Goal: Task Accomplishment & Management: Complete application form

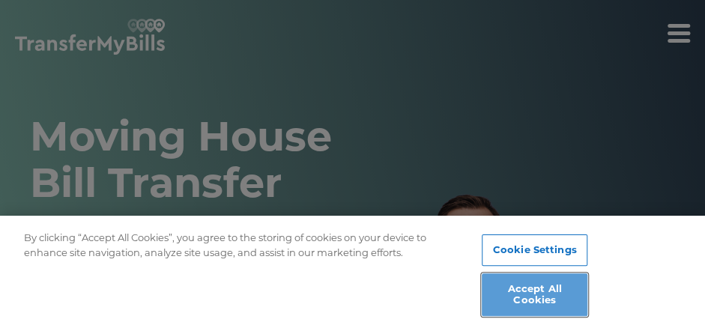
click at [536, 295] on button "Accept All Cookies" at bounding box center [535, 295] width 106 height 43
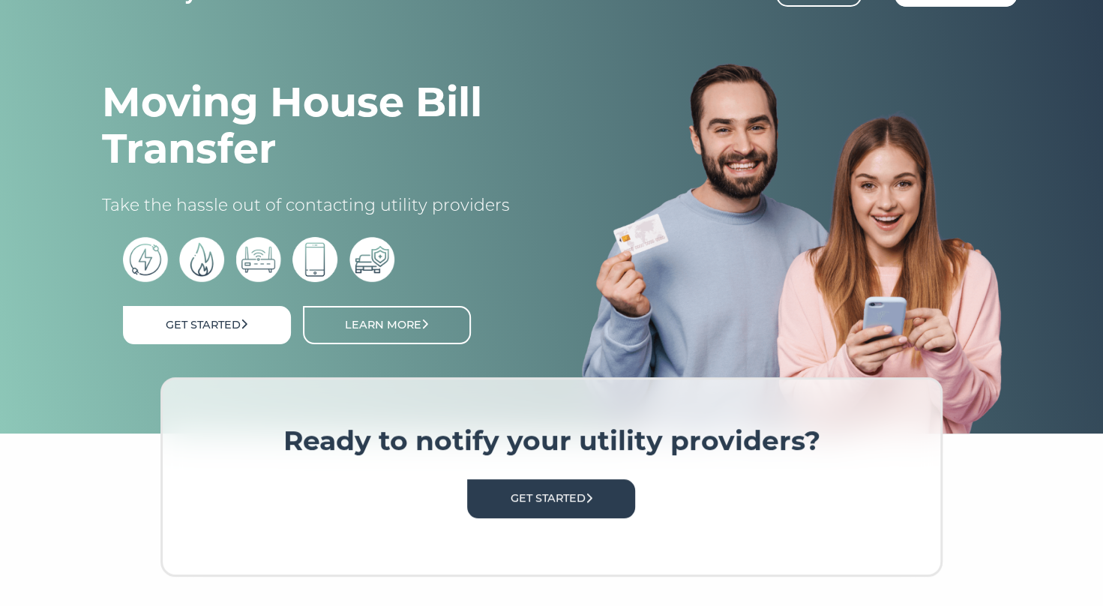
scroll to position [75, 0]
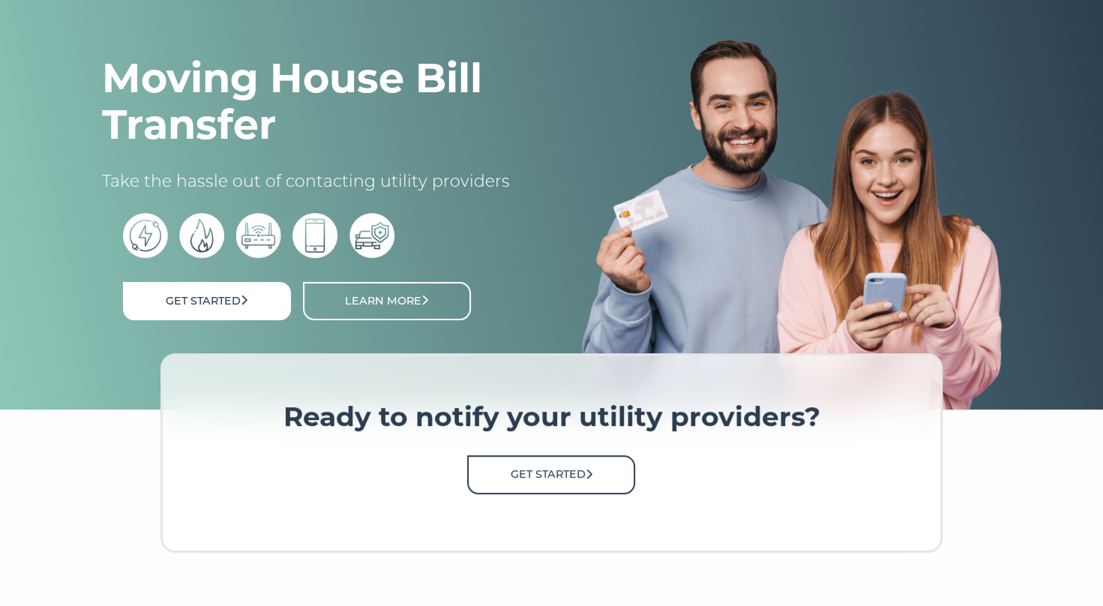
click at [550, 331] on link "Get Started" at bounding box center [551, 474] width 168 height 38
click at [555, 331] on link "Get Started" at bounding box center [551, 474] width 168 height 38
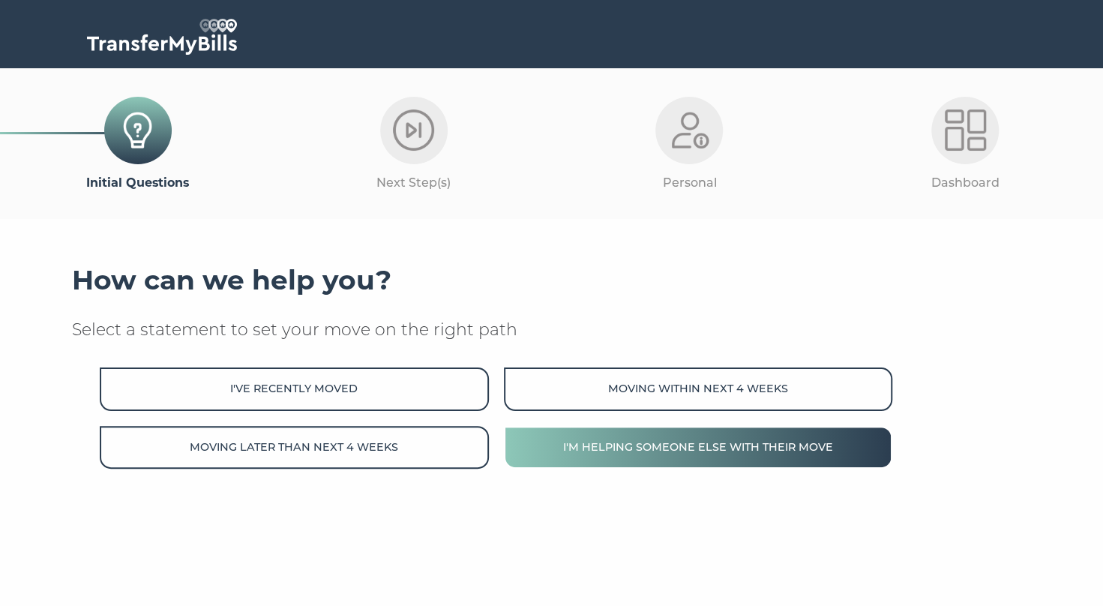
click at [633, 448] on button "I'm helping someone else with their move" at bounding box center [698, 447] width 388 height 43
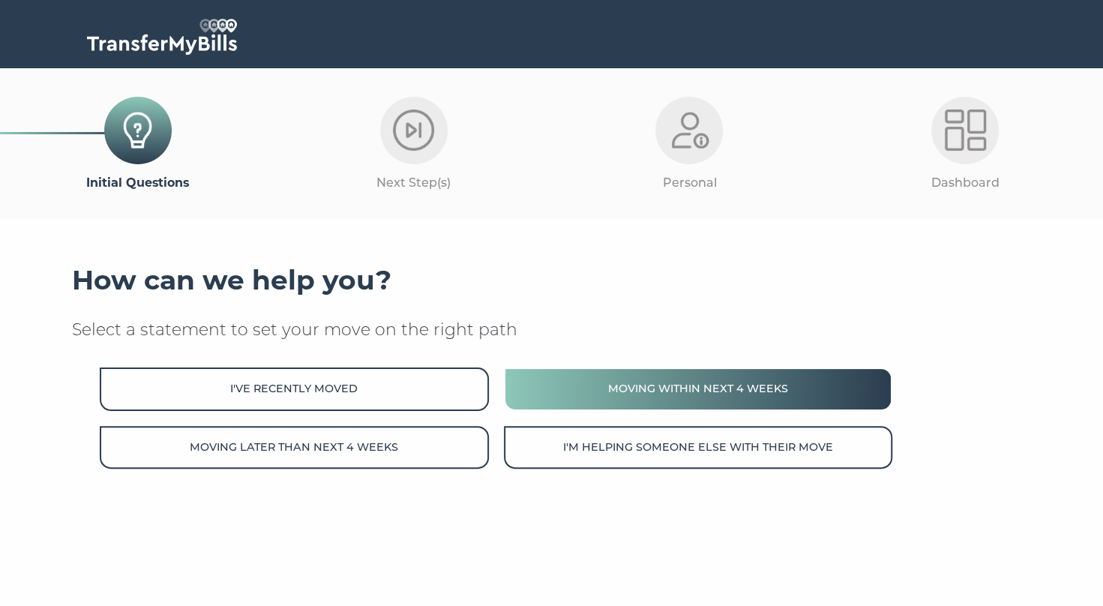
click at [642, 400] on button "Moving within next 4 weeks" at bounding box center [698, 388] width 388 height 43
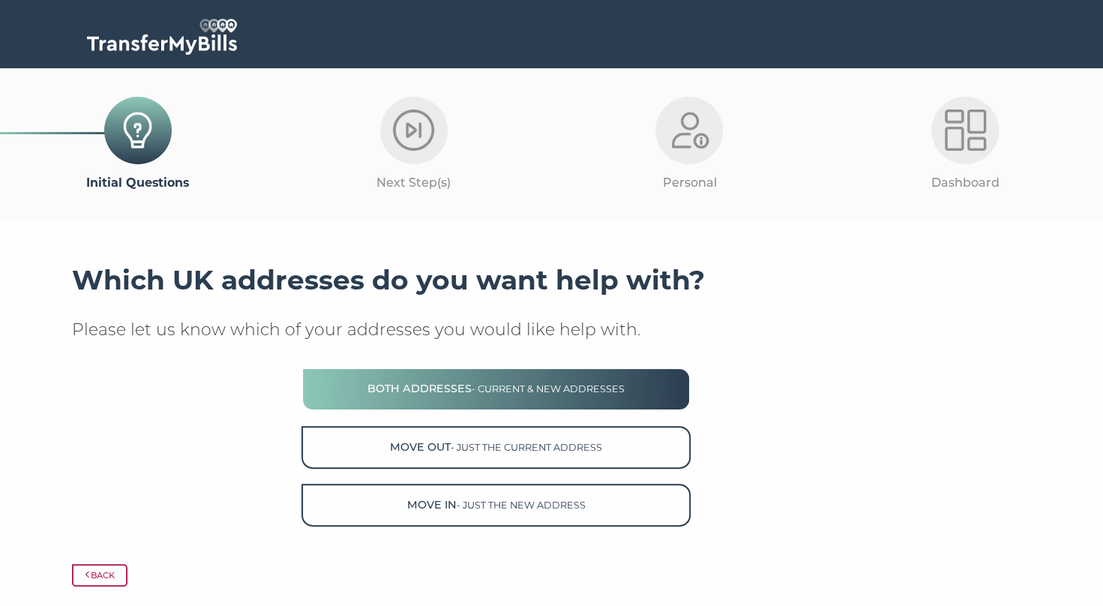
click at [631, 391] on button "Both Addresses - current & new addresses" at bounding box center [495, 388] width 388 height 43
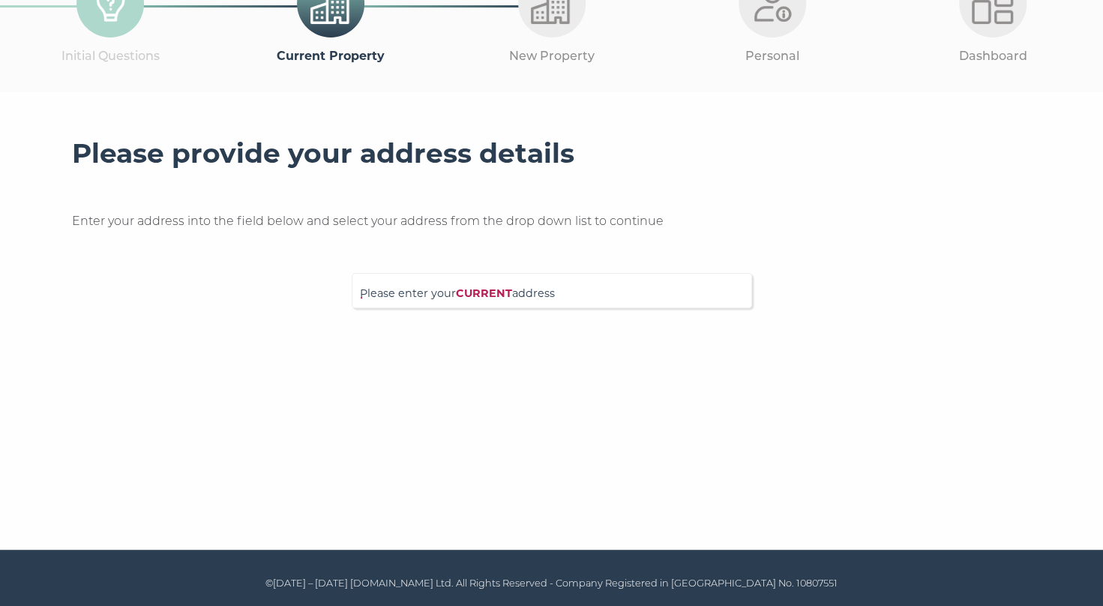
scroll to position [52, 0]
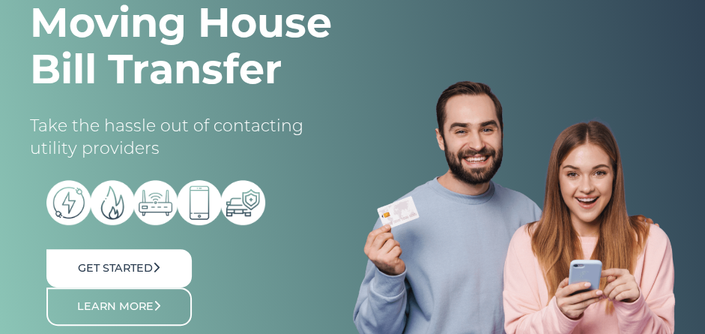
scroll to position [150, 0]
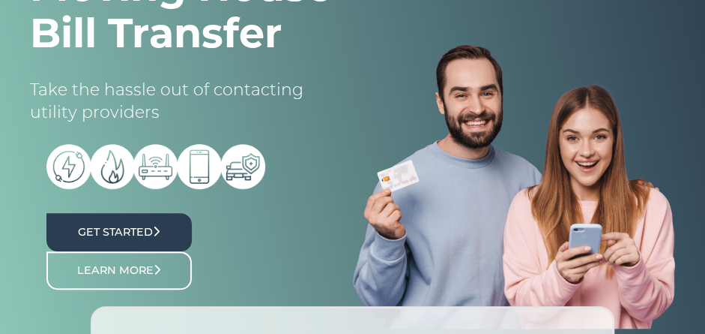
click at [118, 232] on link "Get Started" at bounding box center [118, 232] width 145 height 38
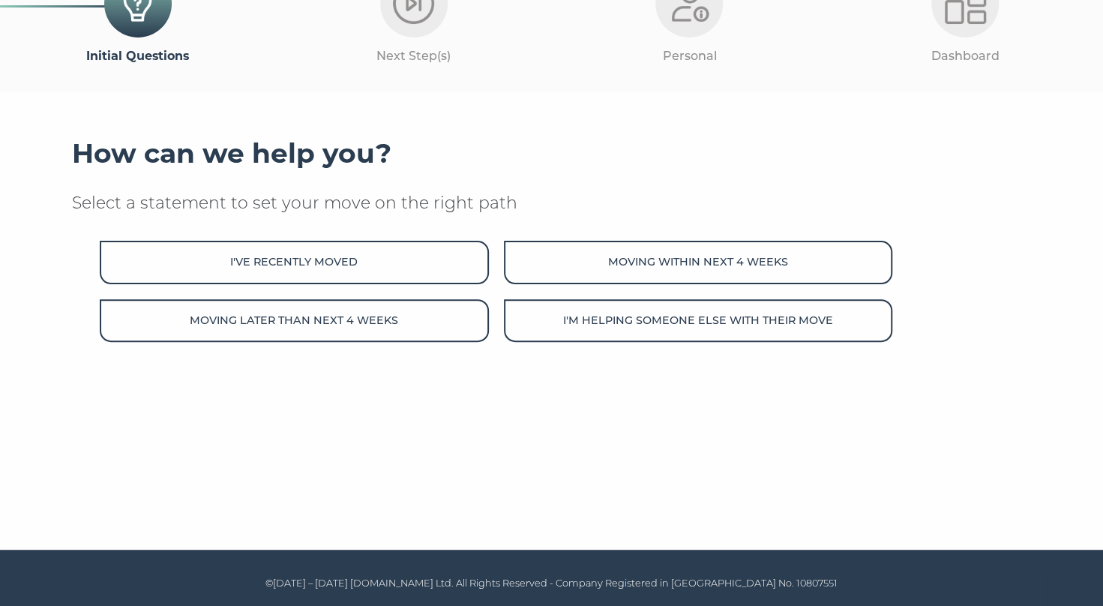
scroll to position [127, 0]
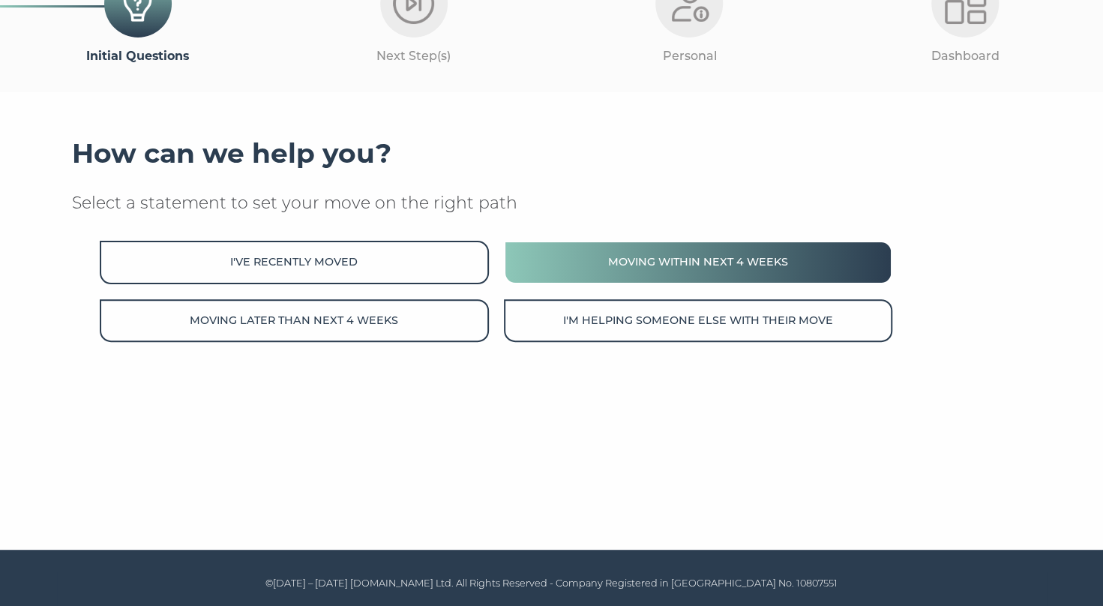
click at [673, 265] on button "Moving within next 4 weeks" at bounding box center [698, 262] width 388 height 43
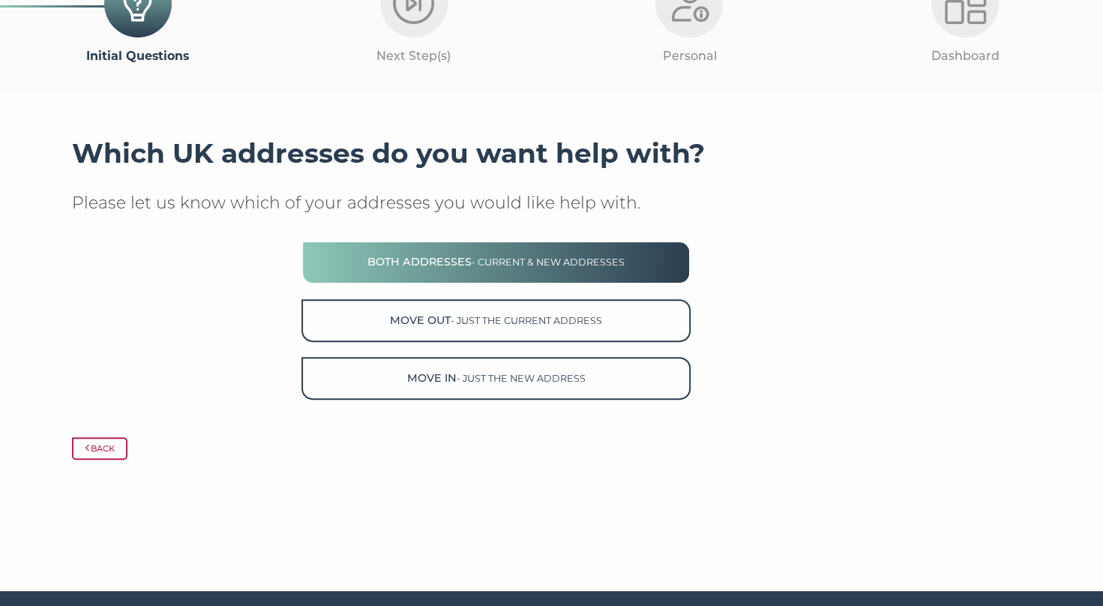
click at [580, 268] on button "Both Addresses - current & new addresses" at bounding box center [495, 262] width 388 height 43
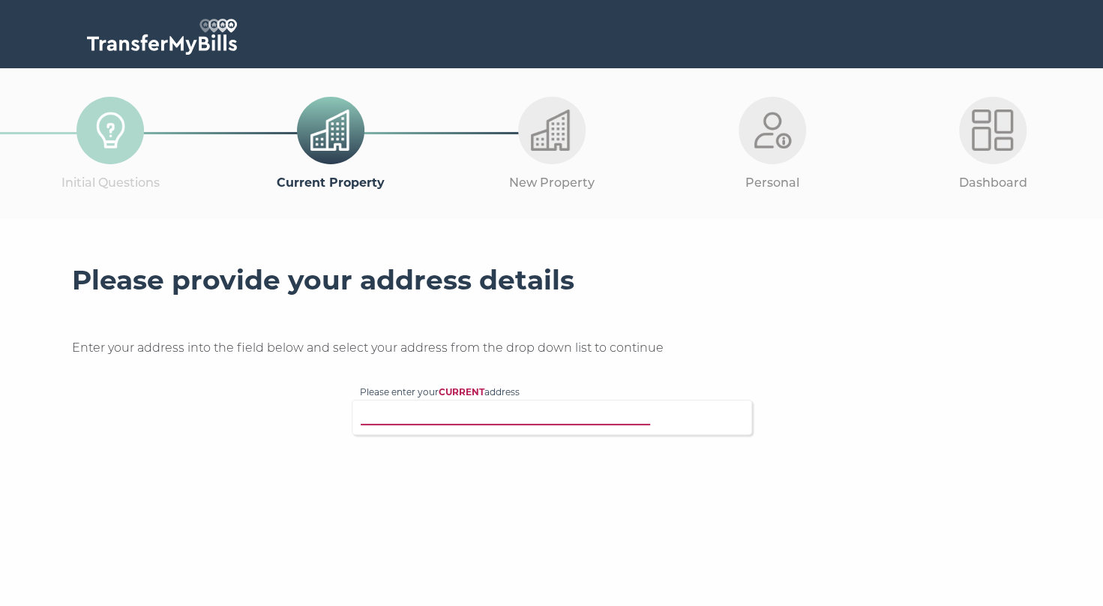
click at [487, 421] on input "Please enter your CURRENT address" at bounding box center [521, 415] width 322 height 15
type input "44 Victoria Park Drive"
click at [600, 465] on p "44 Victoria Park Drive South, Glasgow, G14 9QP" at bounding box center [559, 462] width 369 height 17
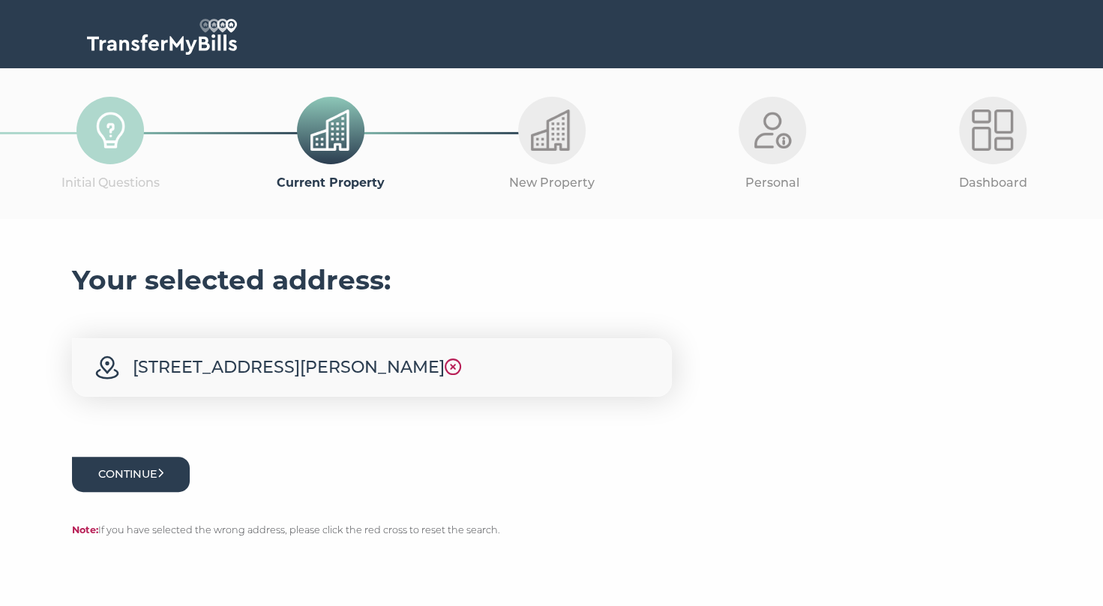
click at [132, 470] on button "Continue" at bounding box center [131, 474] width 118 height 35
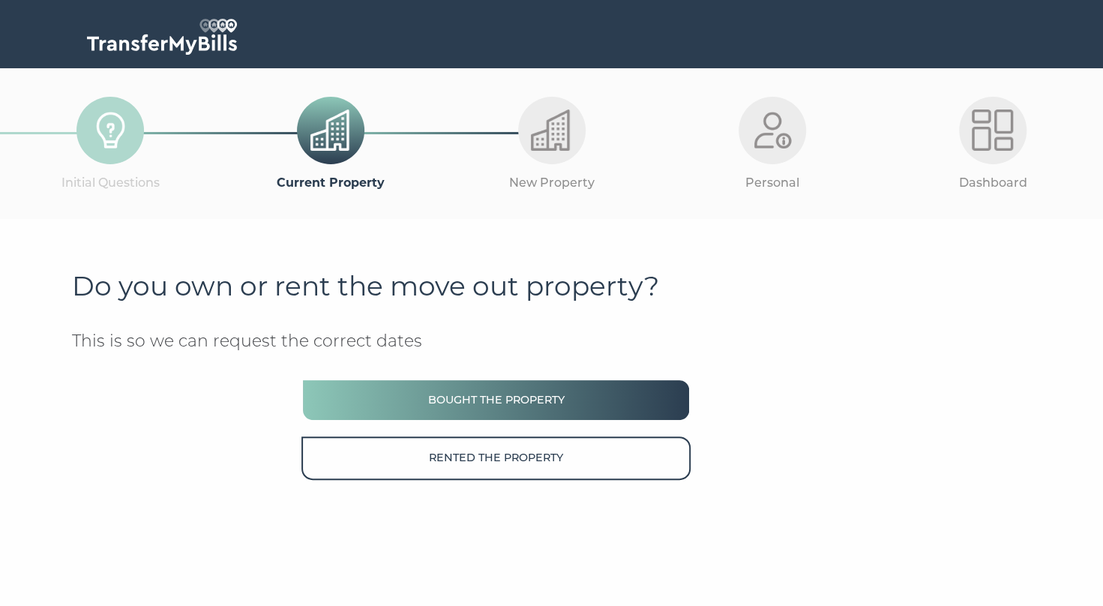
click at [539, 408] on button "Bought the property" at bounding box center [495, 400] width 388 height 43
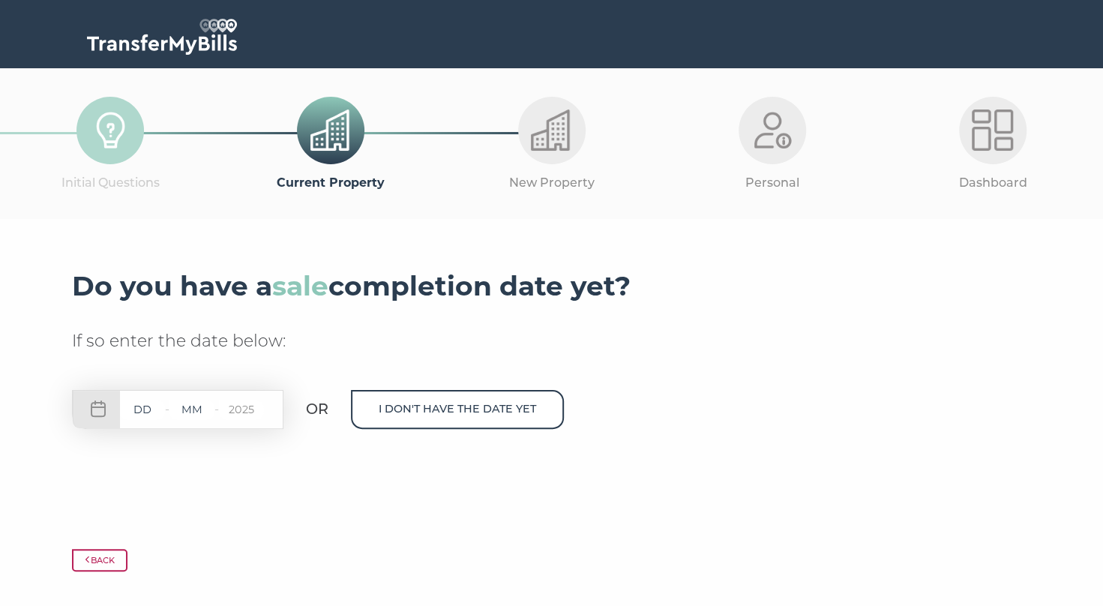
click at [200, 414] on input "text" at bounding box center [191, 409] width 45 height 19
drag, startPoint x: 209, startPoint y: 410, endPoint x: 183, endPoint y: 410, distance: 26.2
click at [183, 410] on input "text" at bounding box center [191, 409] width 45 height 19
click at [144, 408] on input "text" at bounding box center [142, 409] width 45 height 19
click at [142, 407] on input "text" at bounding box center [142, 409] width 45 height 19
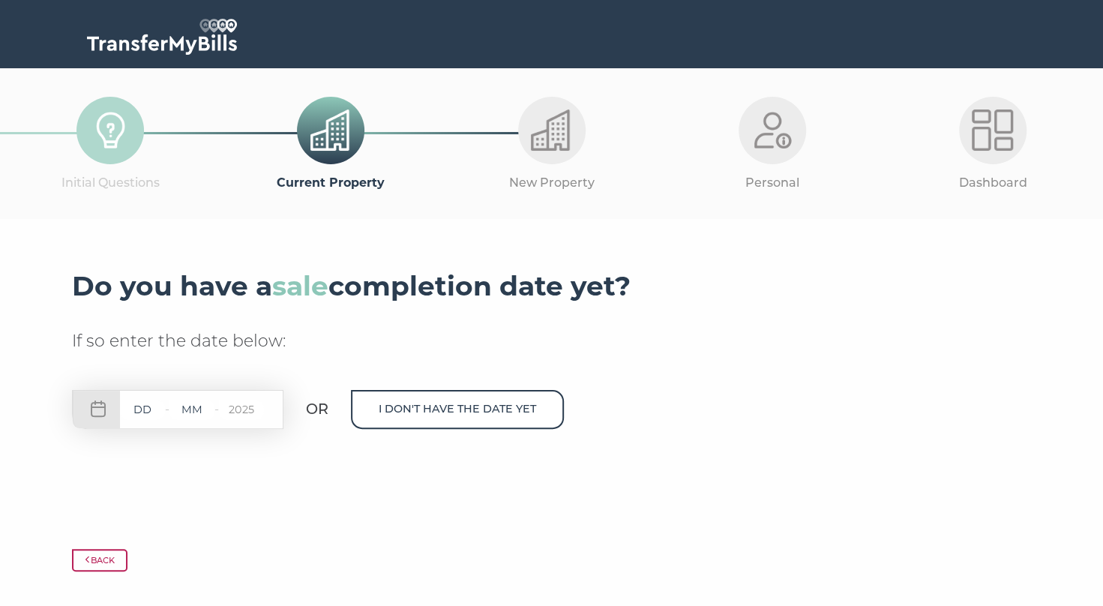
click at [105, 406] on div "- - 2025" at bounding box center [177, 409] width 211 height 39
click at [99, 406] on div "- - 2025" at bounding box center [177, 409] width 211 height 39
drag, startPoint x: 97, startPoint y: 406, endPoint x: 304, endPoint y: 541, distance: 247.0
click at [304, 541] on div at bounding box center [552, 529] width 960 height 37
click at [200, 411] on input "text" at bounding box center [191, 409] width 45 height 19
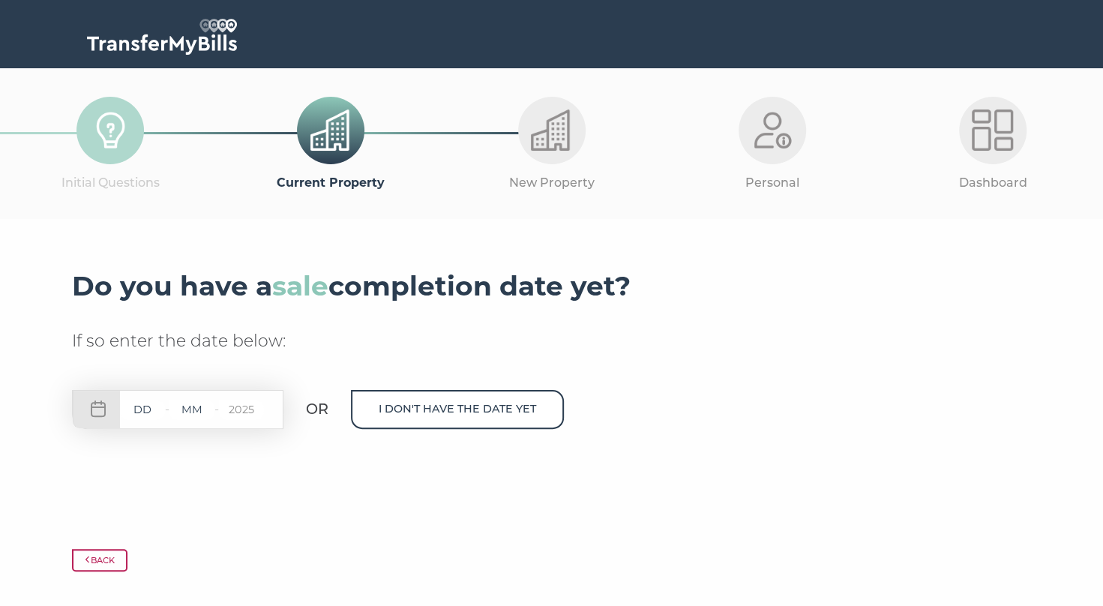
drag, startPoint x: 145, startPoint y: 406, endPoint x: 97, endPoint y: 403, distance: 48.1
click at [97, 403] on div "- - 2025" at bounding box center [177, 409] width 211 height 39
click at [97, 404] on div "- - 2025" at bounding box center [177, 409] width 211 height 39
click at [152, 412] on input "text" at bounding box center [142, 409] width 45 height 19
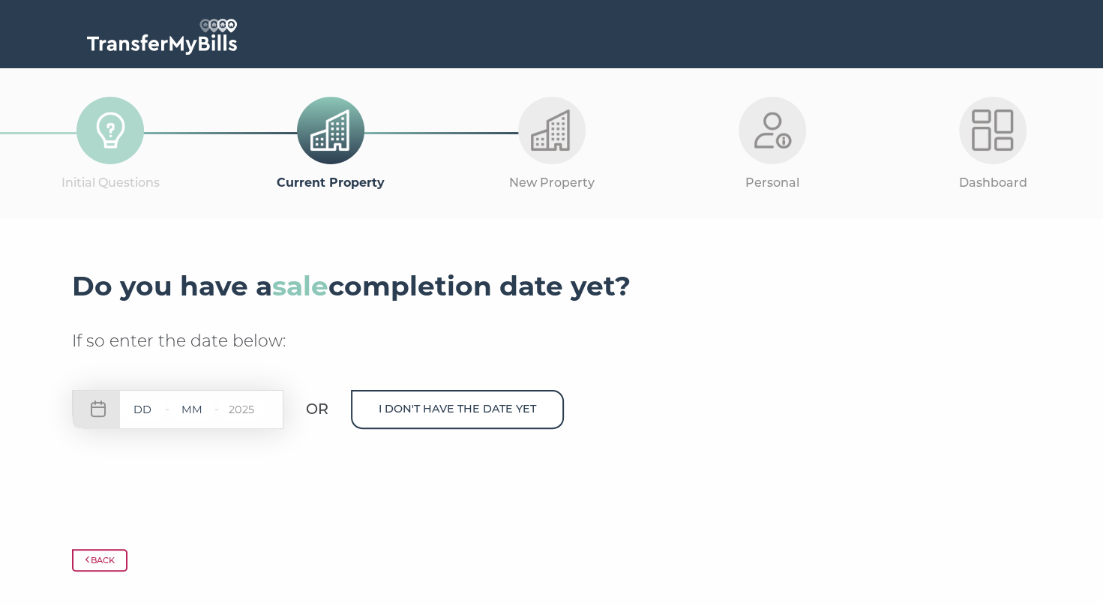
click at [146, 408] on input "text" at bounding box center [142, 409] width 45 height 19
click at [142, 408] on input "text" at bounding box center [142, 409] width 45 height 19
click at [138, 408] on input "text" at bounding box center [142, 409] width 45 height 19
type input "11"
click at [193, 412] on input "text" at bounding box center [191, 409] width 45 height 19
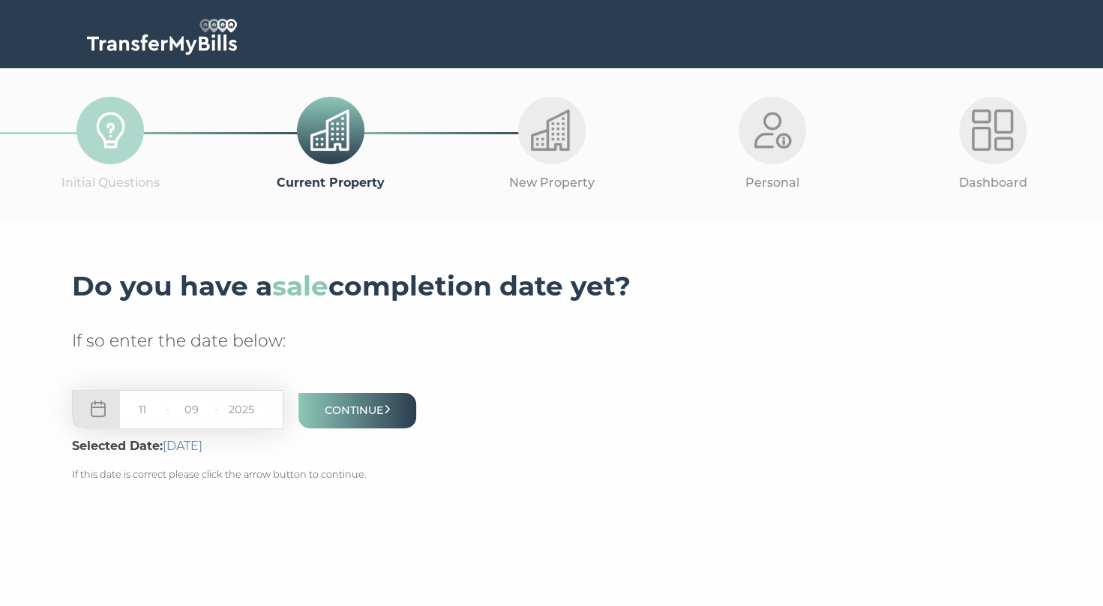
type input "09"
click at [523, 445] on div "11 - 09 - 2025 Continue Selected Date: 11th September 2025 If this date is corr…" at bounding box center [552, 442] width 960 height 104
click at [379, 415] on button "Continue" at bounding box center [357, 410] width 118 height 35
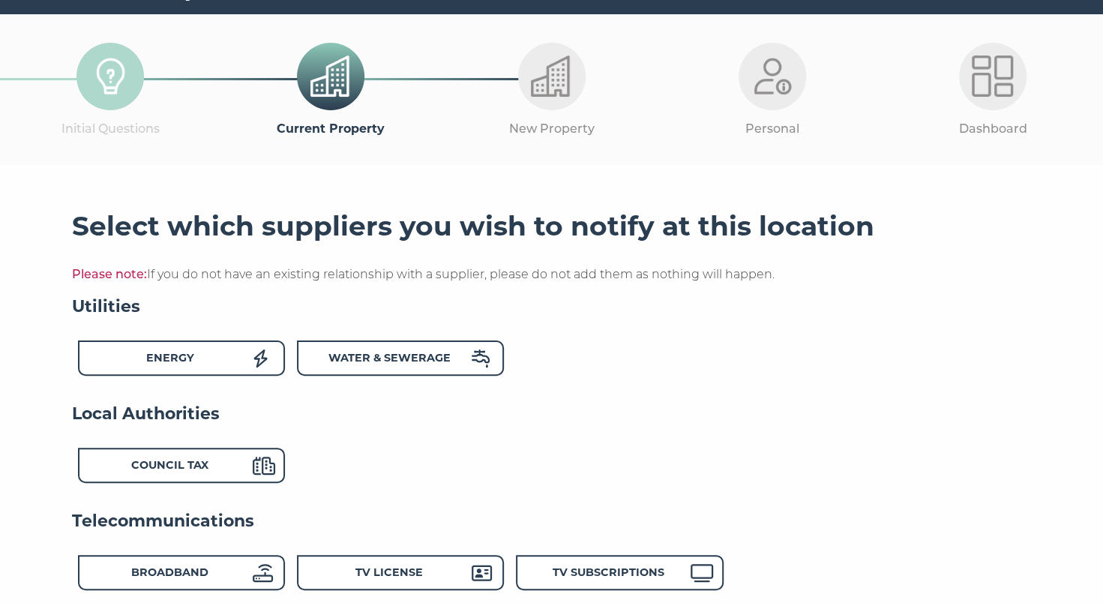
scroll to position [75, 0]
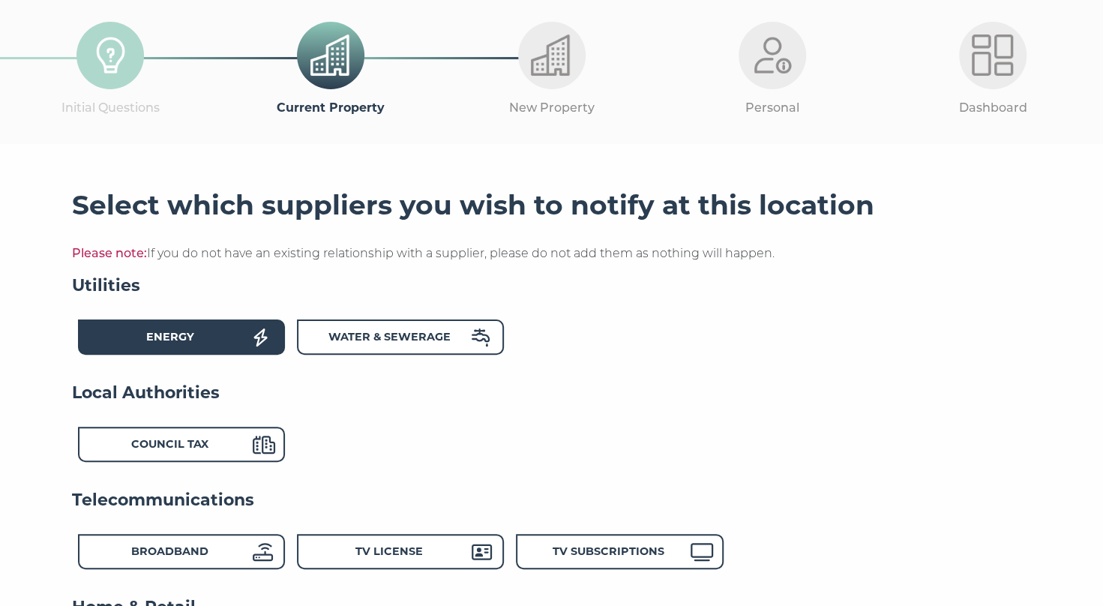
click at [214, 343] on div "Energy" at bounding box center [170, 339] width 165 height 22
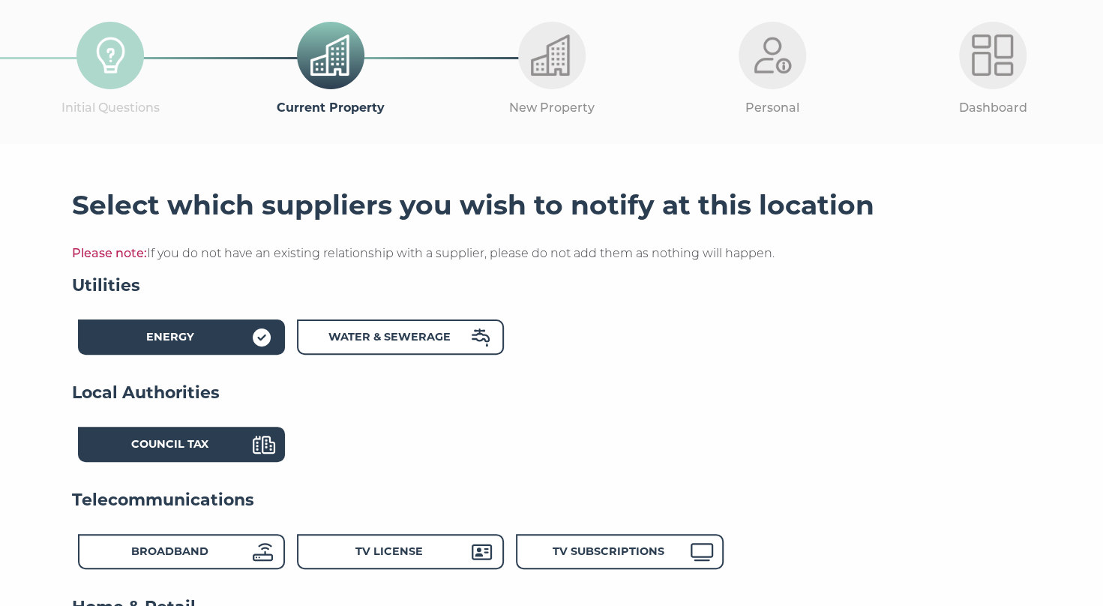
click at [186, 448] on strong "Council Tax" at bounding box center [169, 443] width 77 height 13
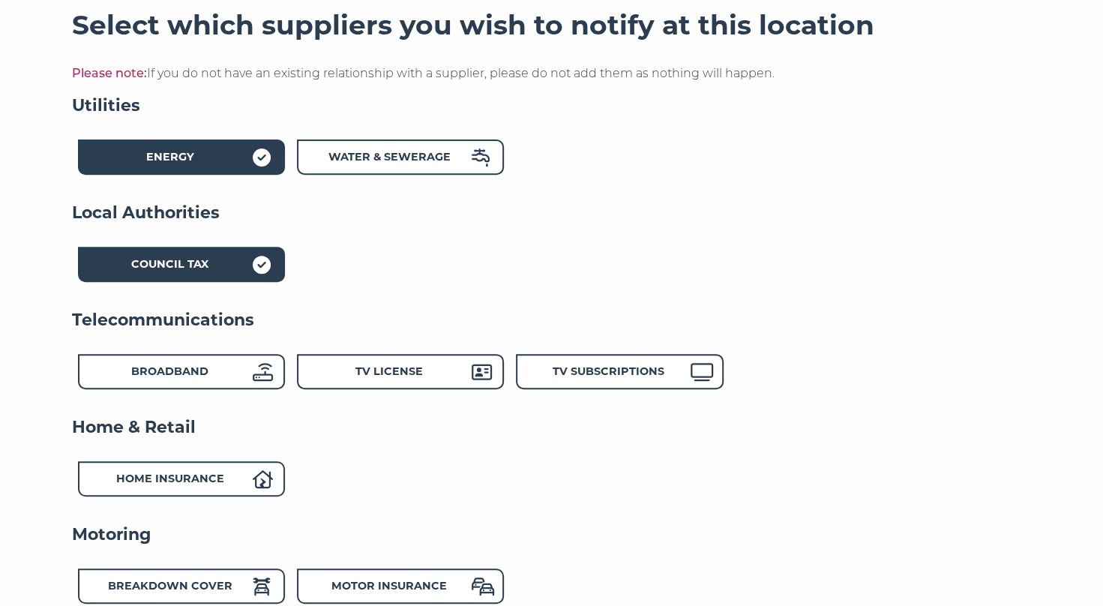
scroll to position [300, 0]
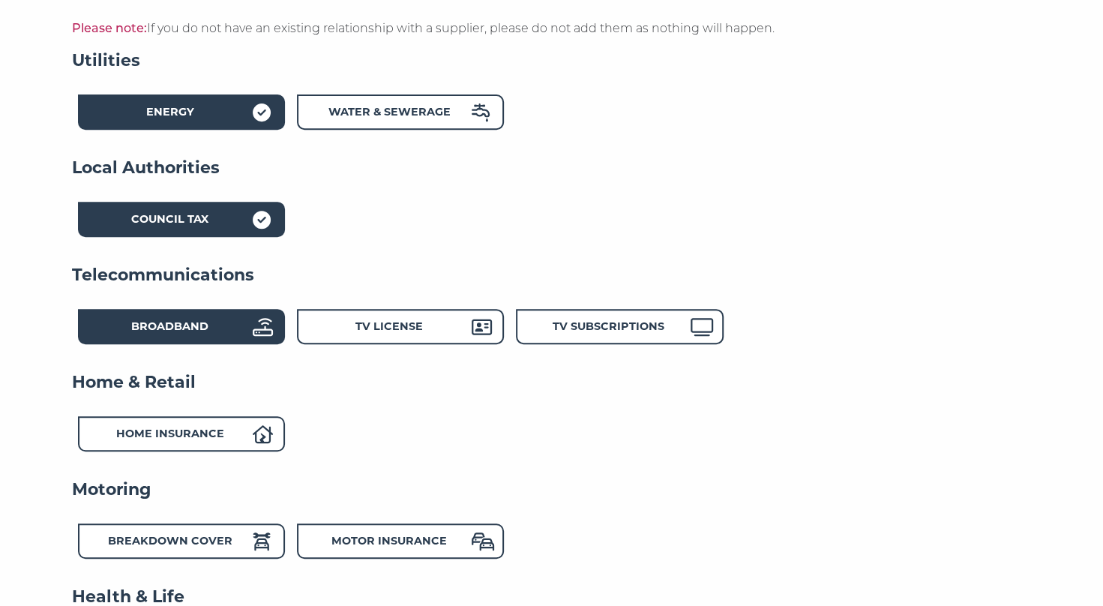
click at [220, 333] on div "Broadband" at bounding box center [170, 329] width 165 height 22
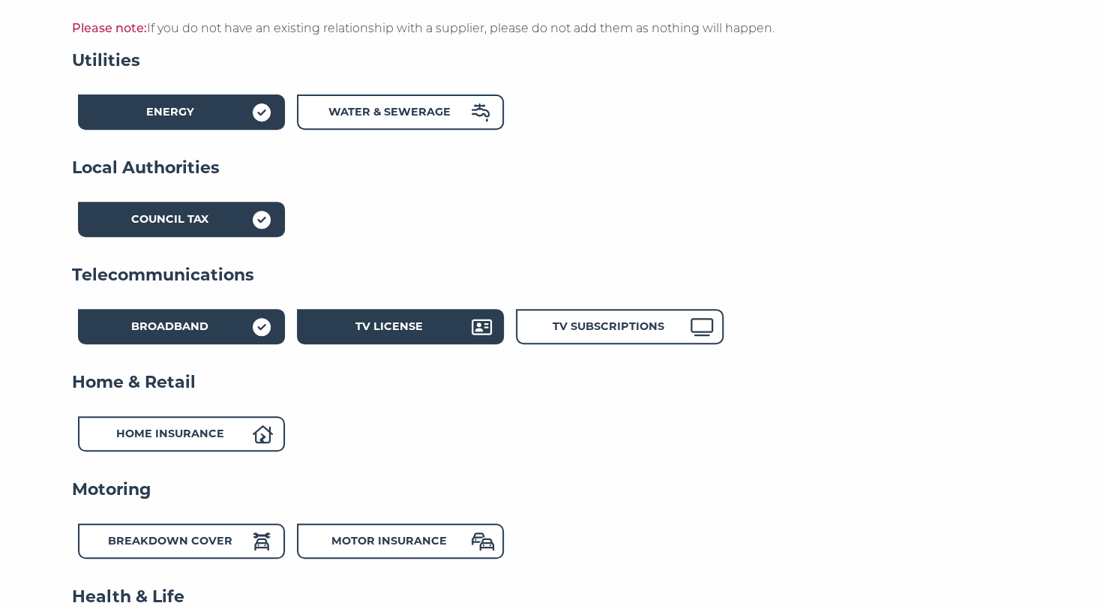
click at [370, 325] on strong "TV License" at bounding box center [388, 325] width 67 height 13
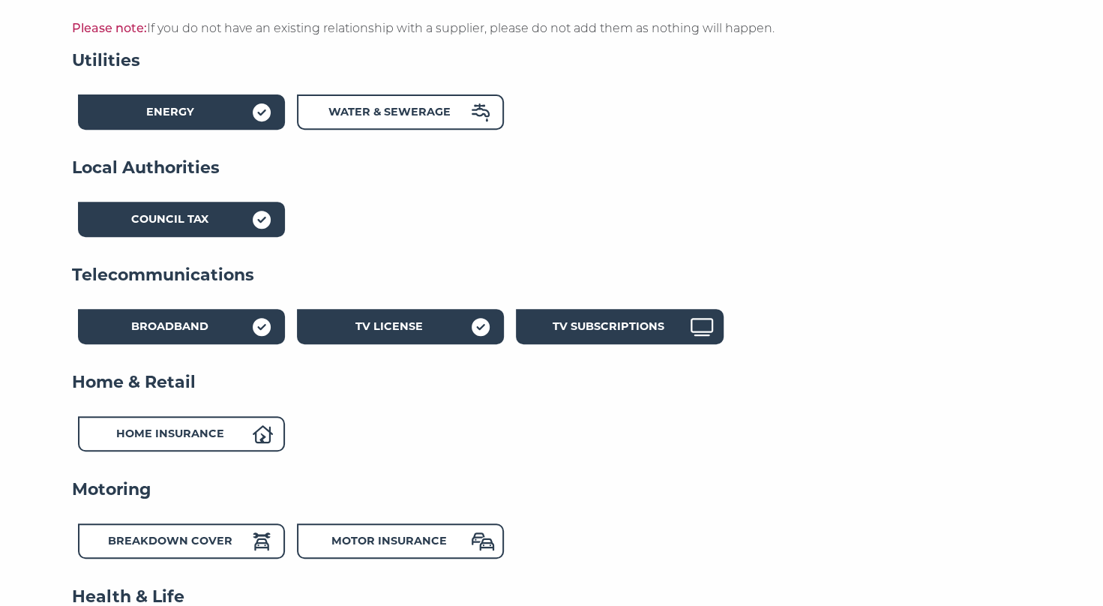
click at [630, 327] on strong "TV Subscriptions" at bounding box center [608, 325] width 112 height 13
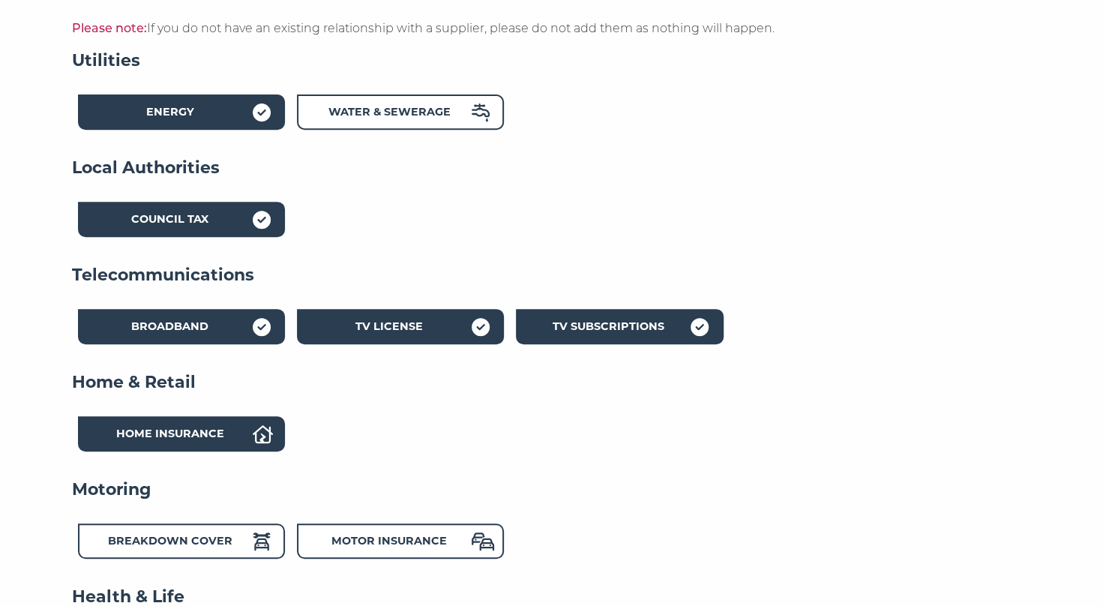
drag, startPoint x: 179, startPoint y: 437, endPoint x: 208, endPoint y: 435, distance: 29.3
click at [180, 437] on strong "Home Insurance" at bounding box center [170, 433] width 108 height 13
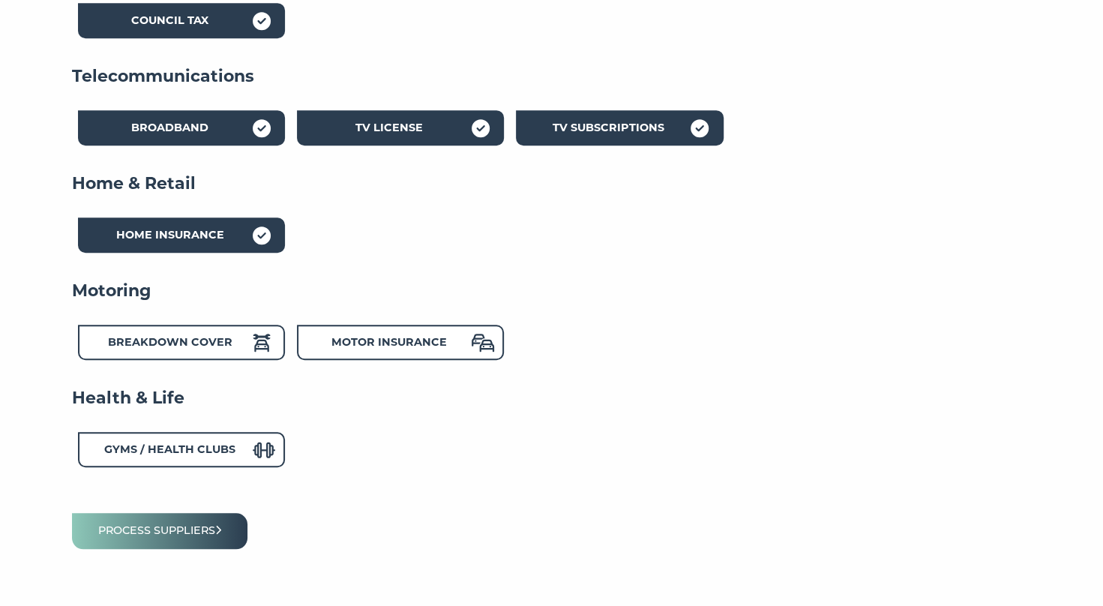
scroll to position [525, 0]
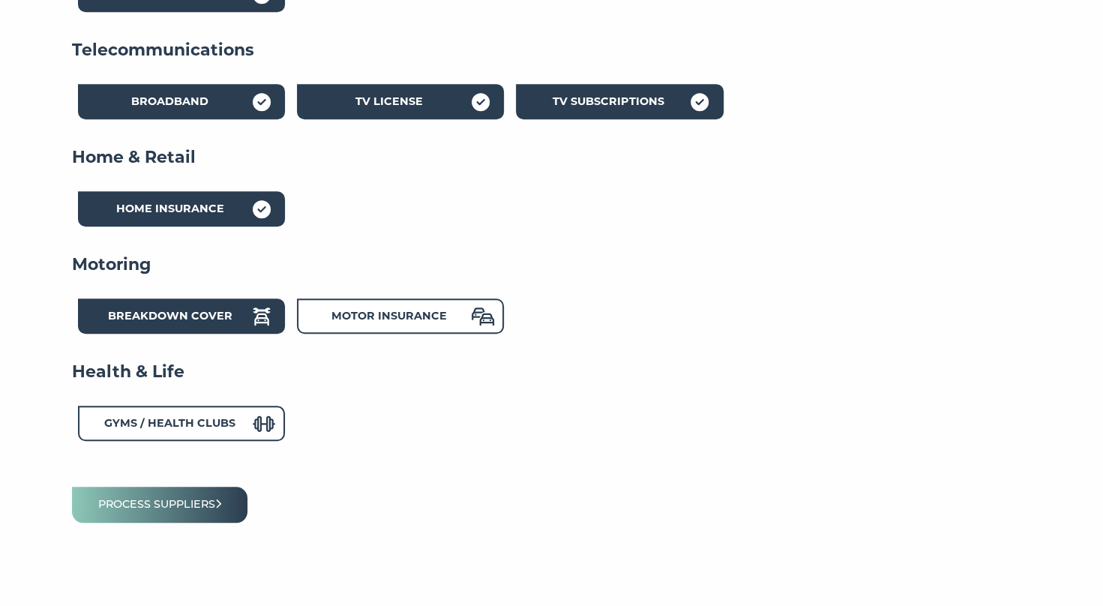
click at [205, 316] on strong "Breakdown Cover" at bounding box center [170, 315] width 124 height 13
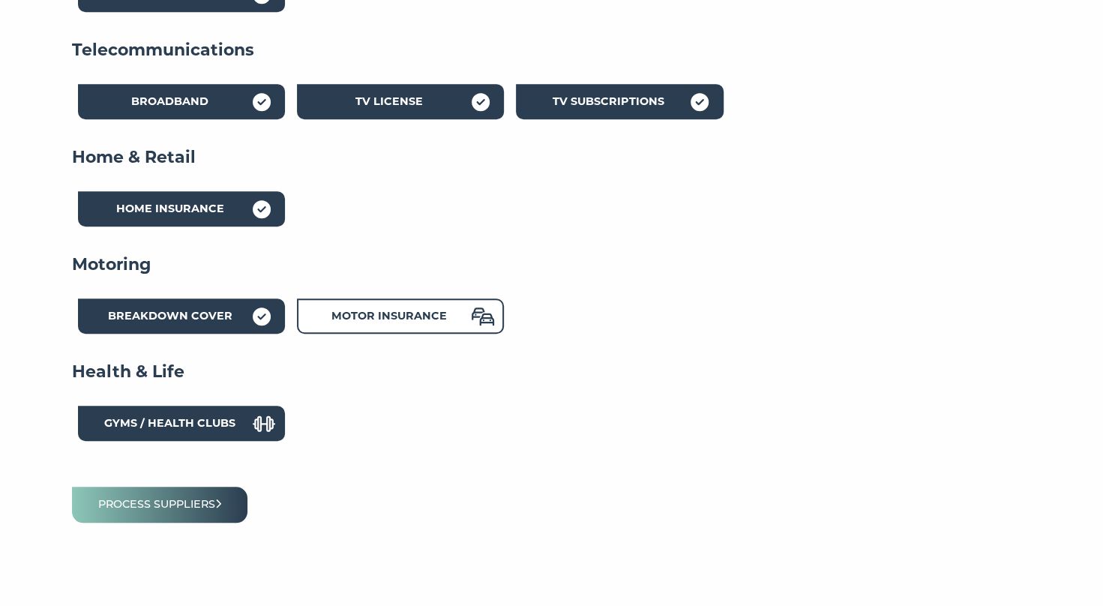
click at [177, 424] on strong "Gyms / Health Clubs" at bounding box center [169, 422] width 131 height 13
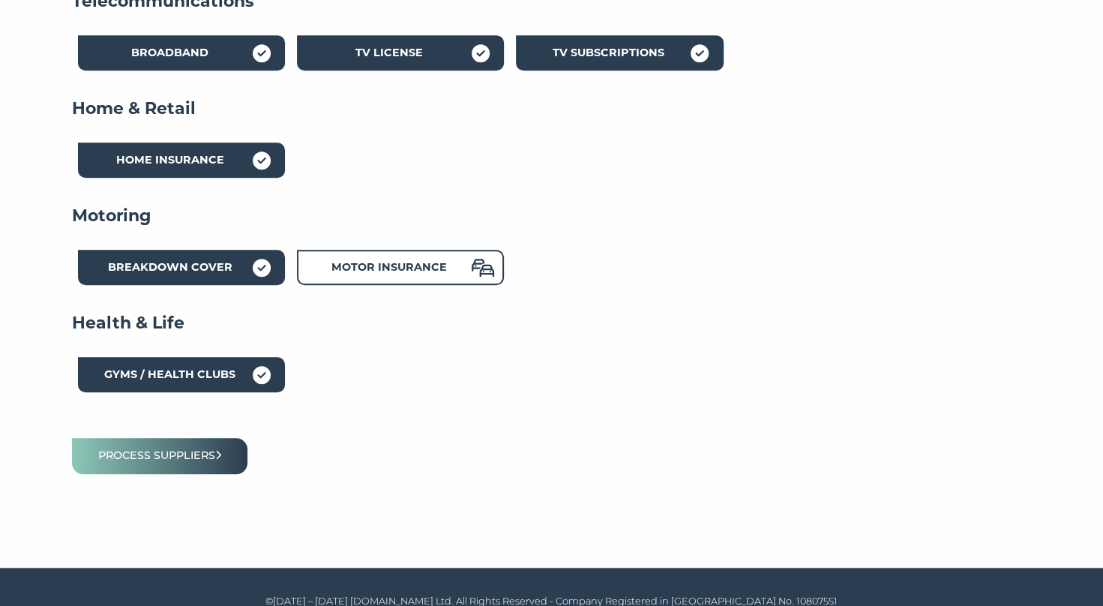
scroll to position [592, 0]
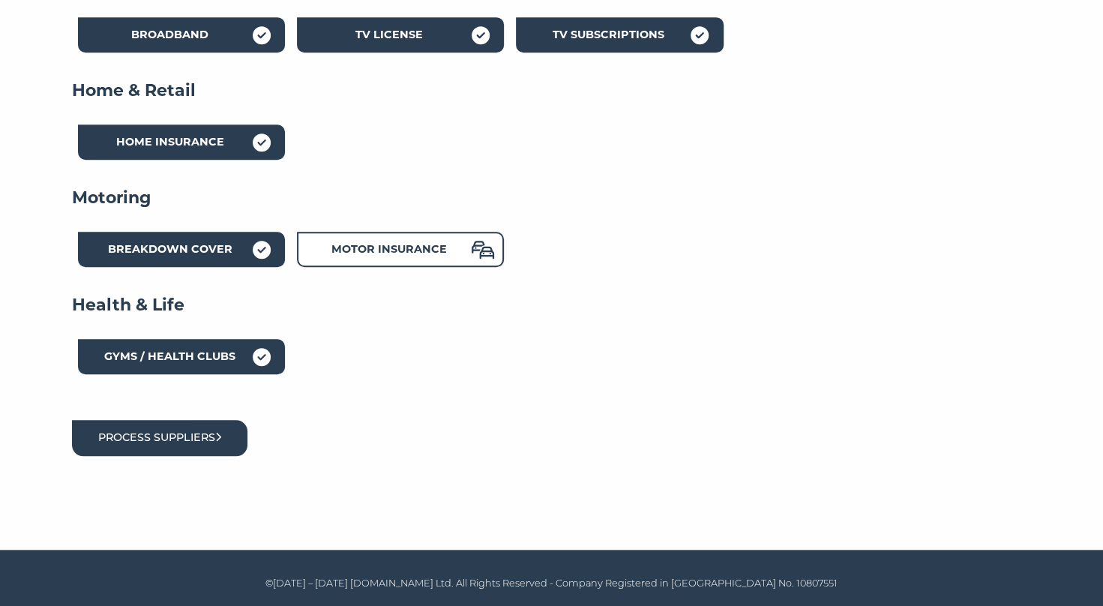
click at [184, 439] on button "Process suppliers" at bounding box center [160, 437] width 176 height 35
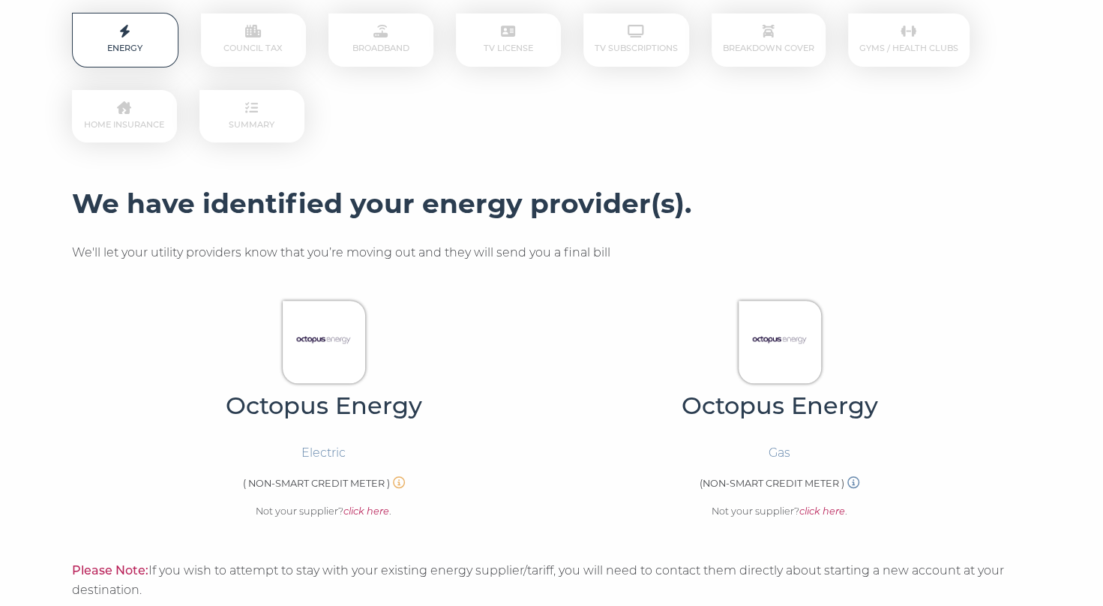
scroll to position [300, 0]
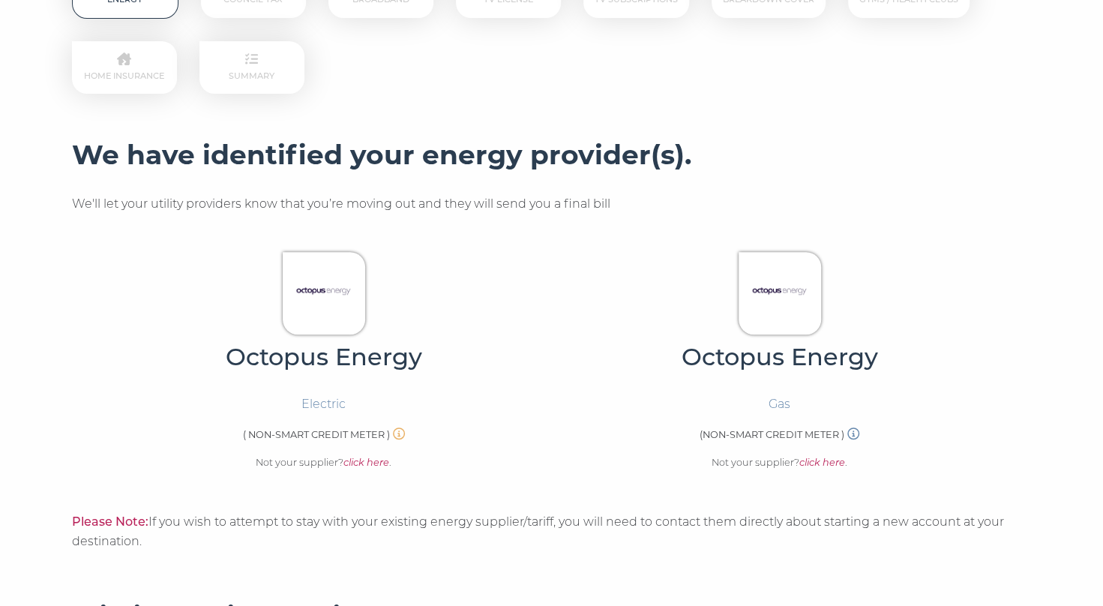
click at [328, 308] on img at bounding box center [324, 291] width 64 height 64
click at [770, 300] on img at bounding box center [779, 291] width 64 height 64
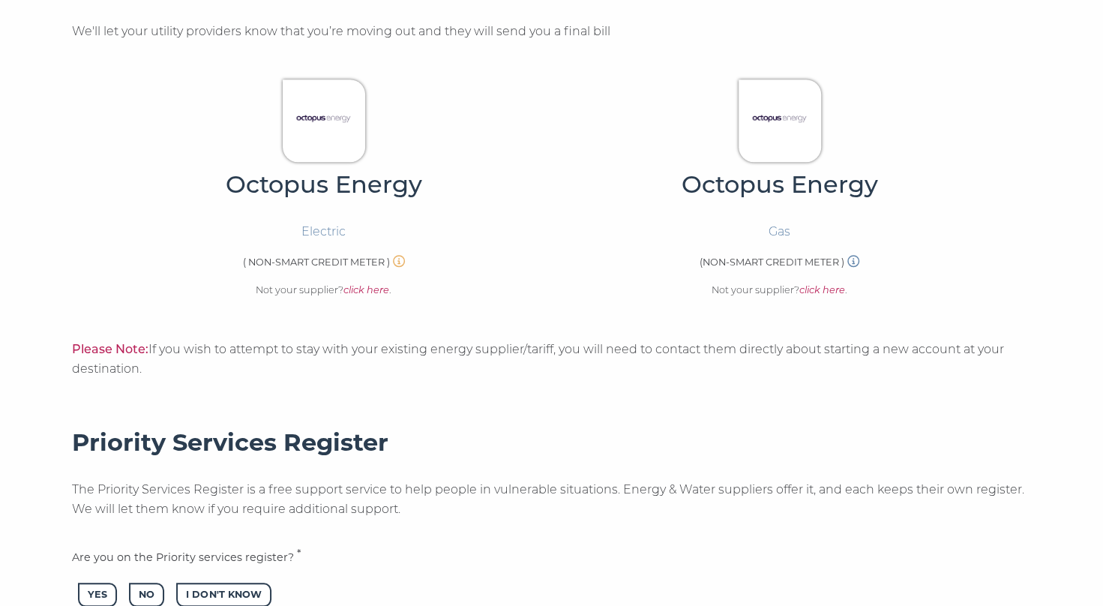
scroll to position [450, 0]
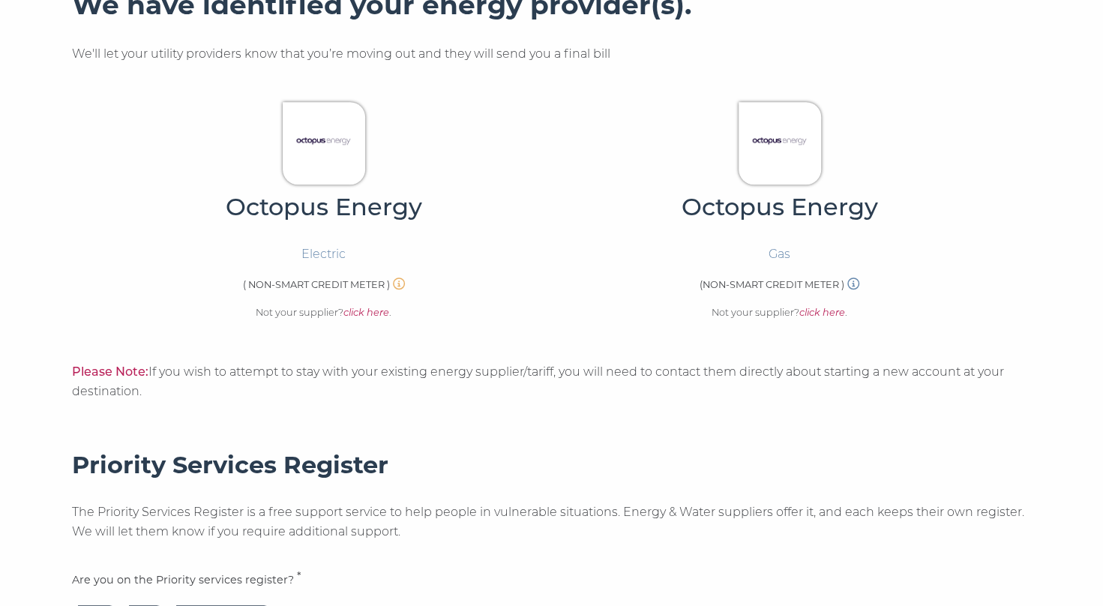
drag, startPoint x: 196, startPoint y: 400, endPoint x: 76, endPoint y: 370, distance: 122.9
click at [76, 370] on p "Please Note: If you wish to attempt to stay with your existing energy supplier/…" at bounding box center [552, 381] width 960 height 39
drag, startPoint x: 76, startPoint y: 370, endPoint x: 115, endPoint y: 369, distance: 39.0
copy p "Please Note: If you wish to attempt to stay with your existing energy supplier/…"
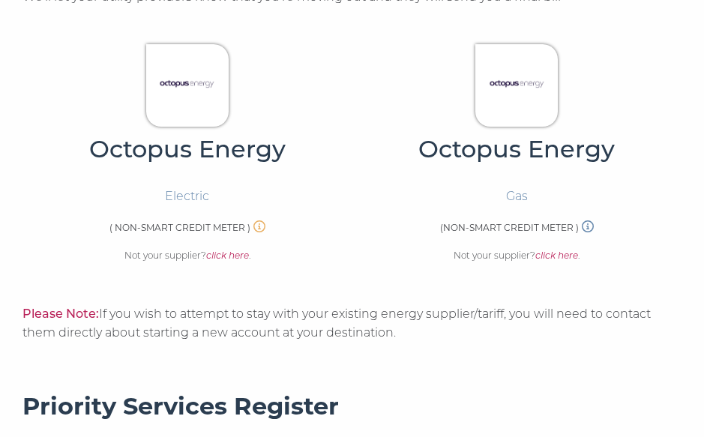
scroll to position [476, 0]
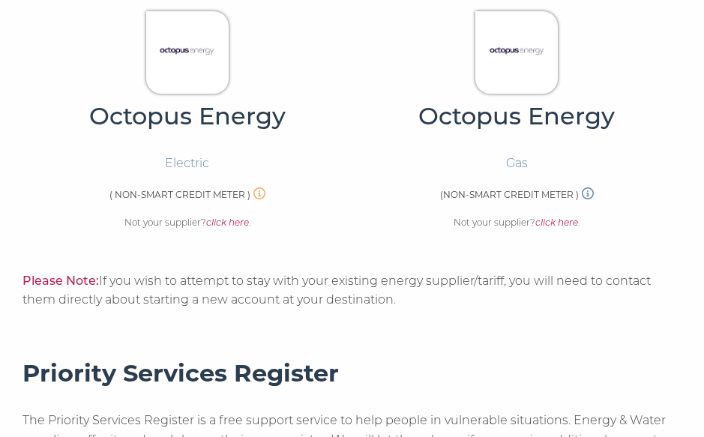
click at [213, 72] on img at bounding box center [187, 51] width 64 height 64
click at [549, 57] on img at bounding box center [517, 51] width 64 height 64
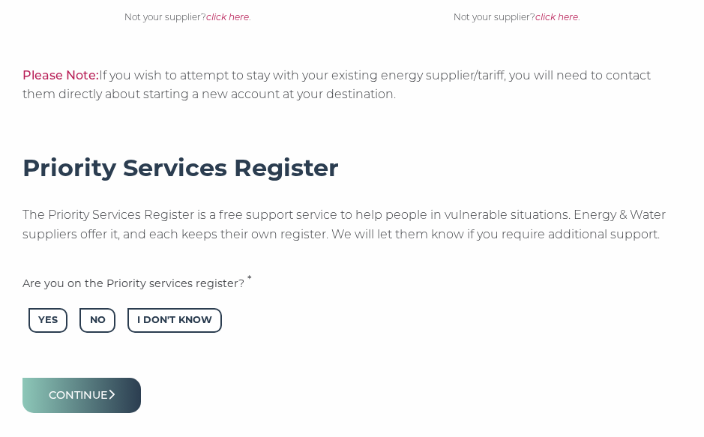
scroll to position [701, 0]
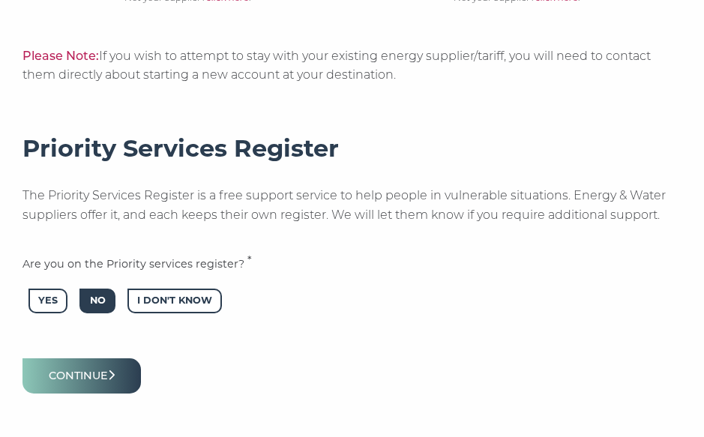
click at [97, 304] on span "No" at bounding box center [96, 301] width 35 height 25
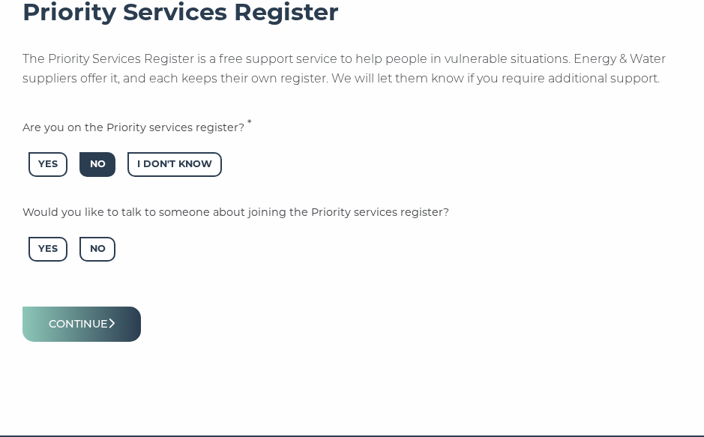
scroll to position [851, 0]
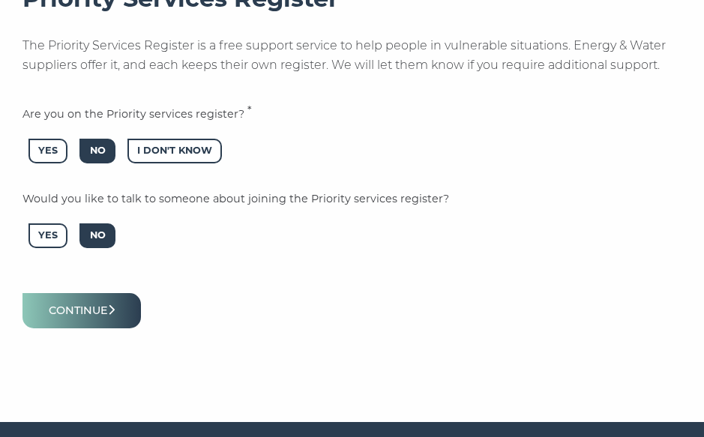
click at [94, 238] on span "No" at bounding box center [96, 235] width 35 height 25
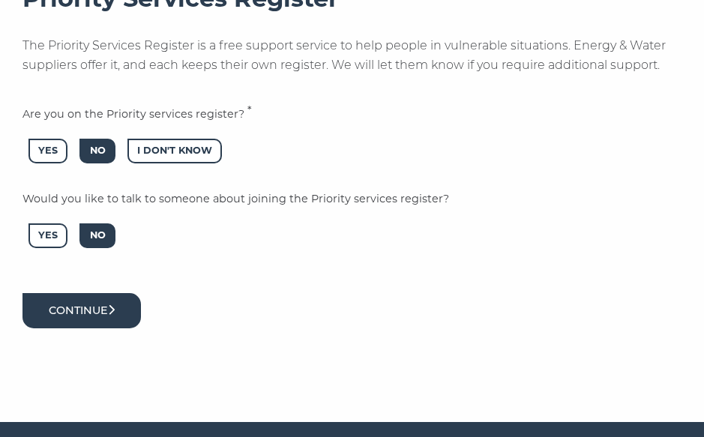
click at [87, 314] on button "Continue" at bounding box center [81, 310] width 118 height 35
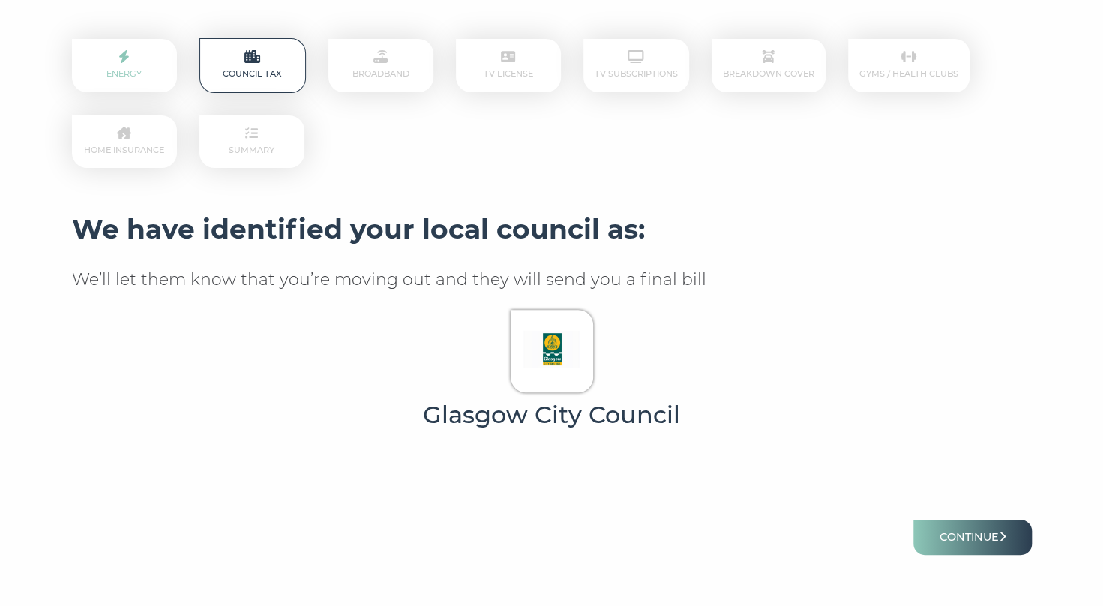
scroll to position [300, 0]
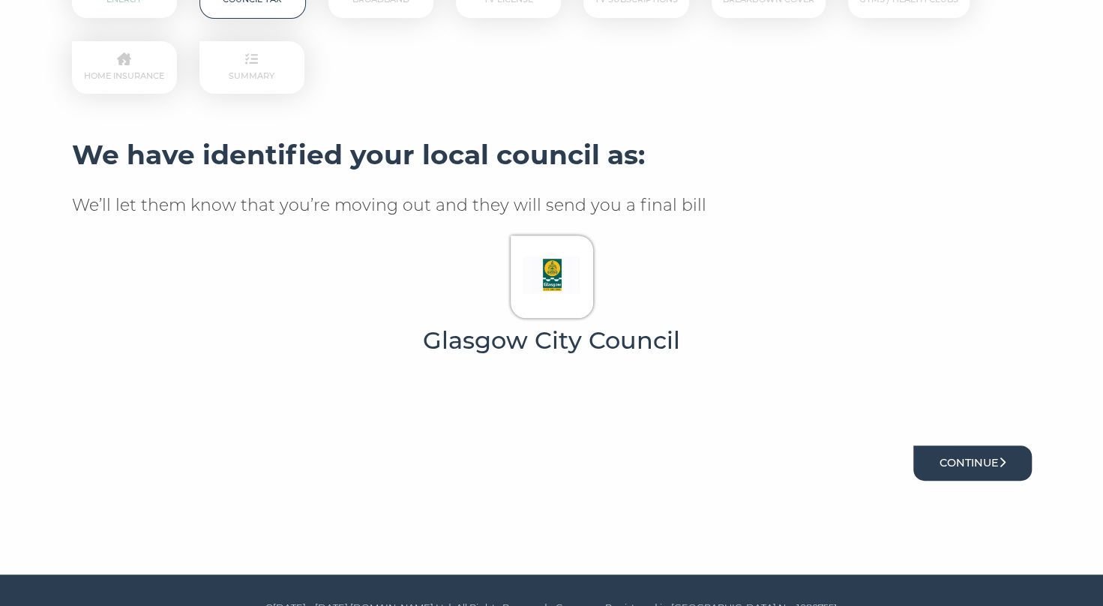
click at [703, 436] on button "Continue" at bounding box center [972, 462] width 118 height 35
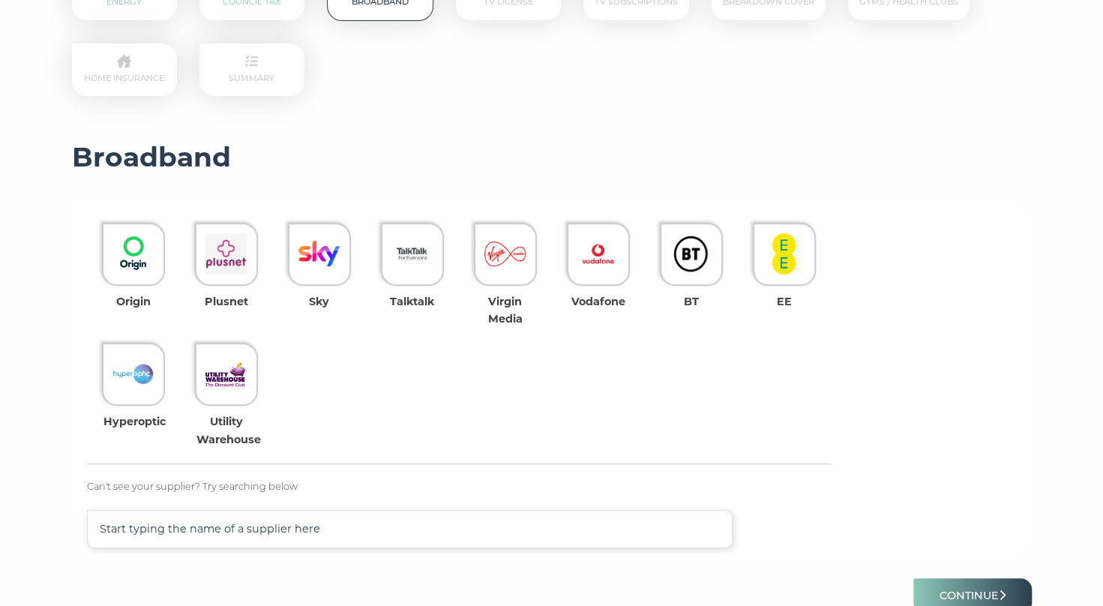
scroll to position [300, 0]
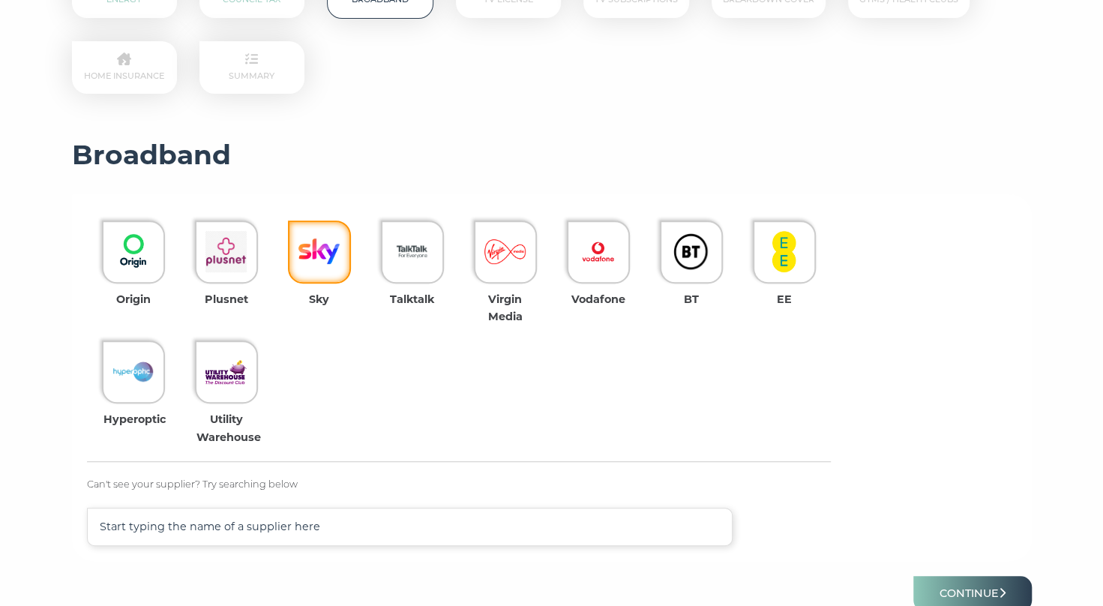
click at [322, 250] on img at bounding box center [318, 251] width 41 height 41
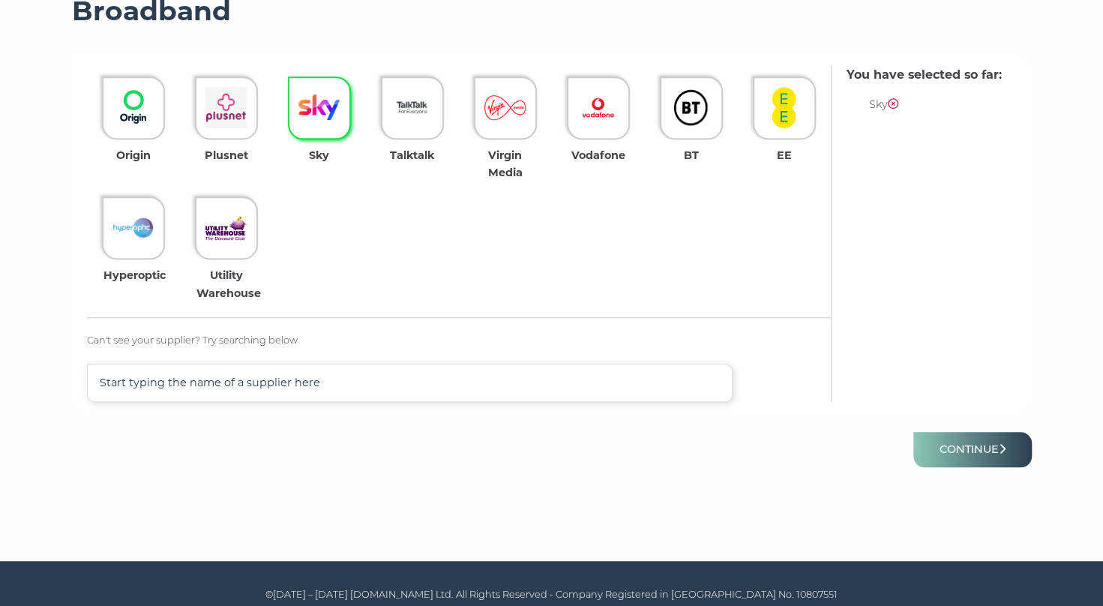
scroll to position [450, 0]
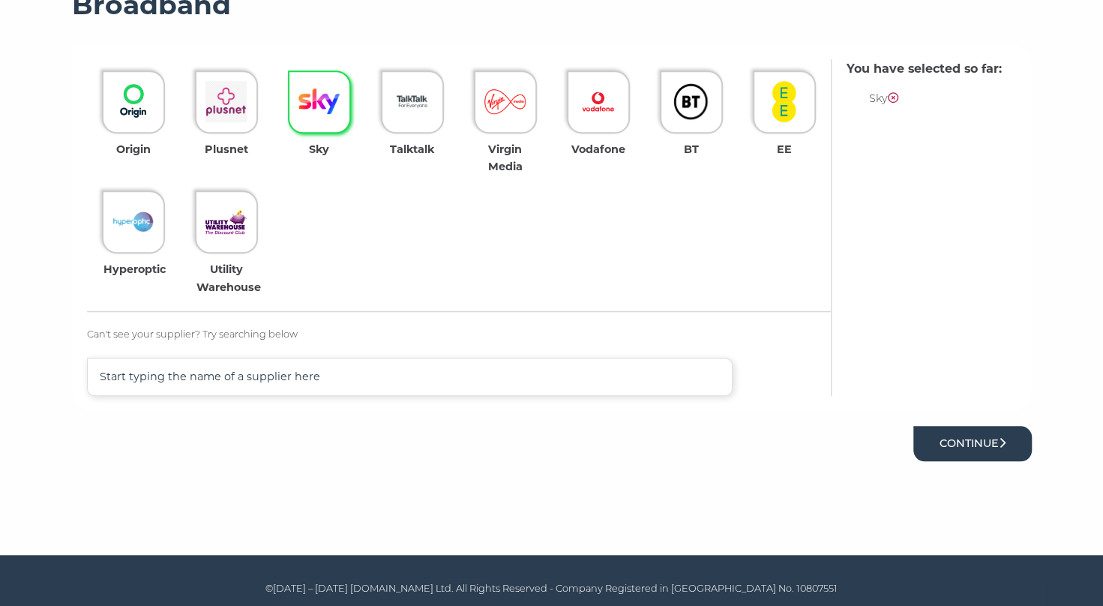
click at [954, 450] on button "Continue" at bounding box center [972, 443] width 118 height 35
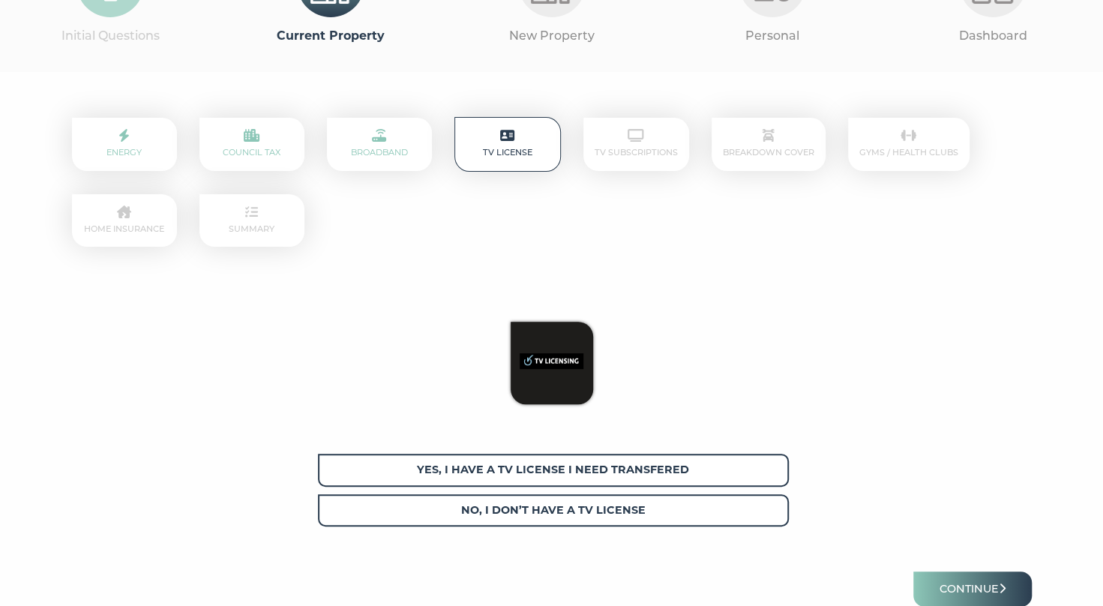
scroll to position [150, 0]
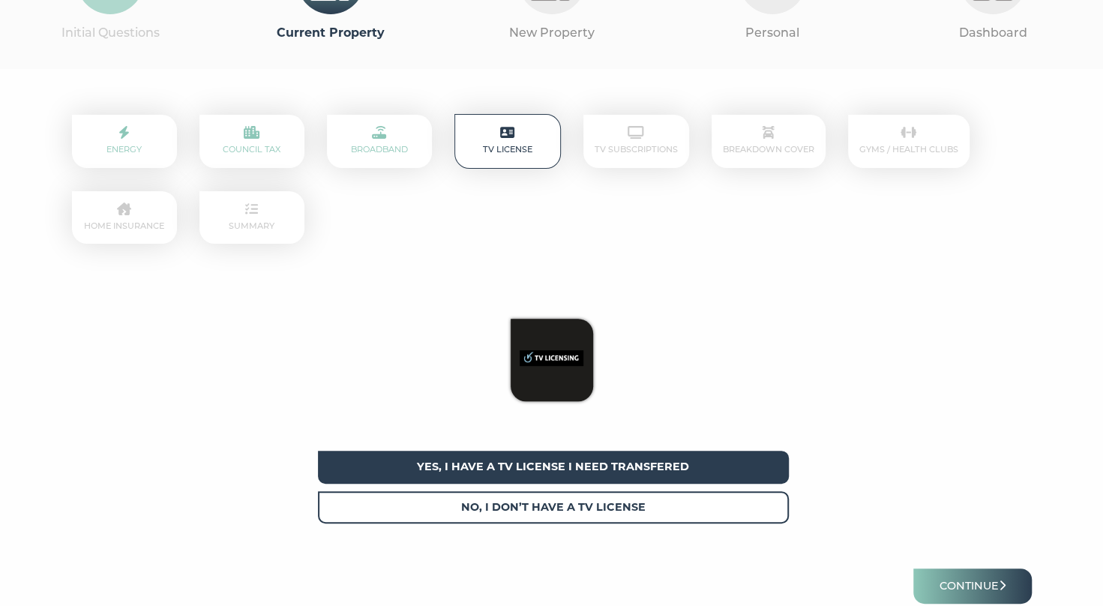
click at [549, 465] on span "Yes, I have a tv license I need transfered" at bounding box center [553, 467] width 471 height 32
click at [965, 586] on button "Continue" at bounding box center [972, 585] width 118 height 35
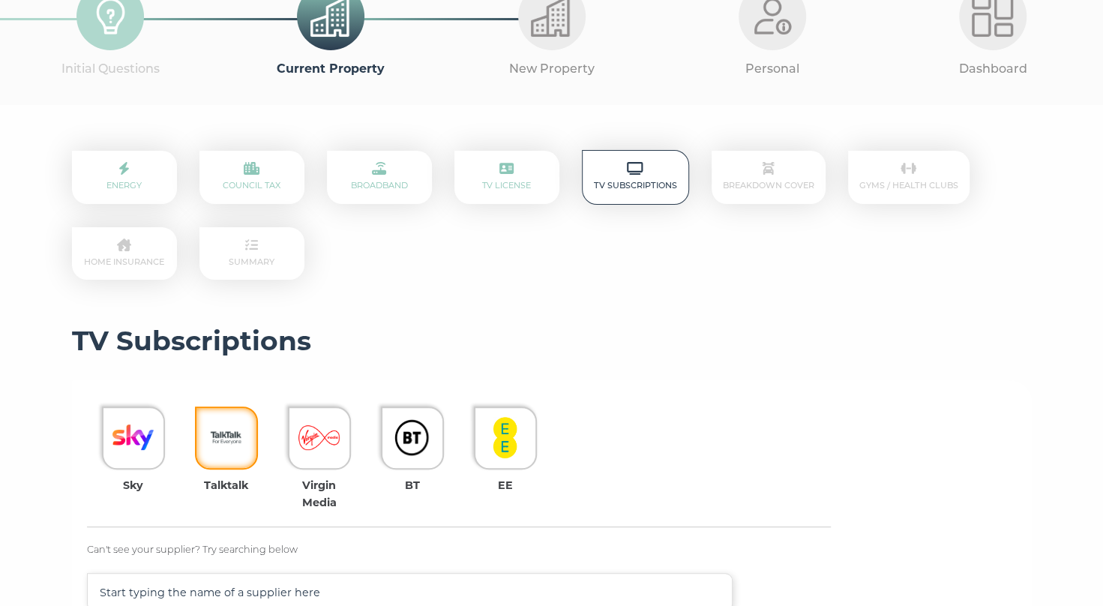
scroll to position [150, 0]
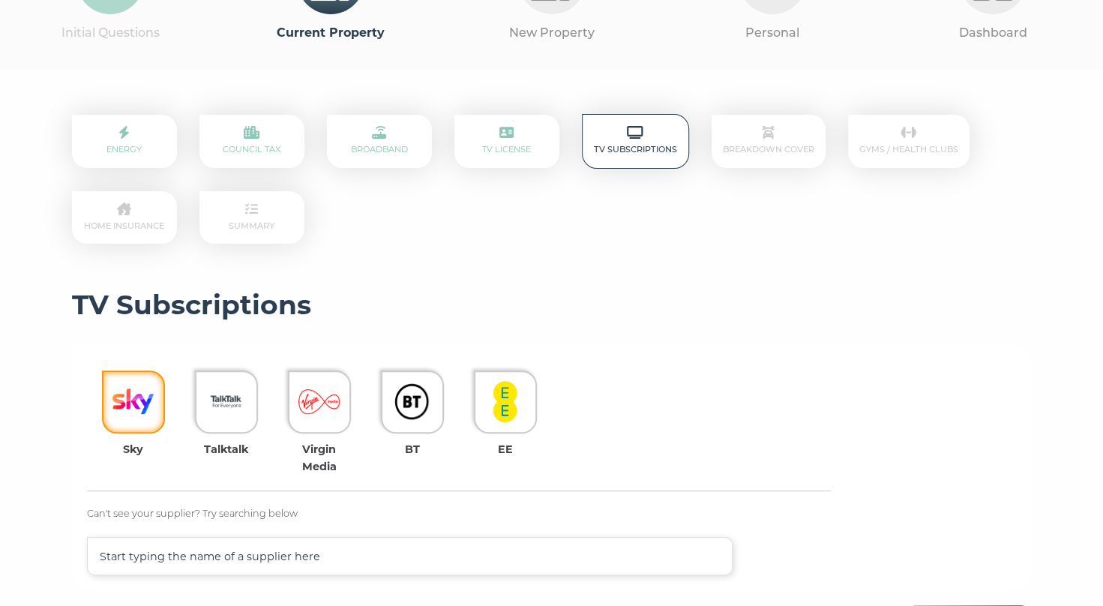
click at [135, 405] on img at bounding box center [132, 401] width 41 height 41
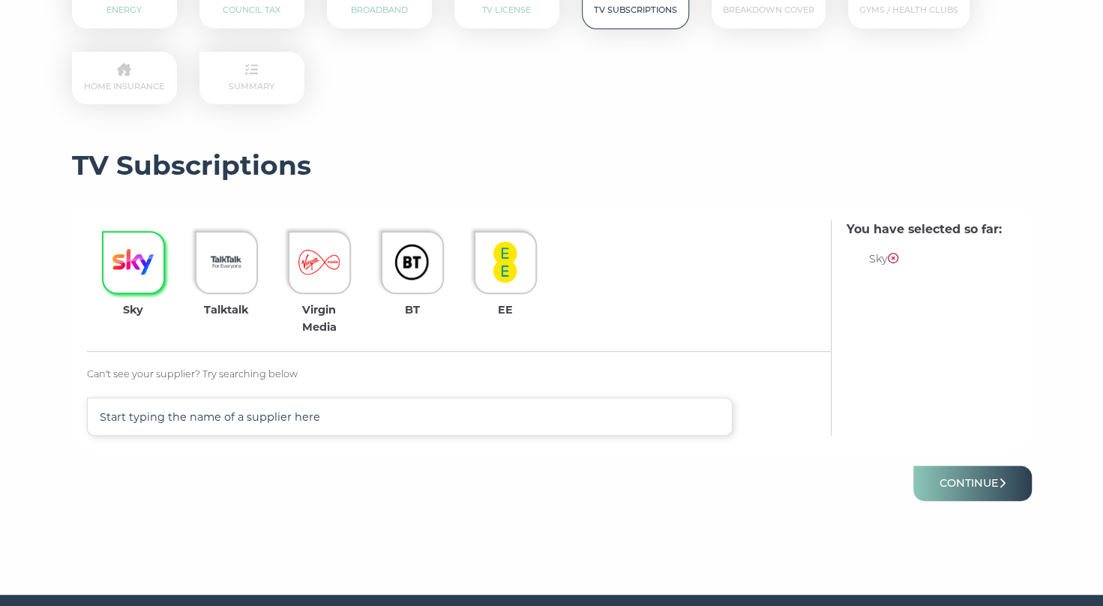
scroll to position [300, 0]
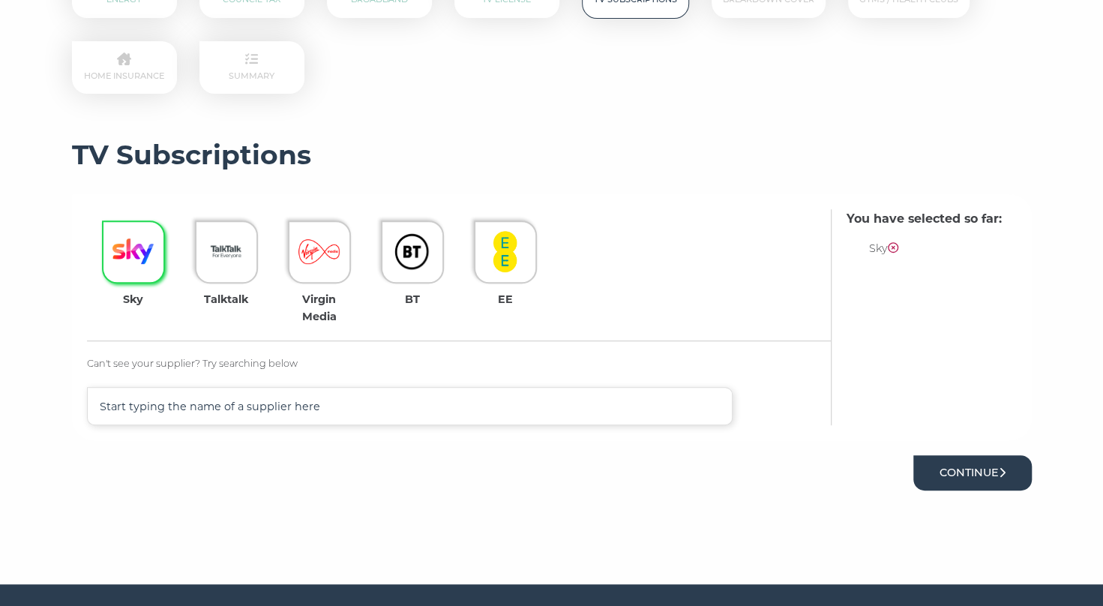
click at [960, 475] on button "Continue" at bounding box center [972, 472] width 118 height 35
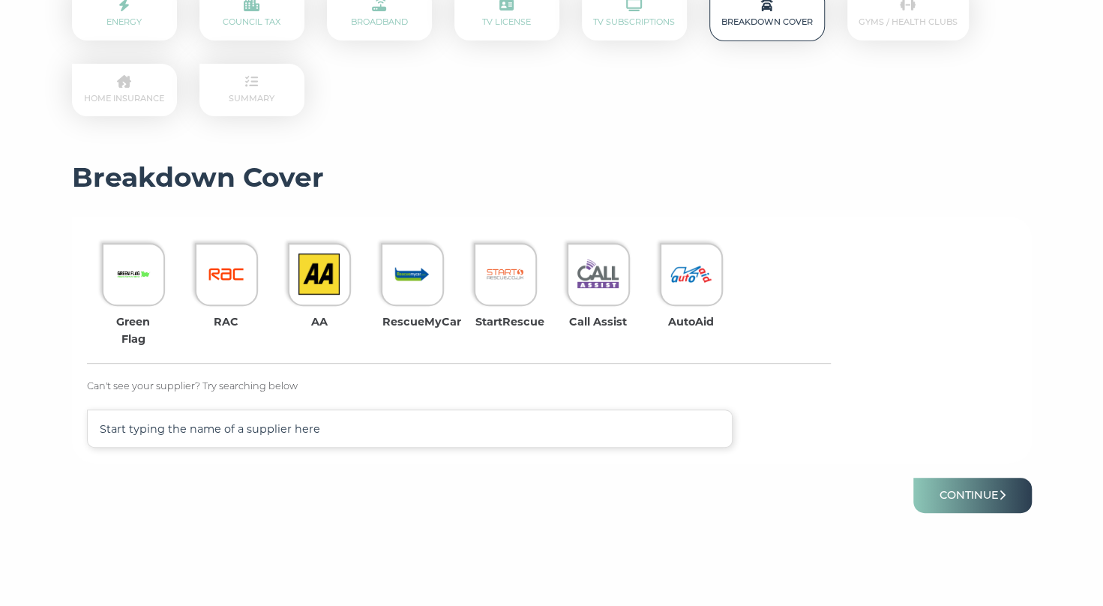
scroll to position [300, 0]
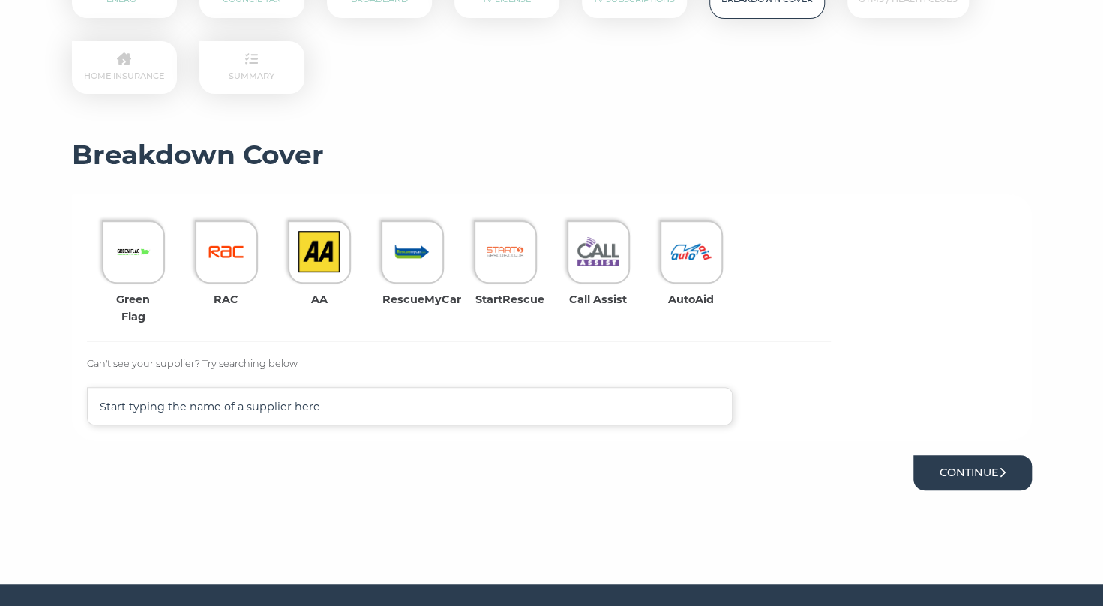
click at [957, 475] on button "Continue" at bounding box center [972, 472] width 118 height 35
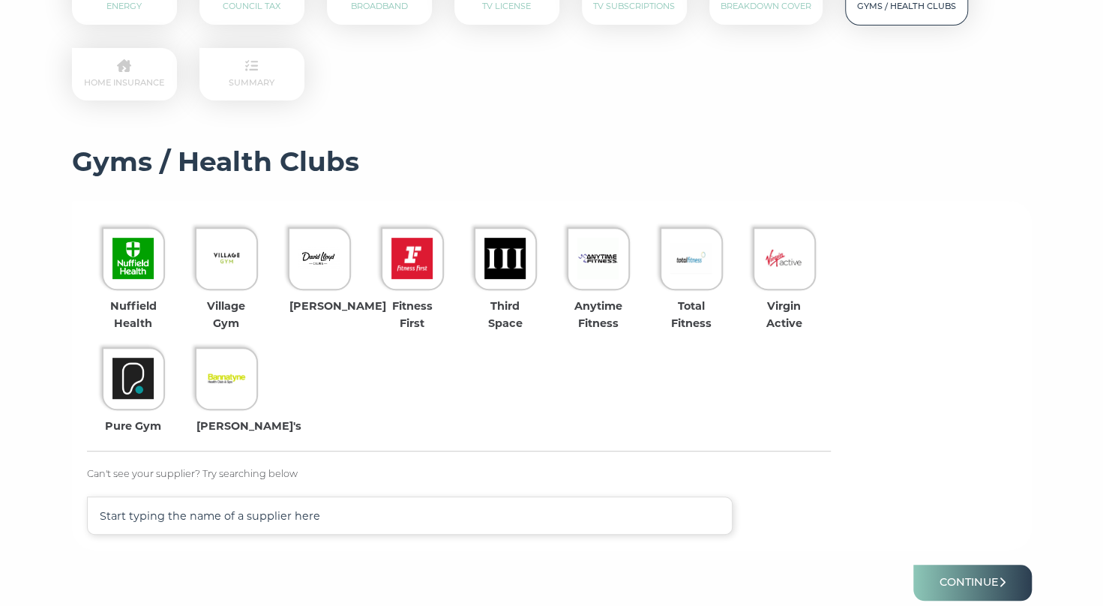
scroll to position [300, 0]
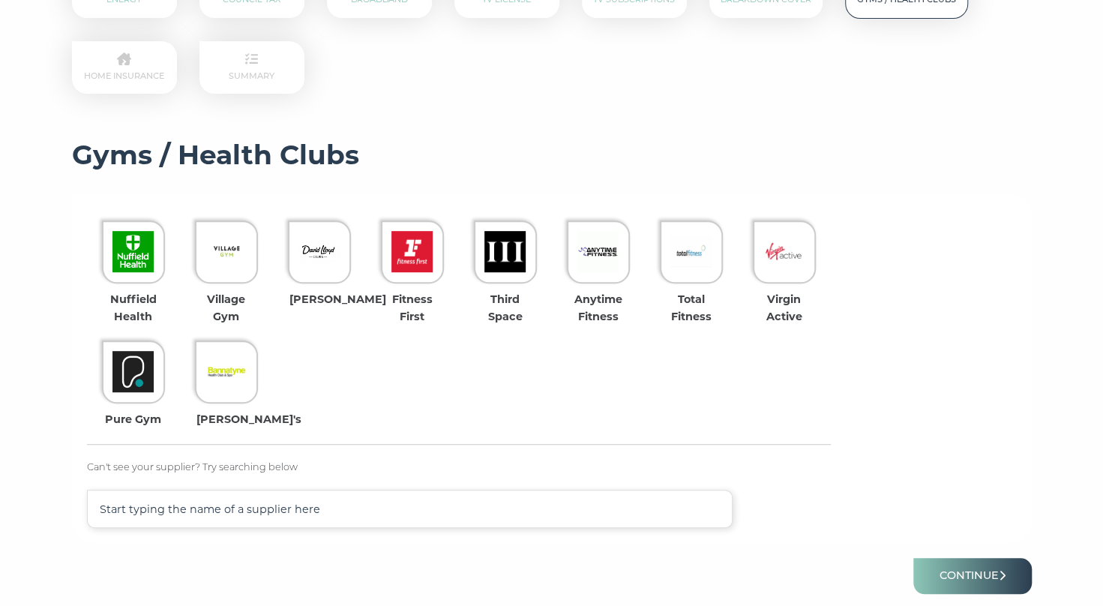
click at [166, 469] on p "Can't see your supplier? Try searching below" at bounding box center [459, 468] width 744 height 16
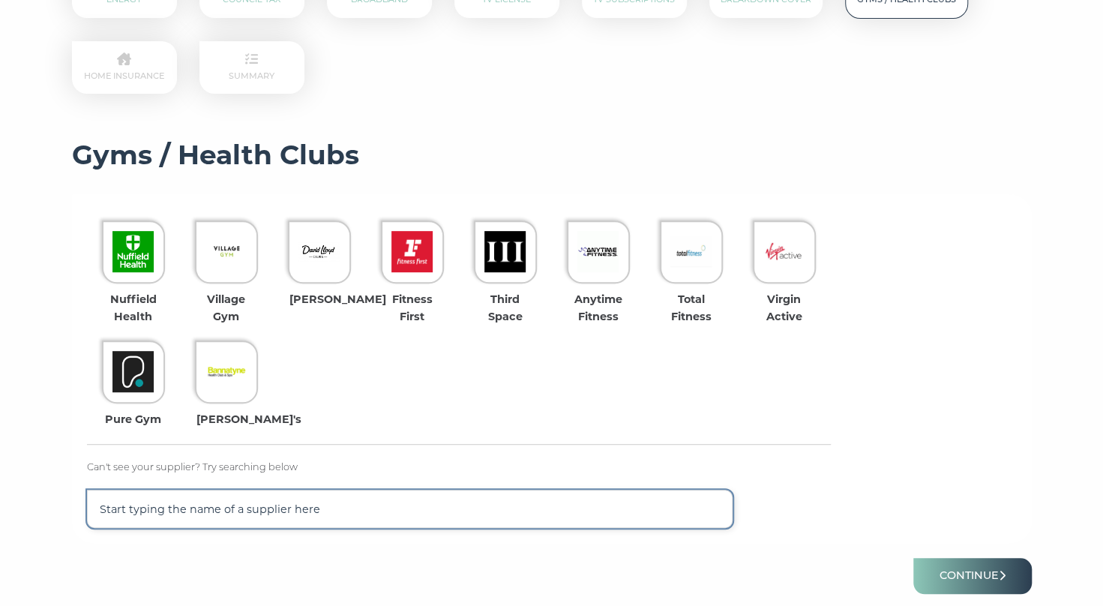
click at [137, 510] on input "text" at bounding box center [410, 508] width 646 height 38
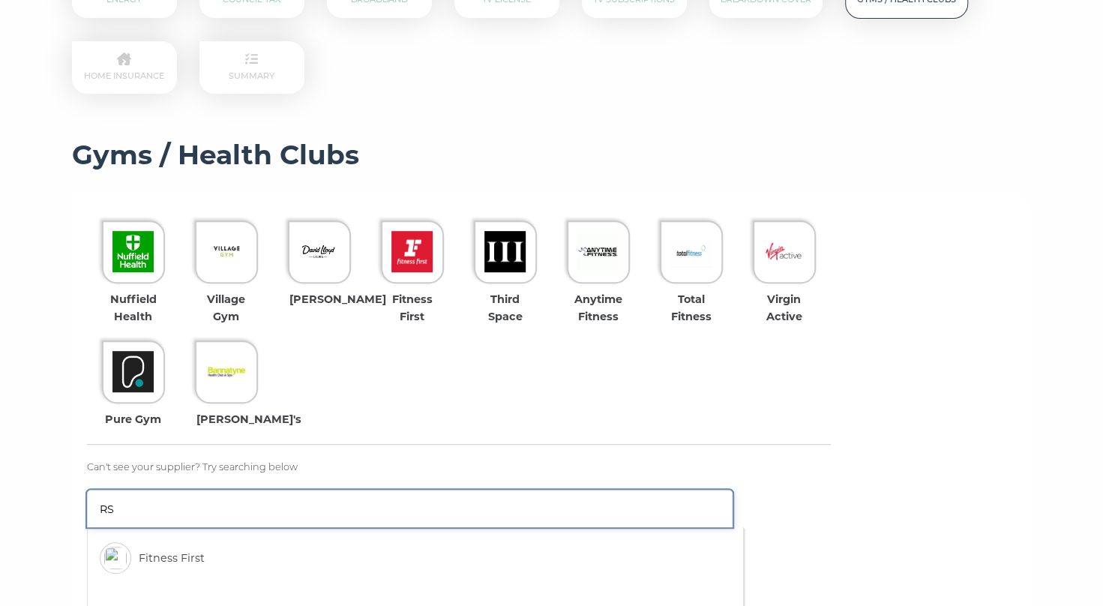
click at [146, 508] on input "RS" at bounding box center [410, 507] width 646 height 37
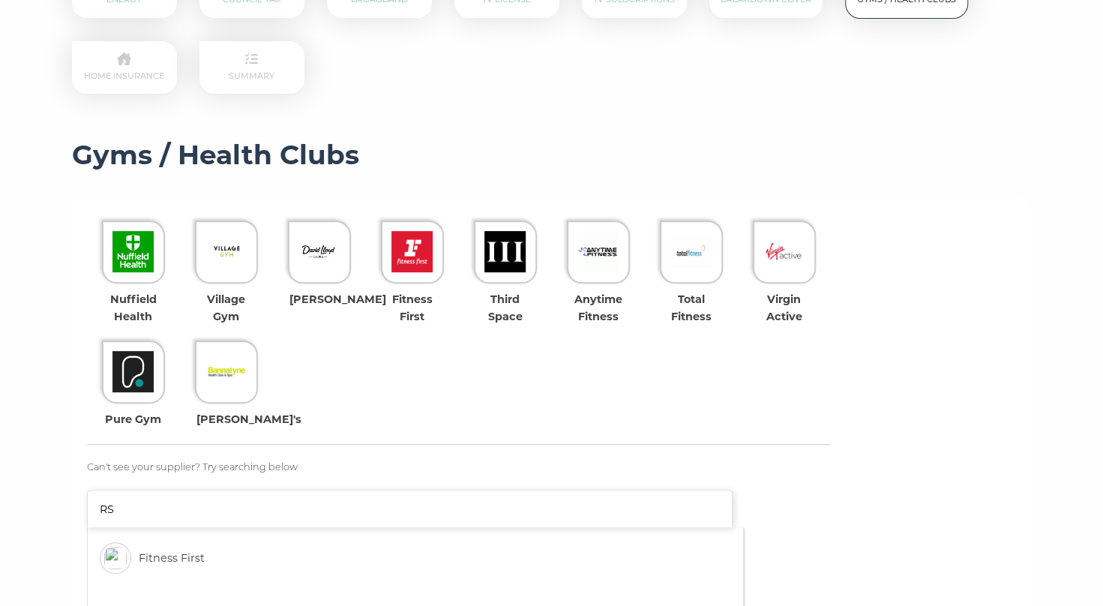
type input "RS"
click at [991, 424] on div "Nuffield Health Village Gym [PERSON_NAME] Fitness First Third Space Anytime Fit…" at bounding box center [552, 451] width 930 height 484
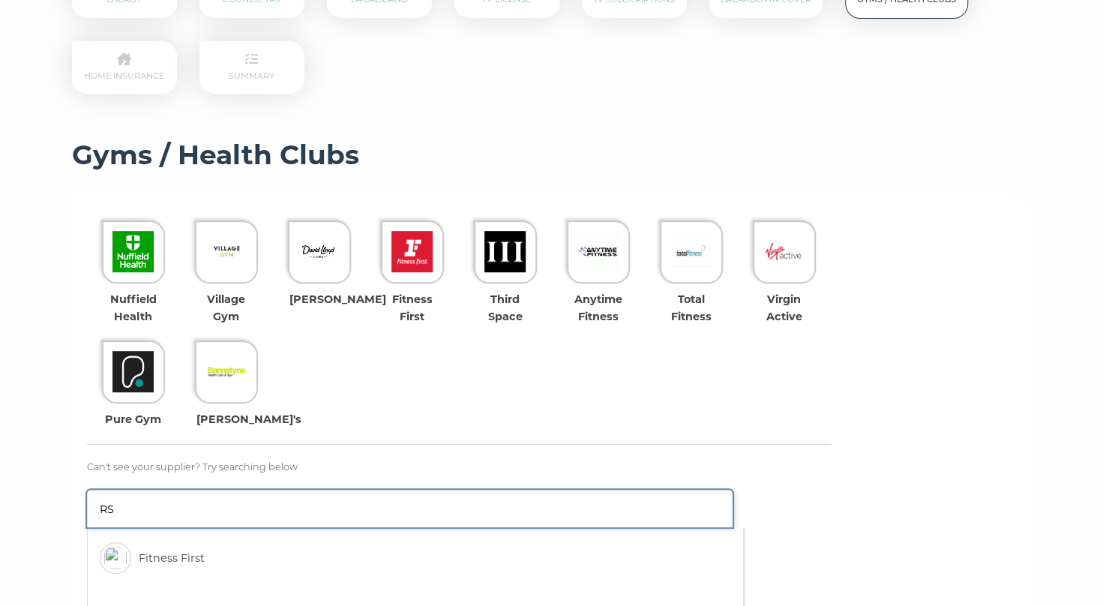
drag, startPoint x: 124, startPoint y: 510, endPoint x: 84, endPoint y: 507, distance: 40.6
click at [84, 507] on div "Nuffield Health Village Gym [PERSON_NAME] Fitness First Third Space Anytime Fit…" at bounding box center [552, 451] width 960 height 514
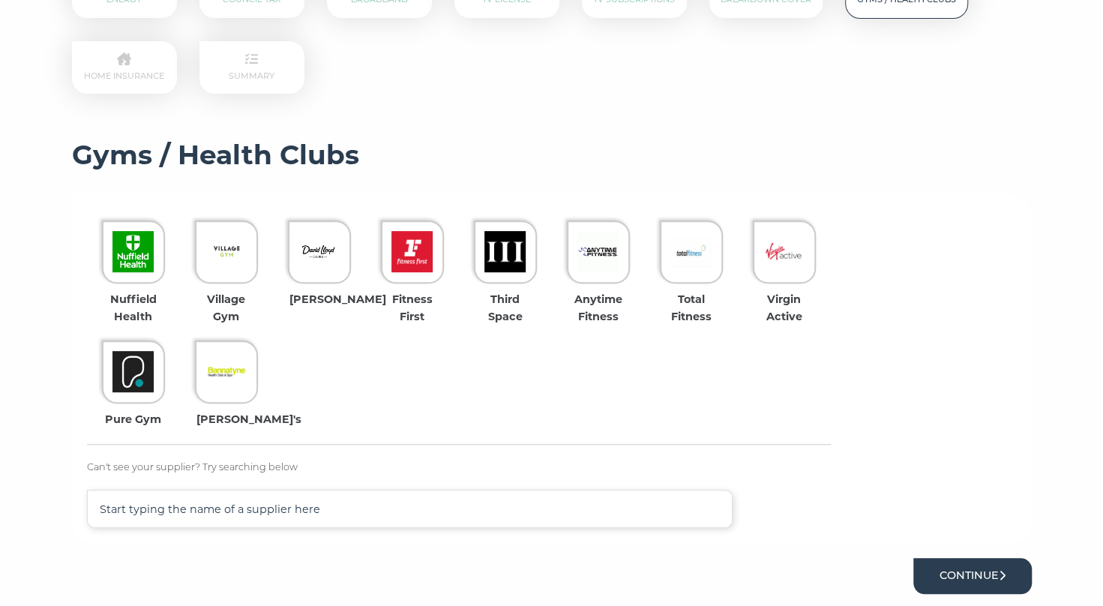
click at [954, 579] on button "Continue" at bounding box center [972, 575] width 118 height 35
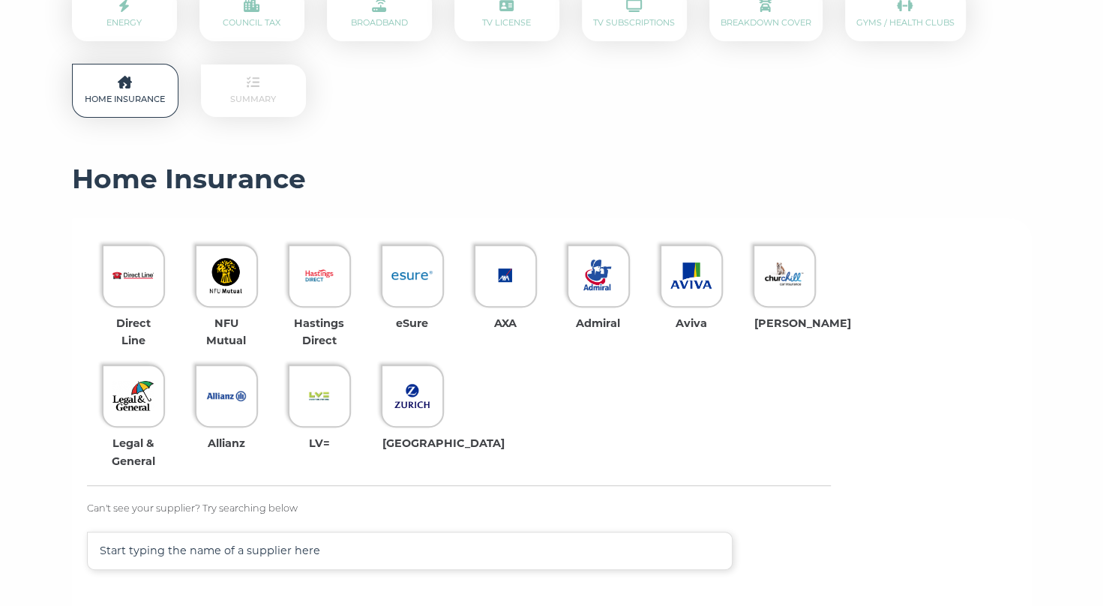
scroll to position [300, 0]
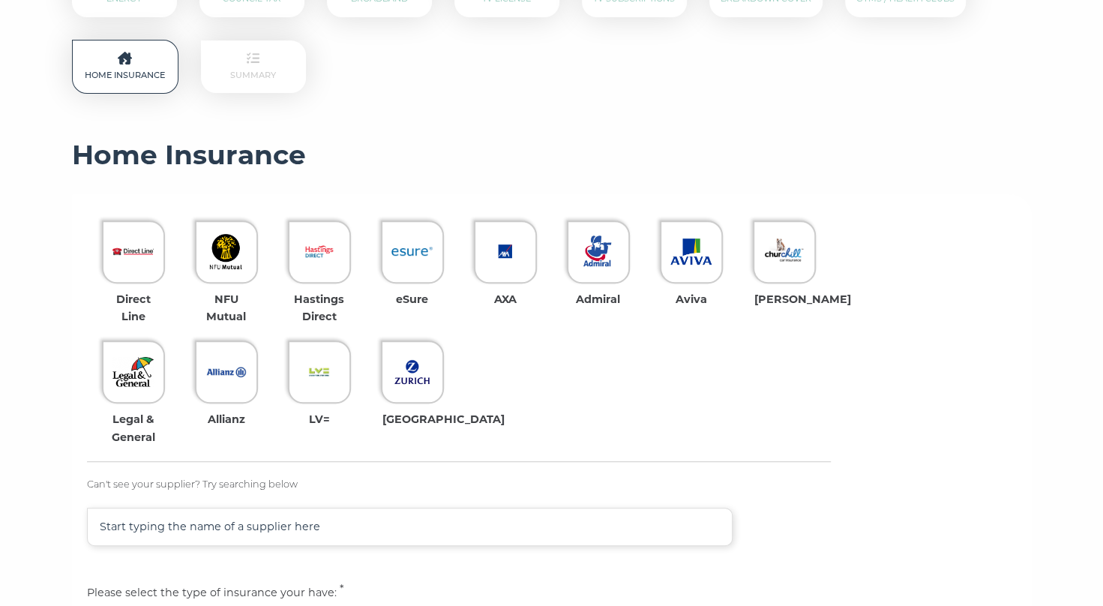
click at [178, 482] on p "Can't see your supplier? Try searching below" at bounding box center [459, 485] width 744 height 16
click at [228, 484] on p "Can't see your supplier? Try searching below" at bounding box center [459, 485] width 744 height 16
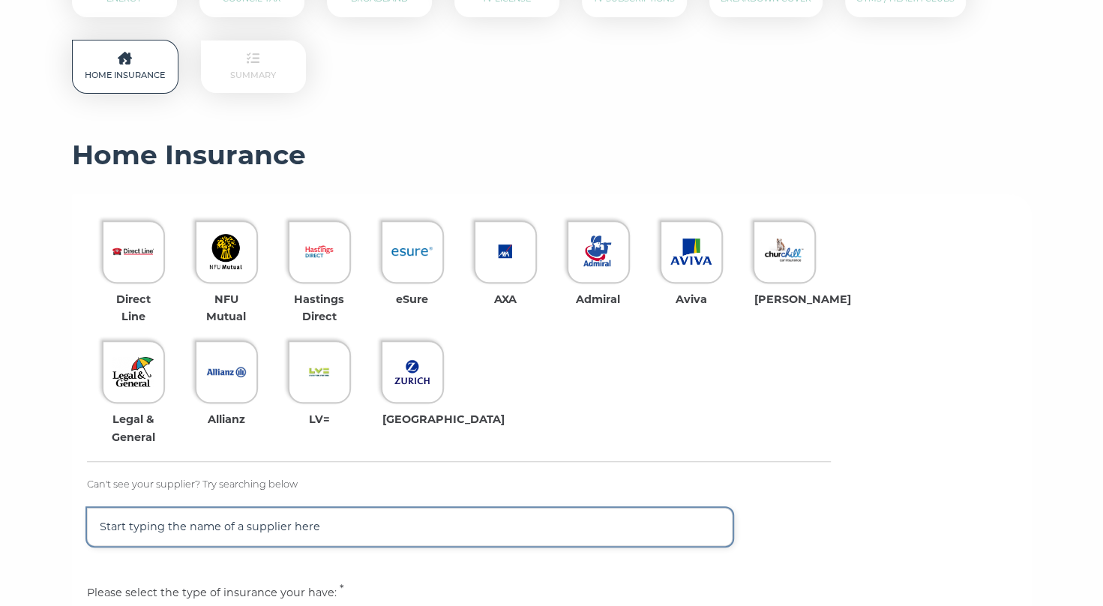
click at [186, 529] on input "text" at bounding box center [410, 526] width 646 height 38
click at [147, 523] on input "UK H" at bounding box center [410, 526] width 646 height 38
click at [162, 526] on input "UK Ho" at bounding box center [410, 526] width 646 height 38
click at [155, 522] on input "UK Hom" at bounding box center [410, 526] width 646 height 38
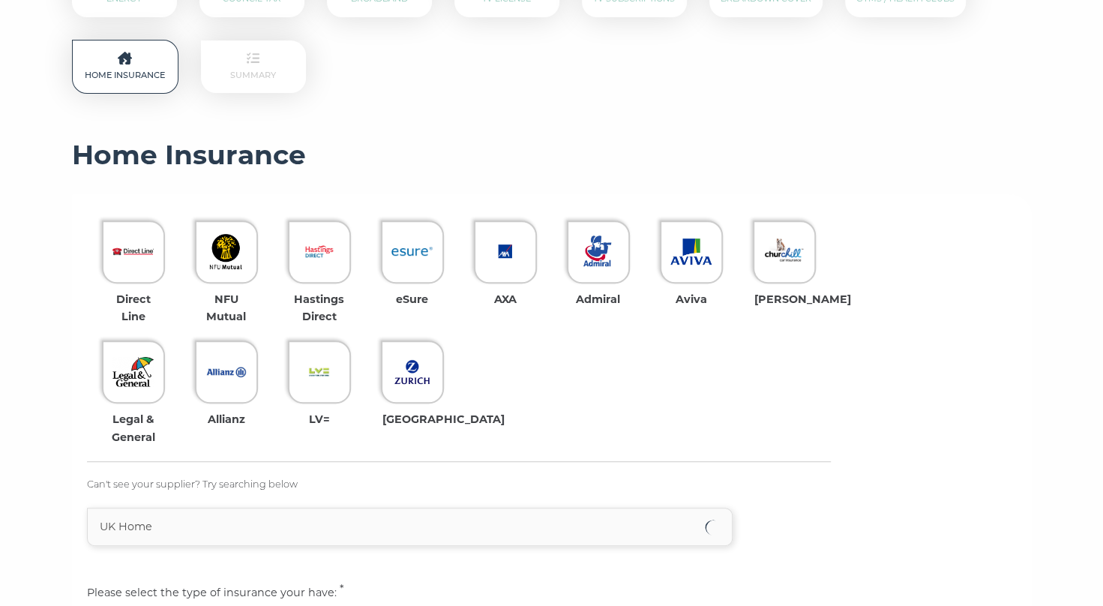
scroll to position [558, 0]
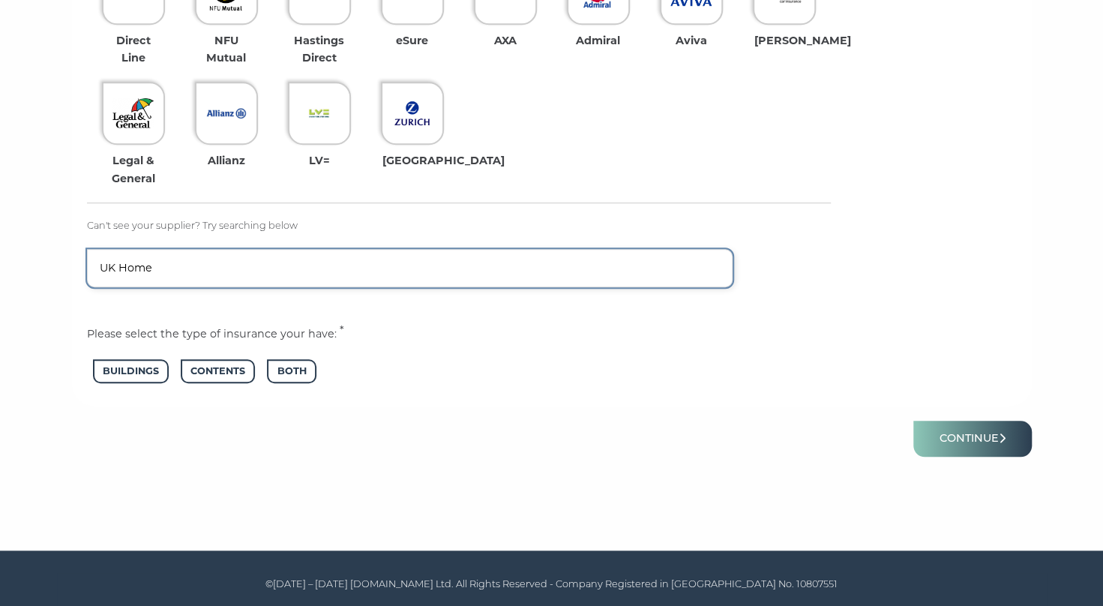
click at [206, 268] on input "UK Home" at bounding box center [410, 268] width 646 height 38
click at [177, 265] on input "UK Home" at bounding box center [410, 268] width 646 height 38
click at [210, 265] on input "UK Home" at bounding box center [410, 268] width 646 height 38
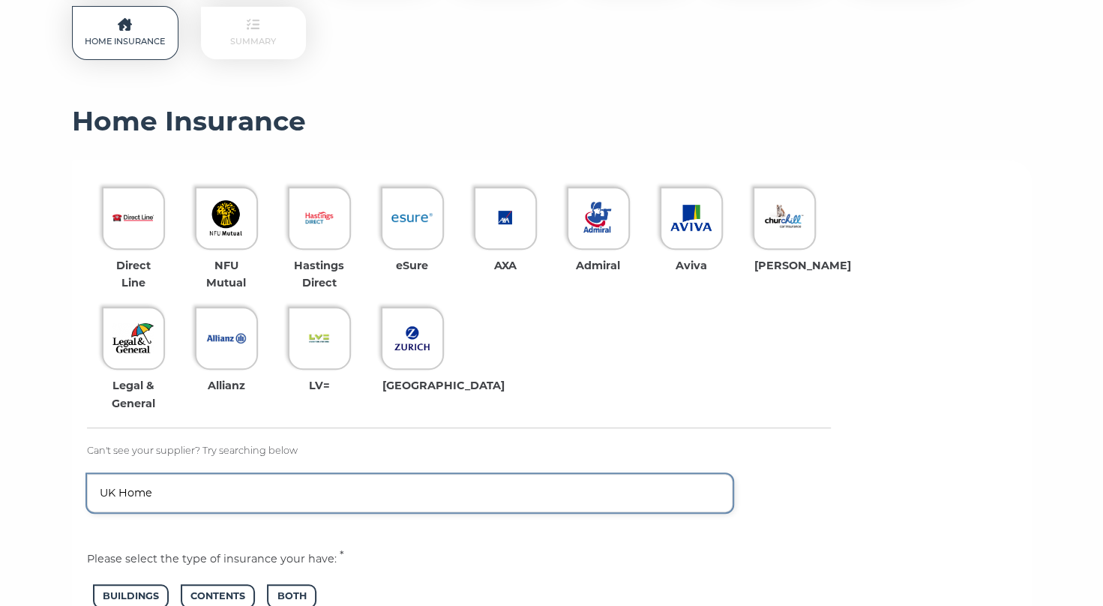
scroll to position [409, 0]
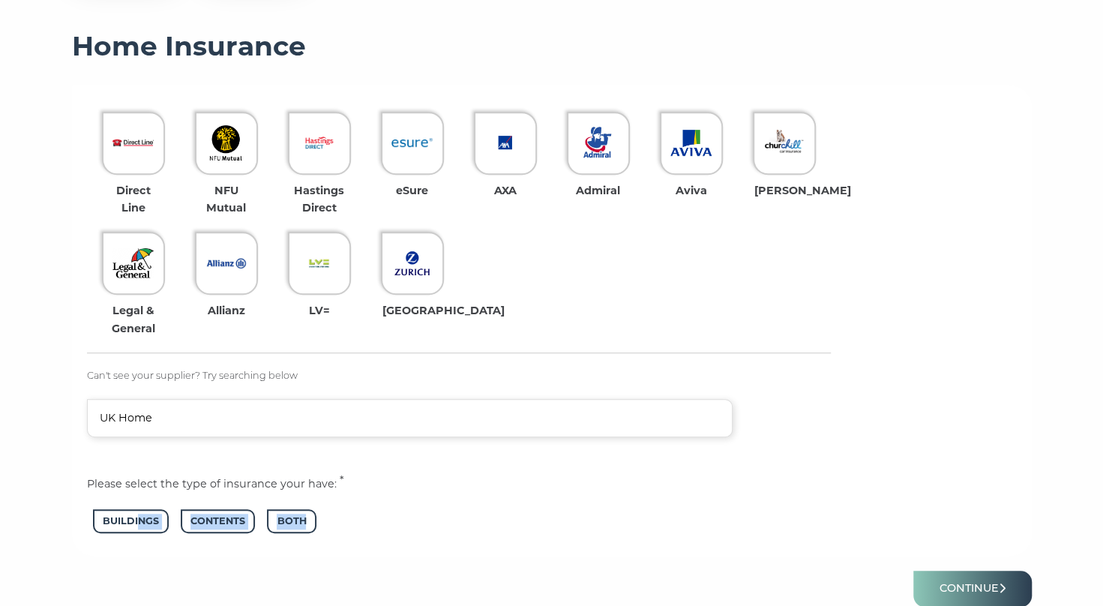
drag, startPoint x: 140, startPoint y: 522, endPoint x: 202, endPoint y: 564, distance: 75.1
click at [202, 564] on form "Direct Line NFU Mutual Hastings Direct eSure AXA Admiral Aviva Churchill Legal …" at bounding box center [552, 351] width 960 height 532
drag, startPoint x: 202, startPoint y: 564, endPoint x: 299, endPoint y: 513, distance: 109.0
click at [299, 513] on span "Both" at bounding box center [291, 521] width 49 height 25
click at [298, 520] on span "Both" at bounding box center [291, 521] width 49 height 25
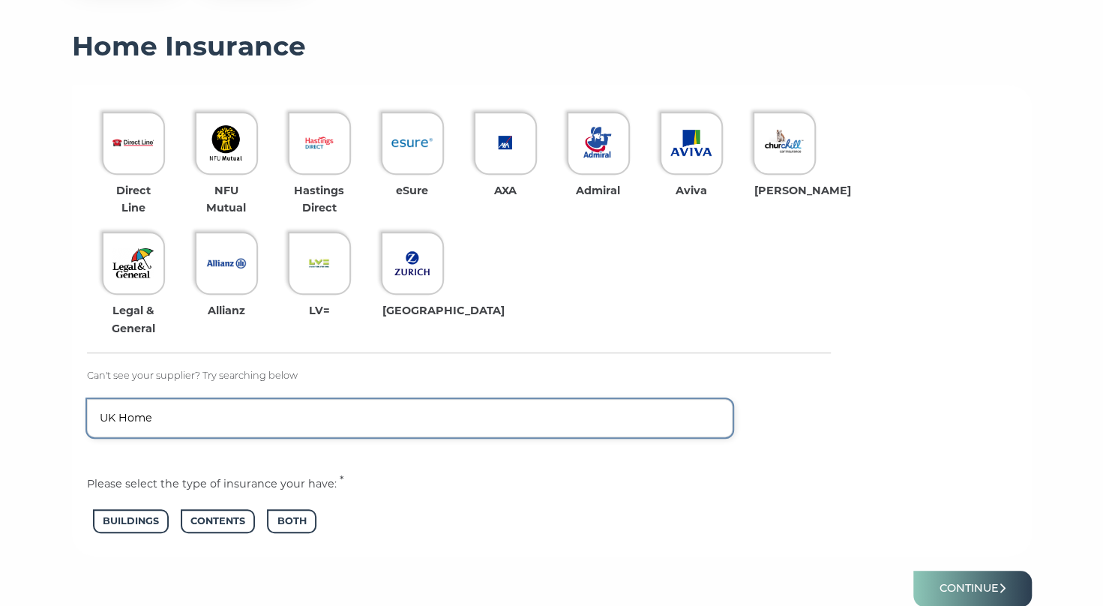
click at [205, 415] on input "UK Home" at bounding box center [410, 418] width 646 height 38
click at [232, 426] on input "UK Home" at bounding box center [410, 418] width 646 height 38
click at [240, 414] on input "UK Home" at bounding box center [410, 418] width 646 height 38
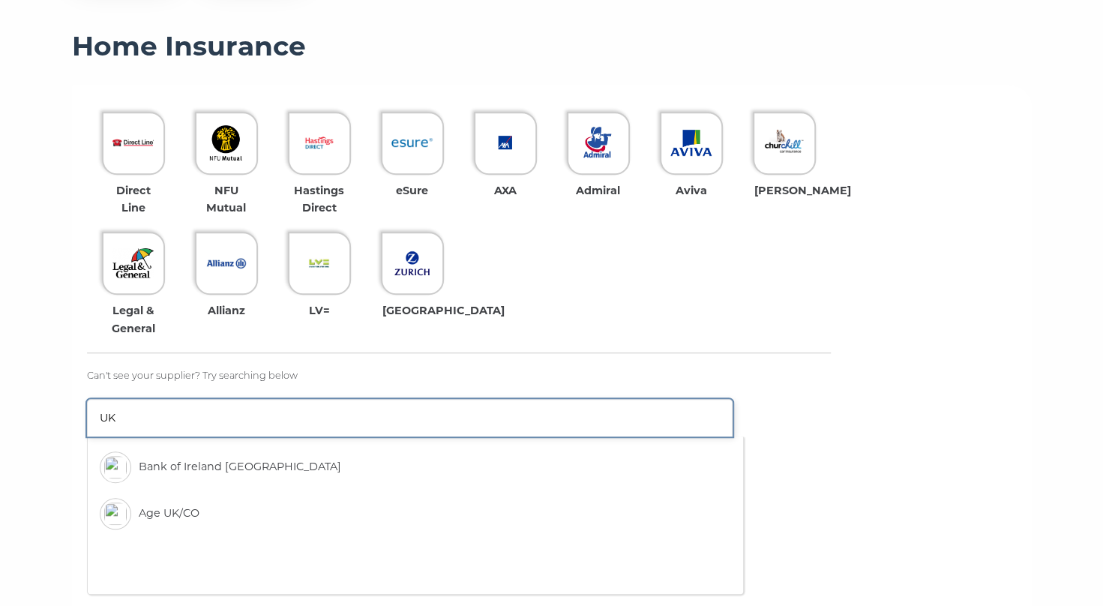
click at [169, 419] on input "UK" at bounding box center [410, 417] width 646 height 37
click at [160, 415] on input "UK" at bounding box center [410, 417] width 646 height 37
click at [147, 410] on input "UK" at bounding box center [410, 417] width 646 height 37
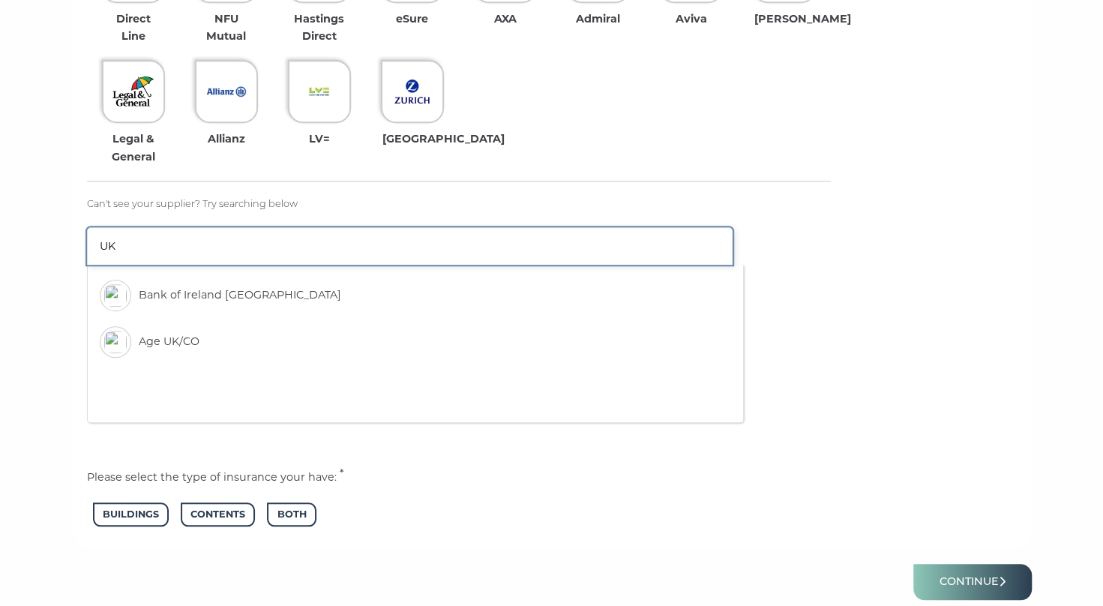
scroll to position [558, 0]
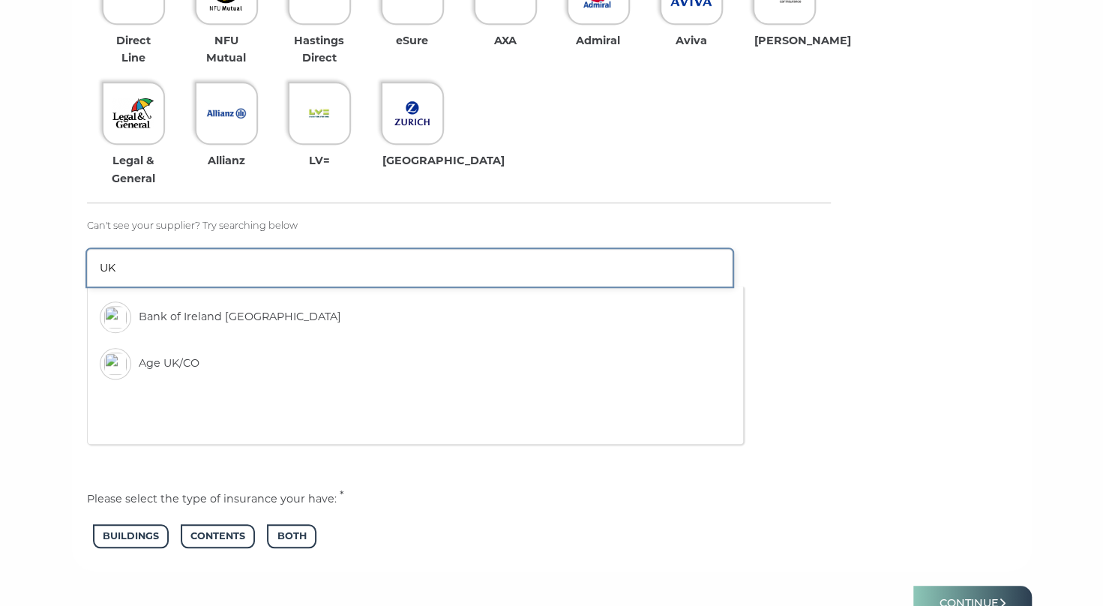
click at [144, 268] on input "UK" at bounding box center [410, 267] width 646 height 37
click at [150, 264] on input "UK" at bounding box center [410, 267] width 646 height 37
click at [139, 268] on input "UK" at bounding box center [410, 267] width 646 height 37
click at [160, 265] on input "UK" at bounding box center [410, 267] width 646 height 37
click at [165, 268] on input "UK" at bounding box center [410, 267] width 646 height 37
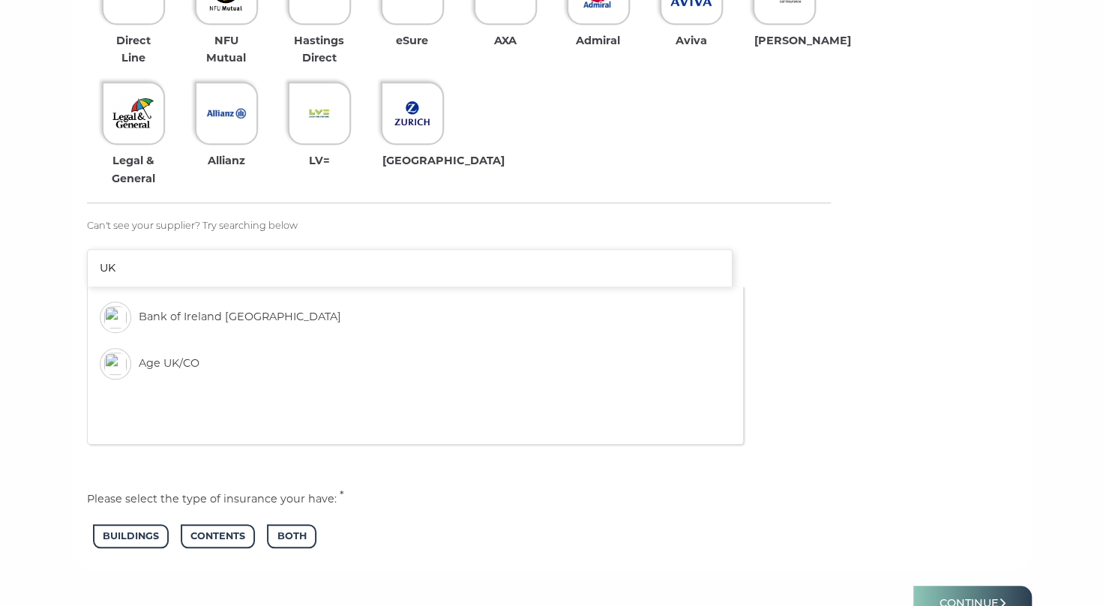
click at [897, 145] on div "Direct Line NFU Mutual Hastings Direct eSure AXA Admiral Aviva Churchill Legal …" at bounding box center [552, 201] width 930 height 501
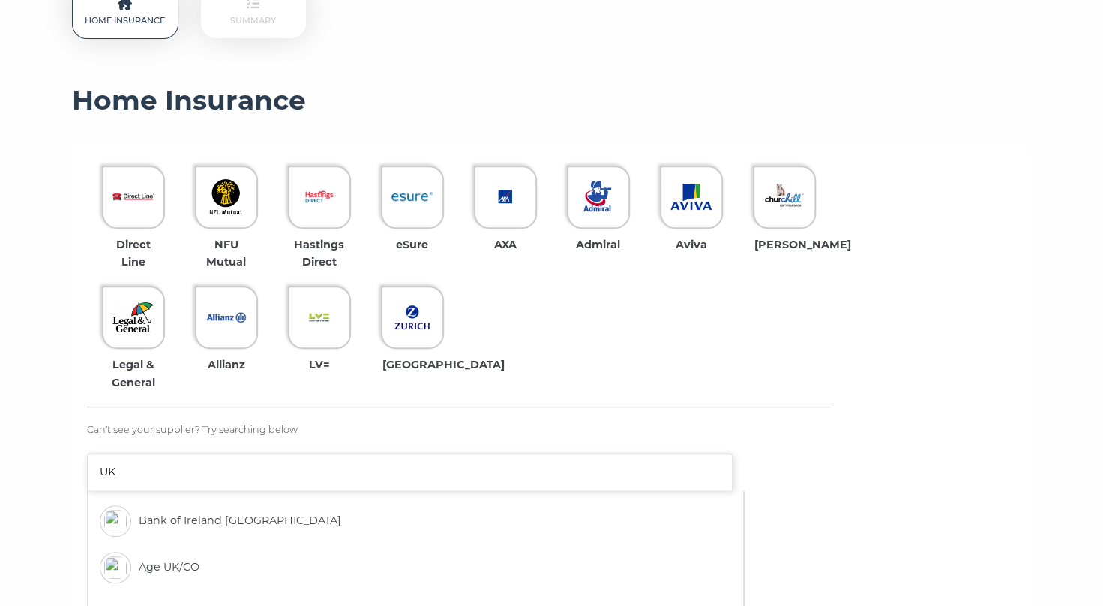
scroll to position [334, 0]
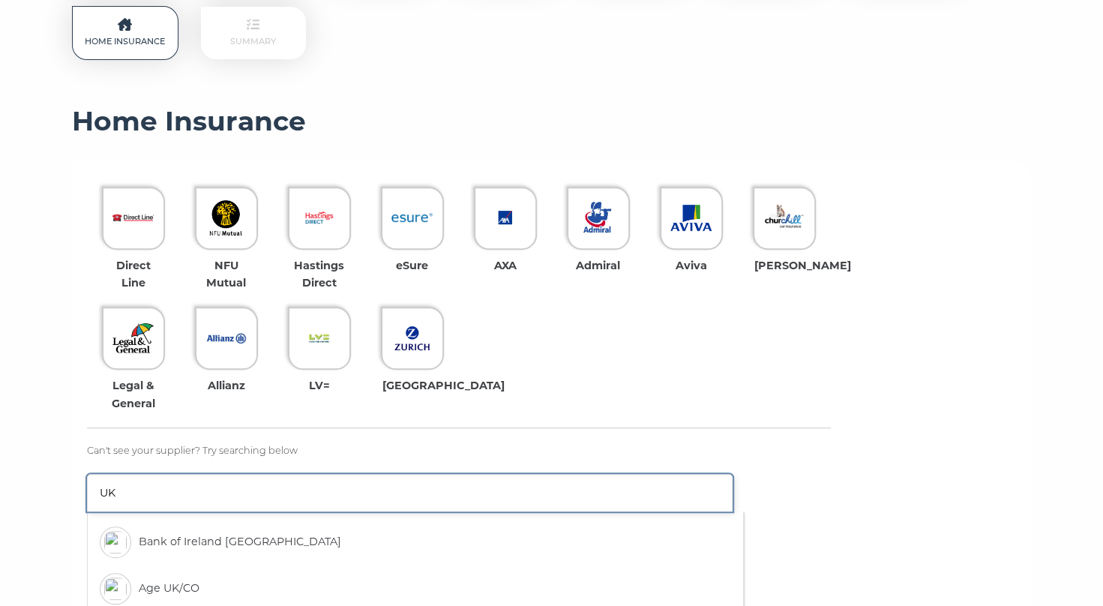
drag, startPoint x: 140, startPoint y: 491, endPoint x: 83, endPoint y: 489, distance: 57.0
click at [83, 489] on div "Direct Line NFU Mutual Hastings Direct eSure AXA Admiral Aviva Churchill Legal …" at bounding box center [552, 478] width 960 height 636
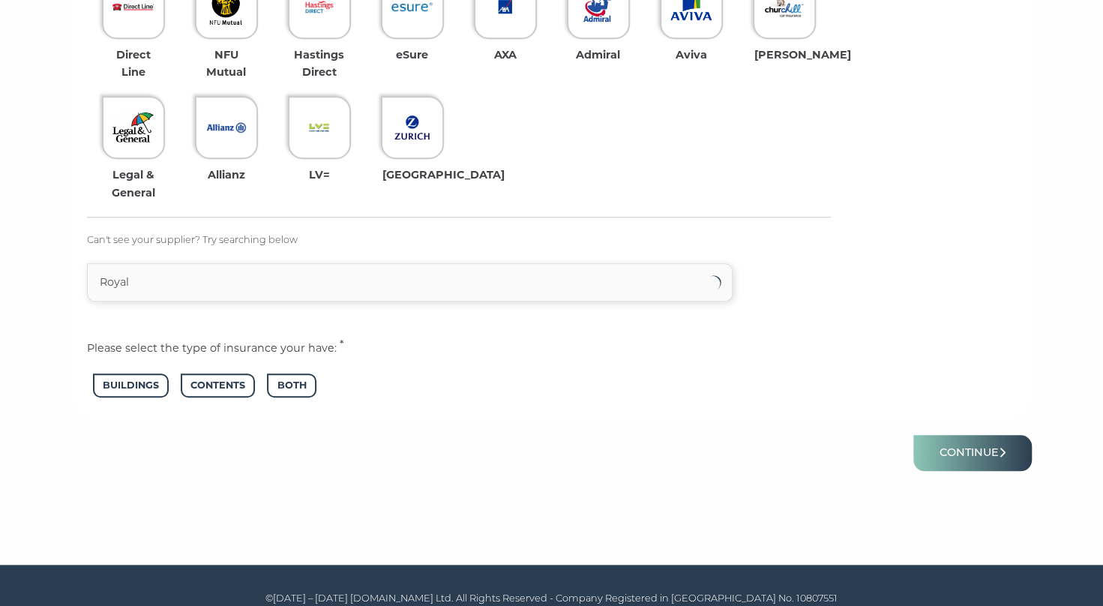
scroll to position [558, 0]
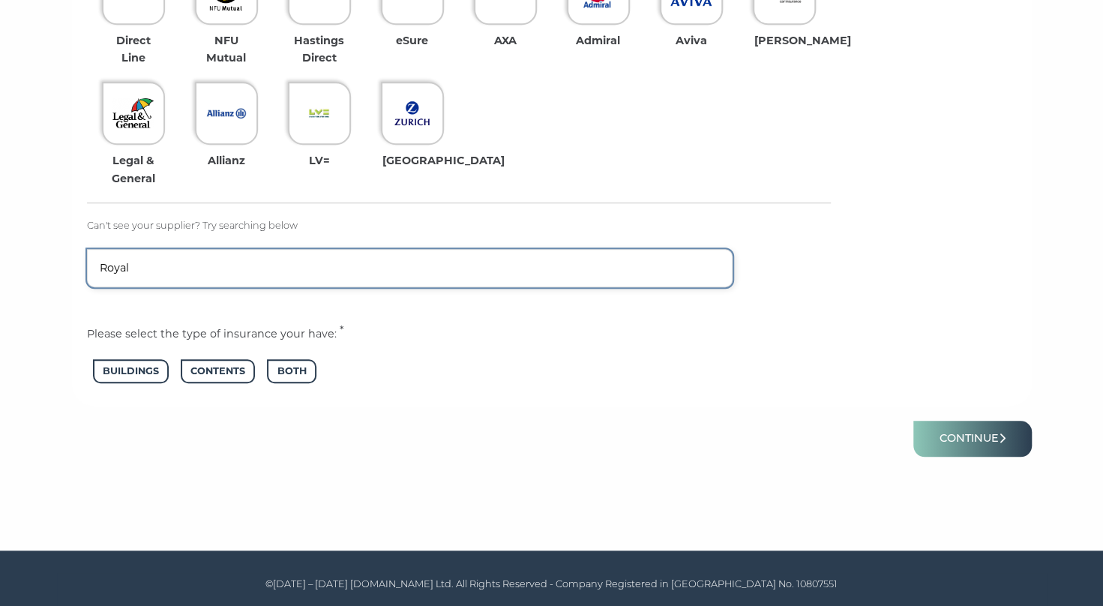
click at [168, 265] on input "Royal" at bounding box center [410, 268] width 646 height 38
click at [178, 273] on input "Royal" at bounding box center [410, 268] width 646 height 38
type input "RBS"
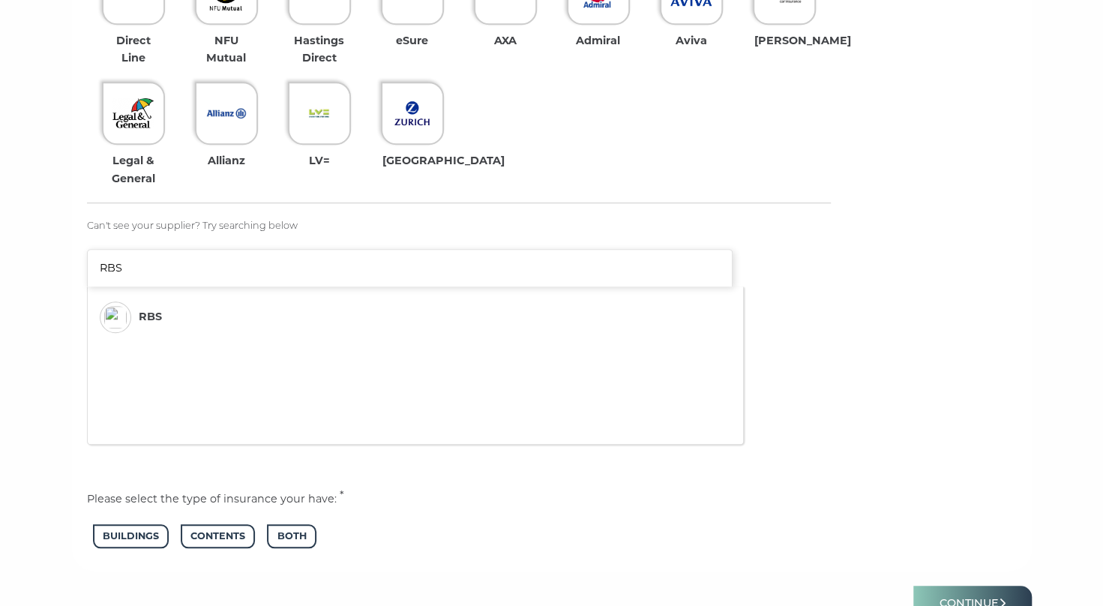
click at [121, 318] on img at bounding box center [115, 317] width 22 height 22
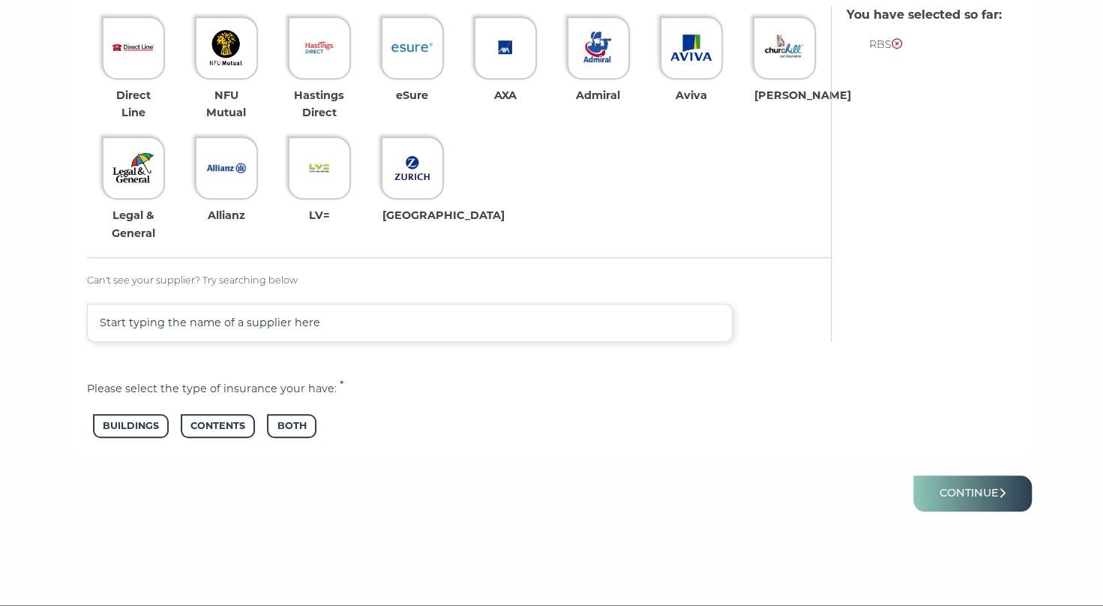
scroll to position [484, 0]
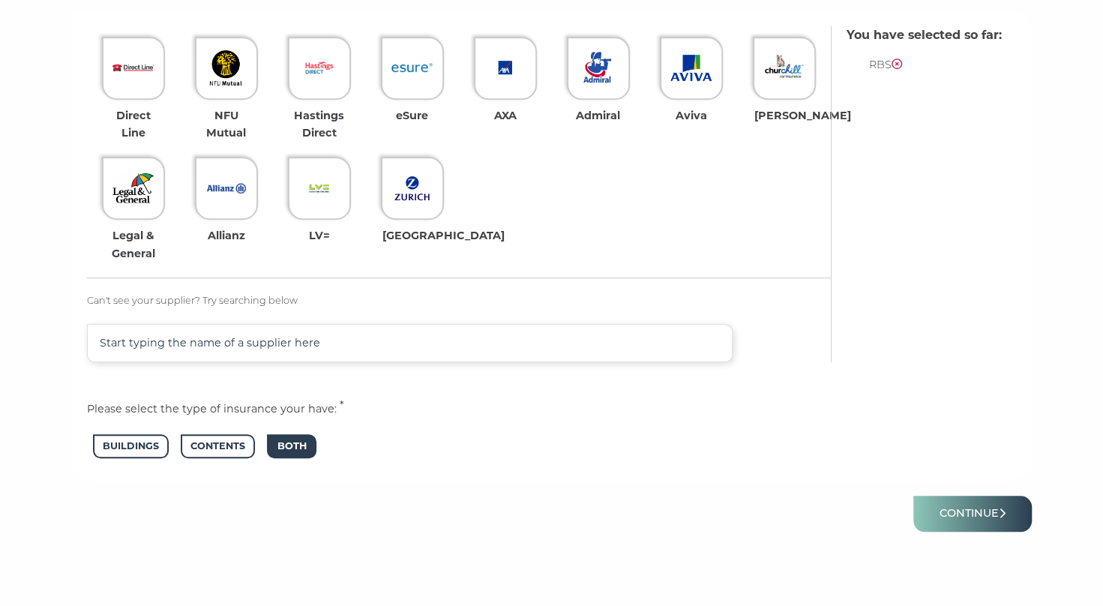
click at [288, 448] on span "Both" at bounding box center [291, 446] width 49 height 25
click at [980, 516] on button "Continue" at bounding box center [972, 512] width 118 height 35
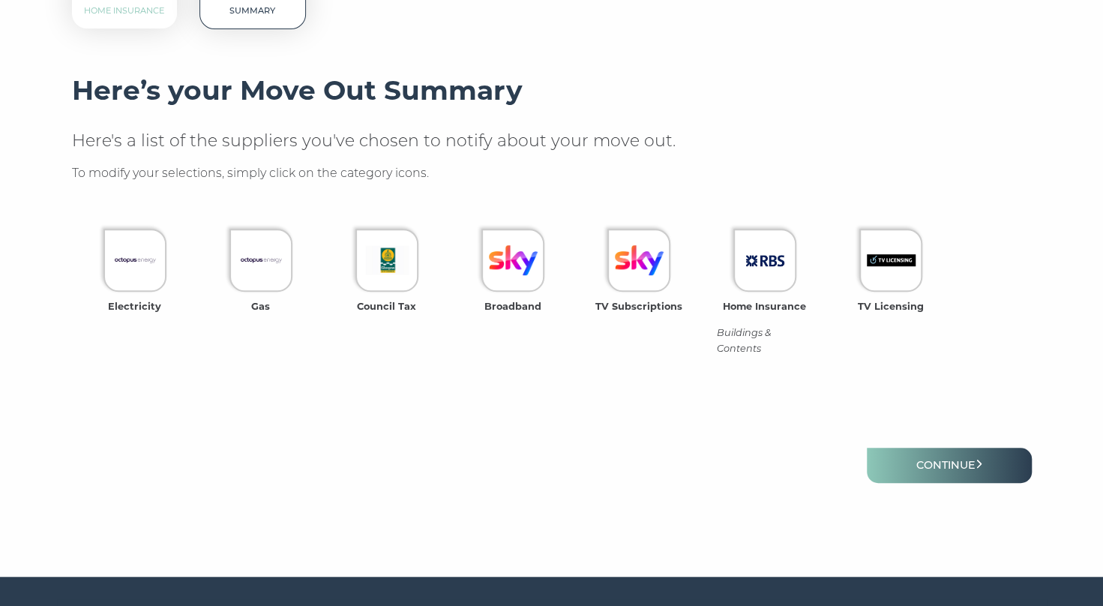
scroll to position [375, 0]
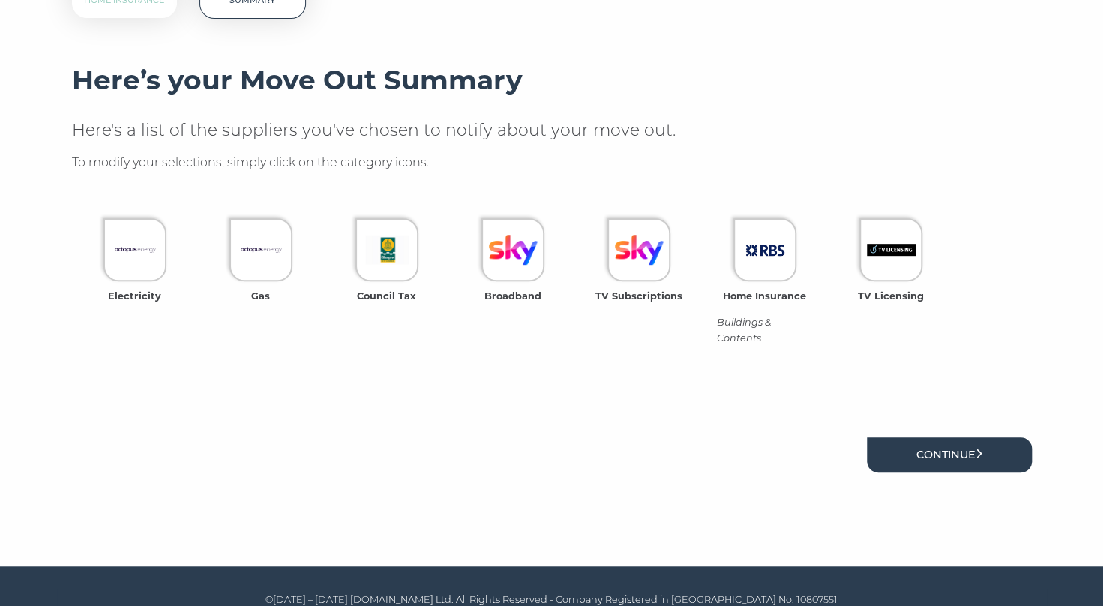
click at [930, 462] on link "Continue" at bounding box center [949, 454] width 165 height 35
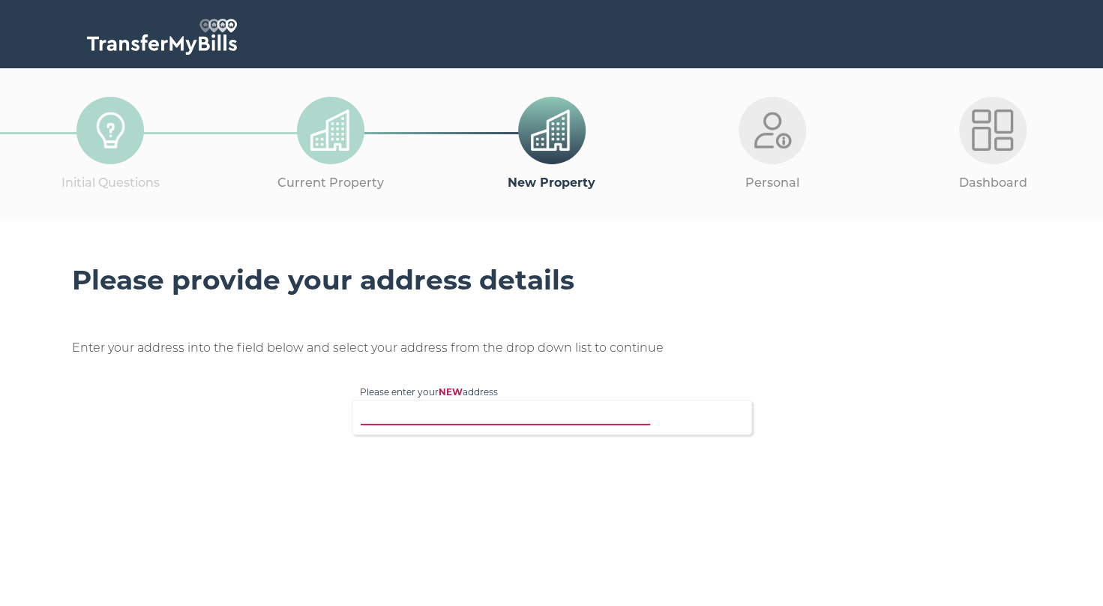
click at [505, 420] on input "Please enter your NEW address" at bounding box center [521, 415] width 322 height 15
type input "295 Southbrae"
click at [501, 444] on p "295 Southbrae Drive, Glasgow, G13 1TR" at bounding box center [559, 445] width 369 height 17
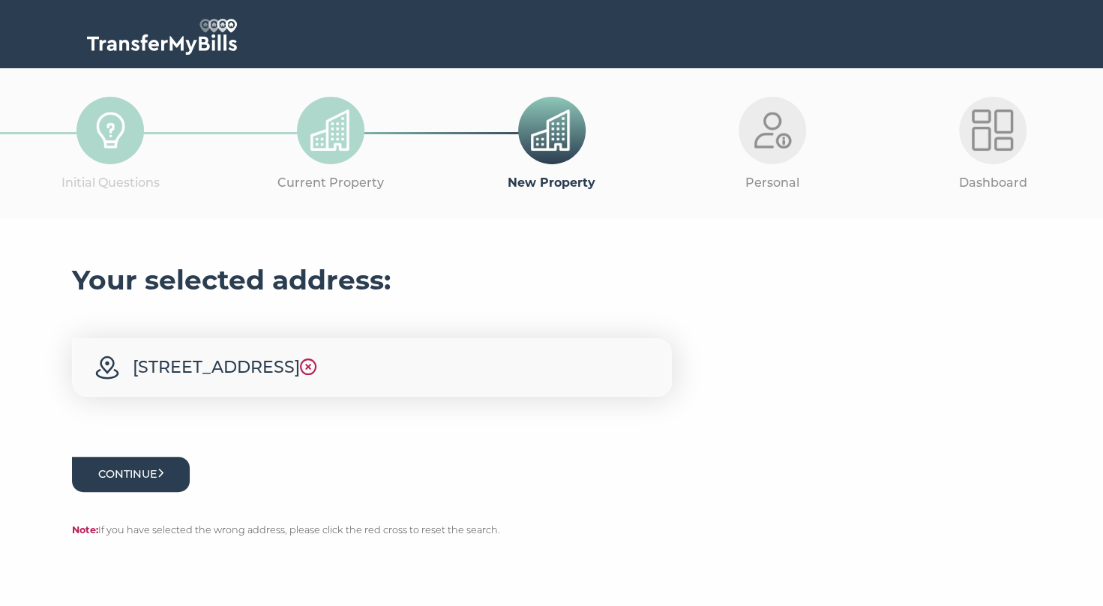
click at [130, 477] on button "Continue" at bounding box center [131, 474] width 118 height 35
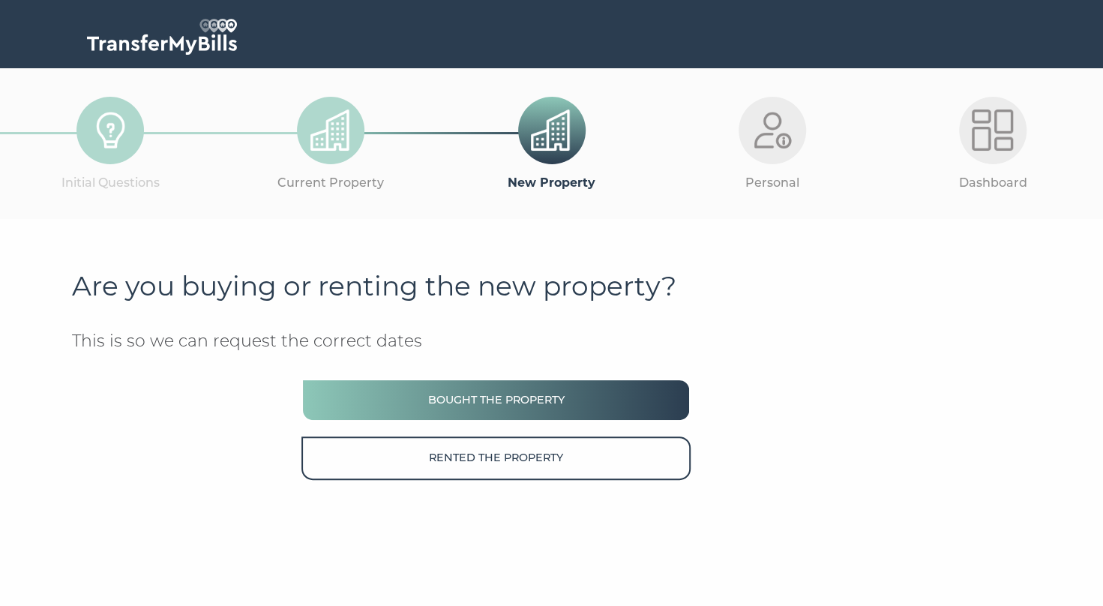
click at [370, 411] on button "Bought the property" at bounding box center [495, 400] width 388 height 43
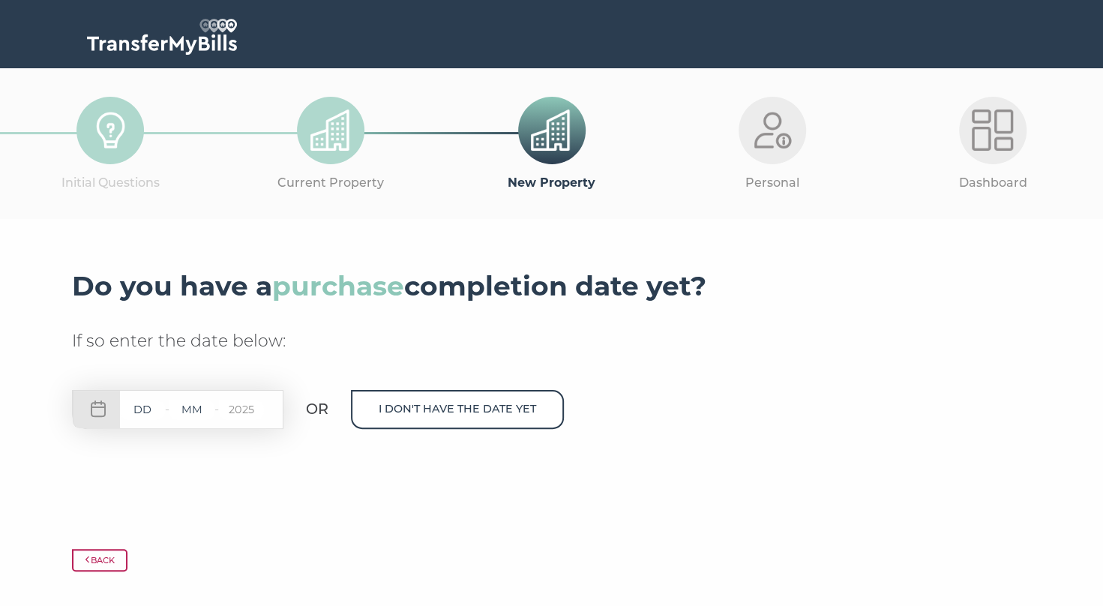
click at [145, 409] on input "text" at bounding box center [142, 409] width 45 height 19
type input "11"
type input "09"
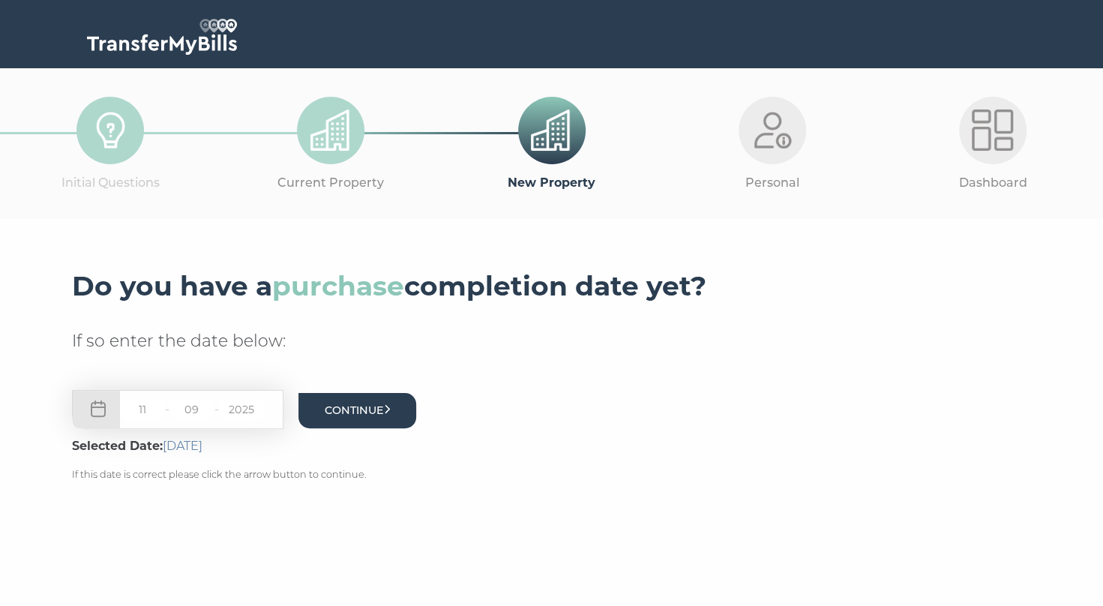
click at [382, 420] on button "Continue" at bounding box center [357, 410] width 118 height 35
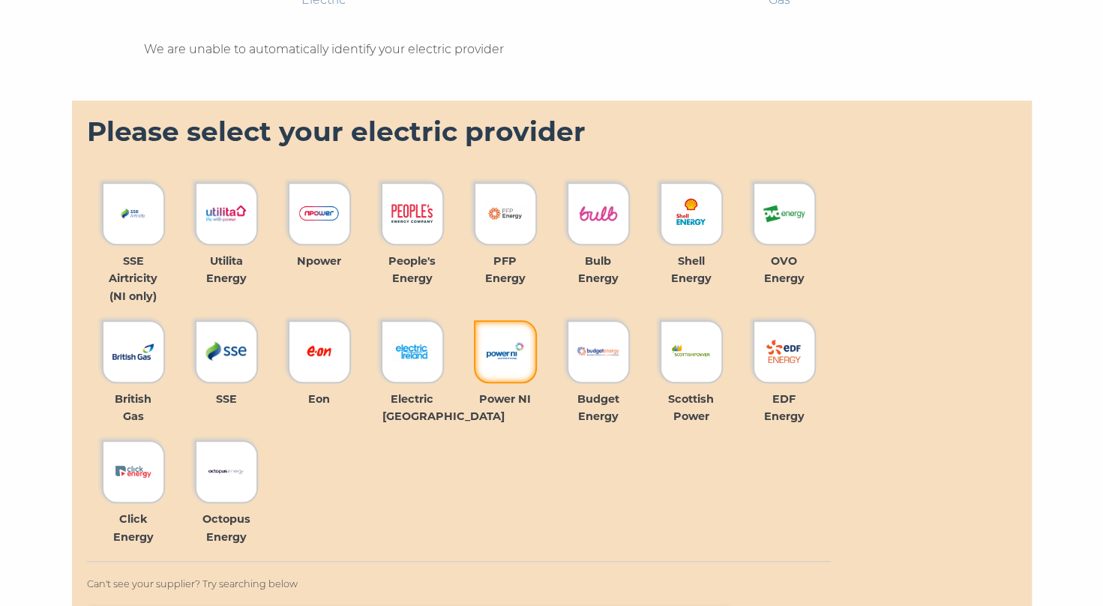
scroll to position [675, 0]
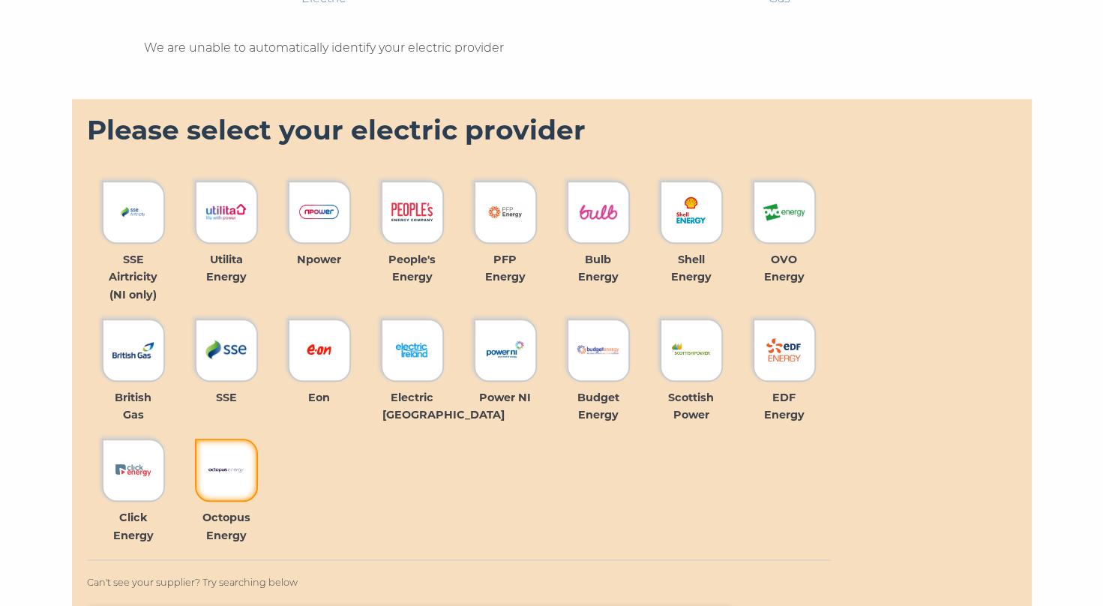
click at [231, 480] on img at bounding box center [225, 469] width 41 height 41
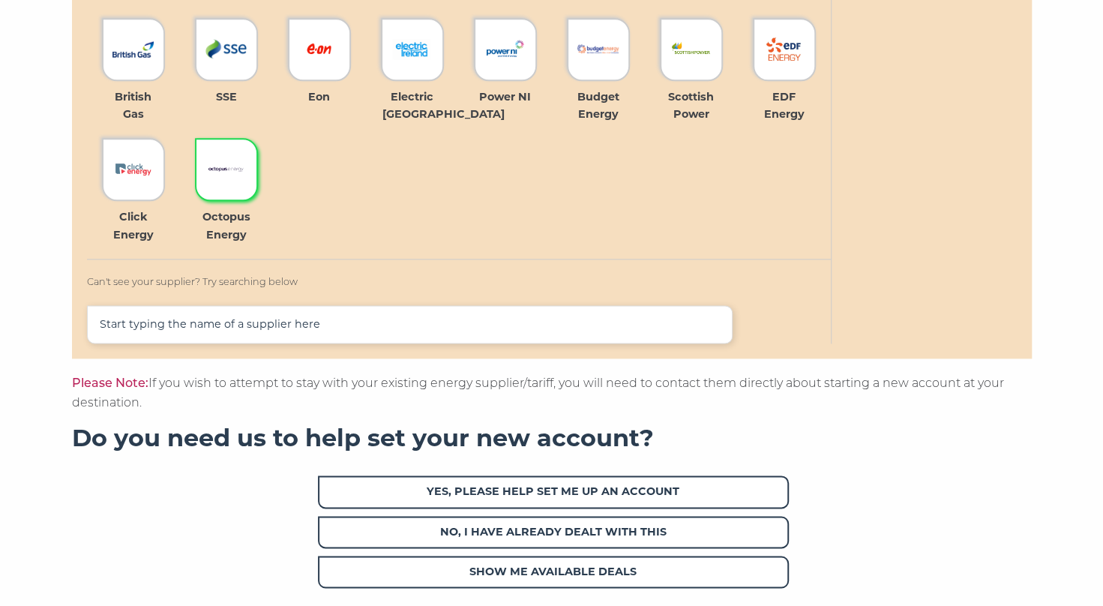
scroll to position [1049, 0]
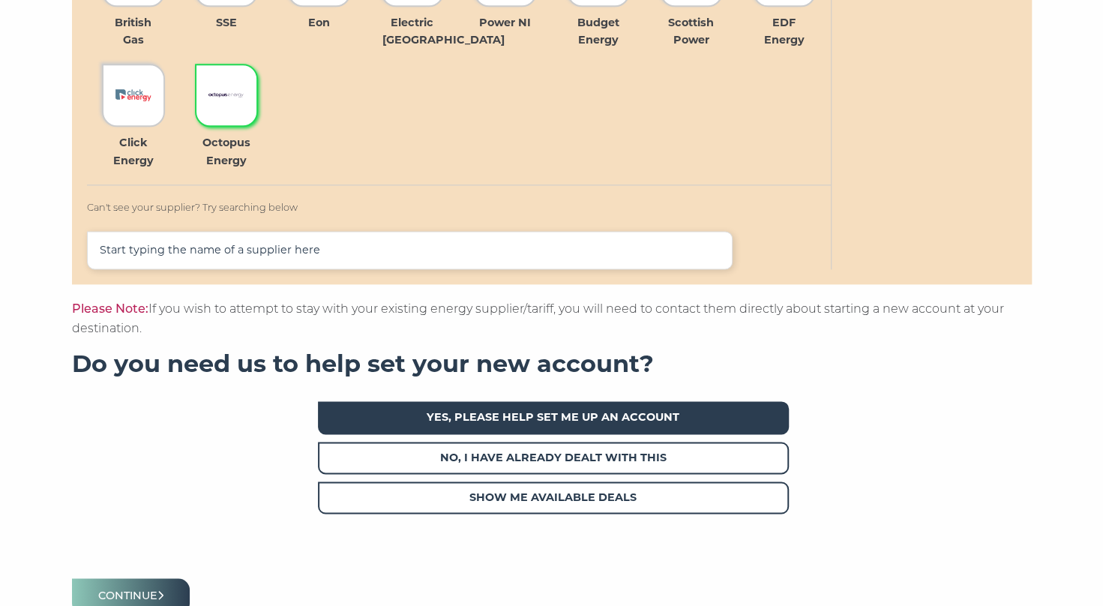
click at [571, 420] on span "Yes, please help set me up an account" at bounding box center [553, 417] width 471 height 32
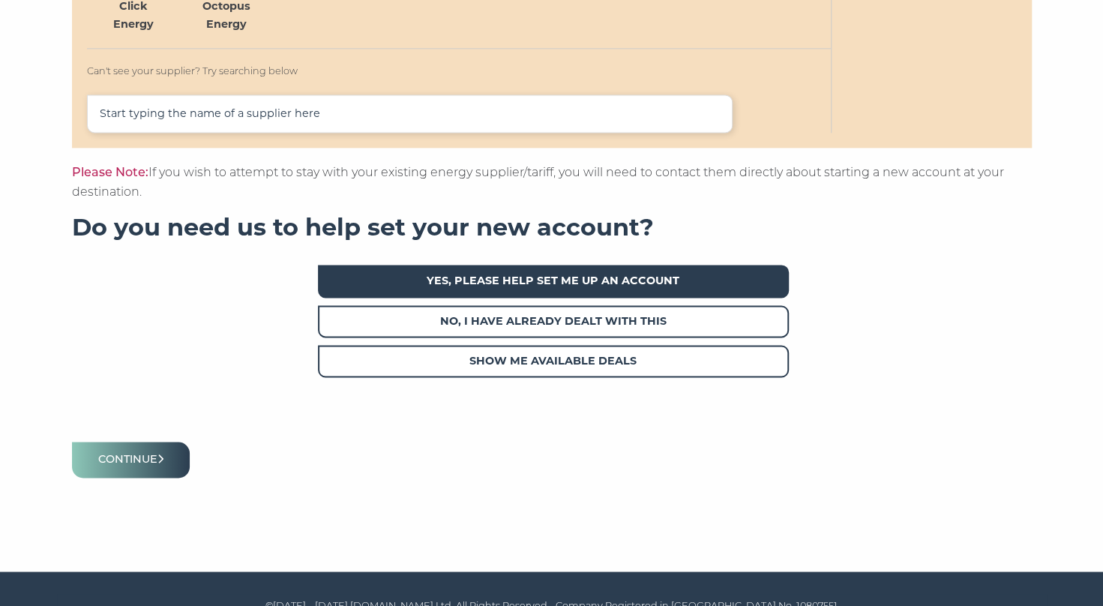
scroll to position [1199, 0]
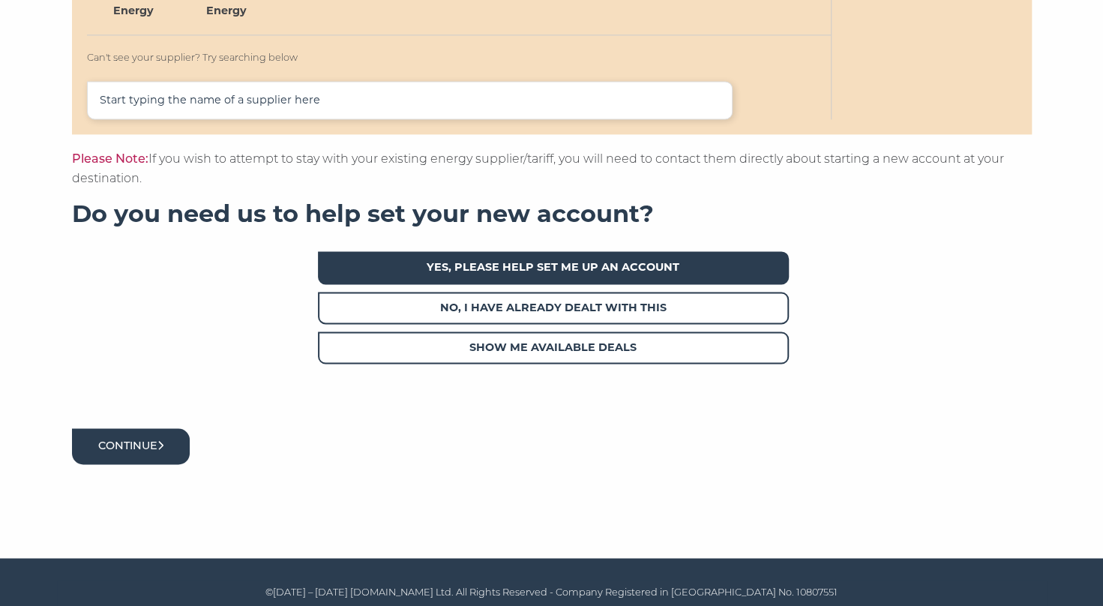
click at [145, 442] on button "Continue" at bounding box center [131, 445] width 118 height 35
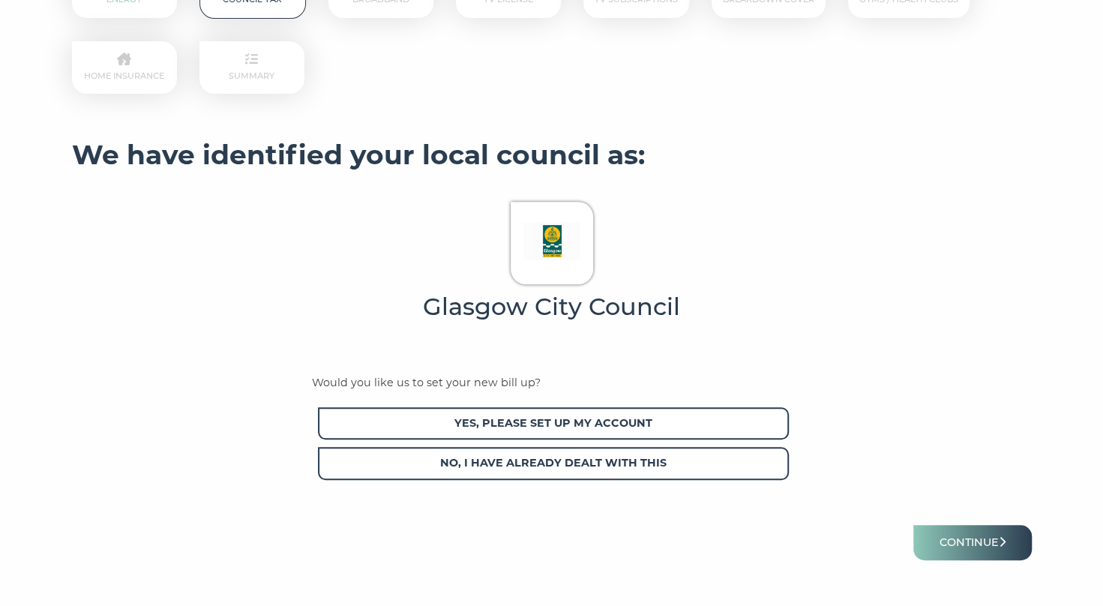
scroll to position [375, 0]
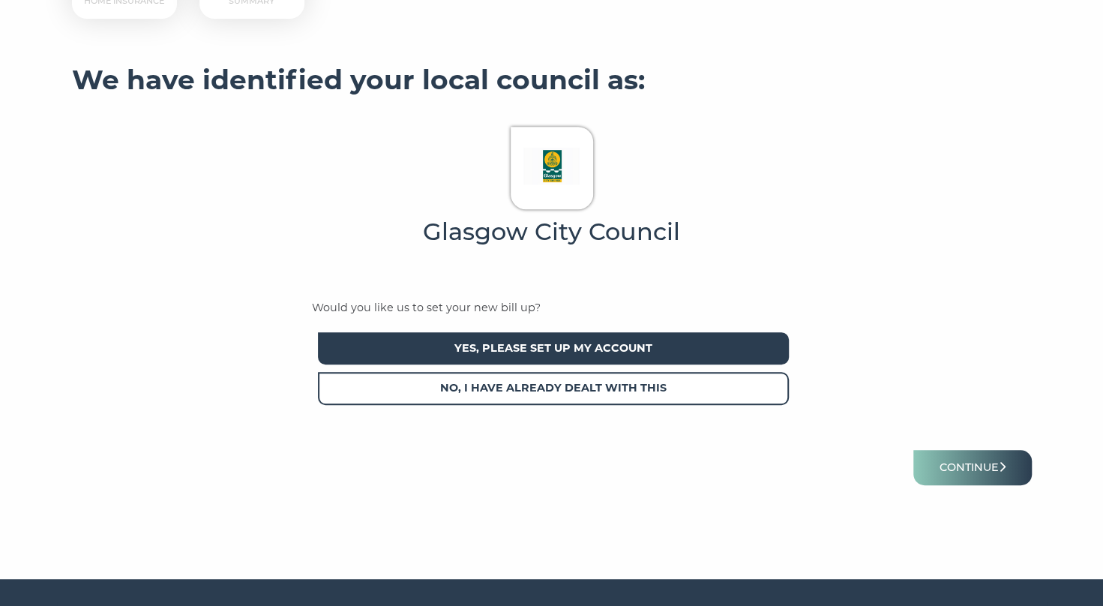
click at [546, 349] on span "Yes, please set up my account" at bounding box center [553, 348] width 471 height 32
click at [973, 466] on button "Continue" at bounding box center [972, 467] width 118 height 35
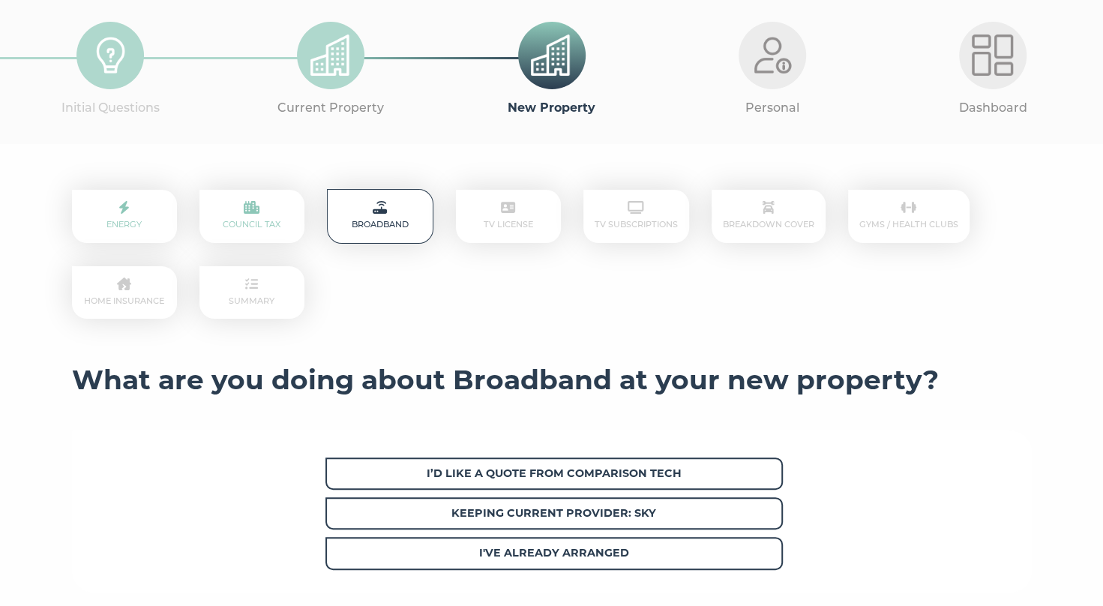
scroll to position [150, 0]
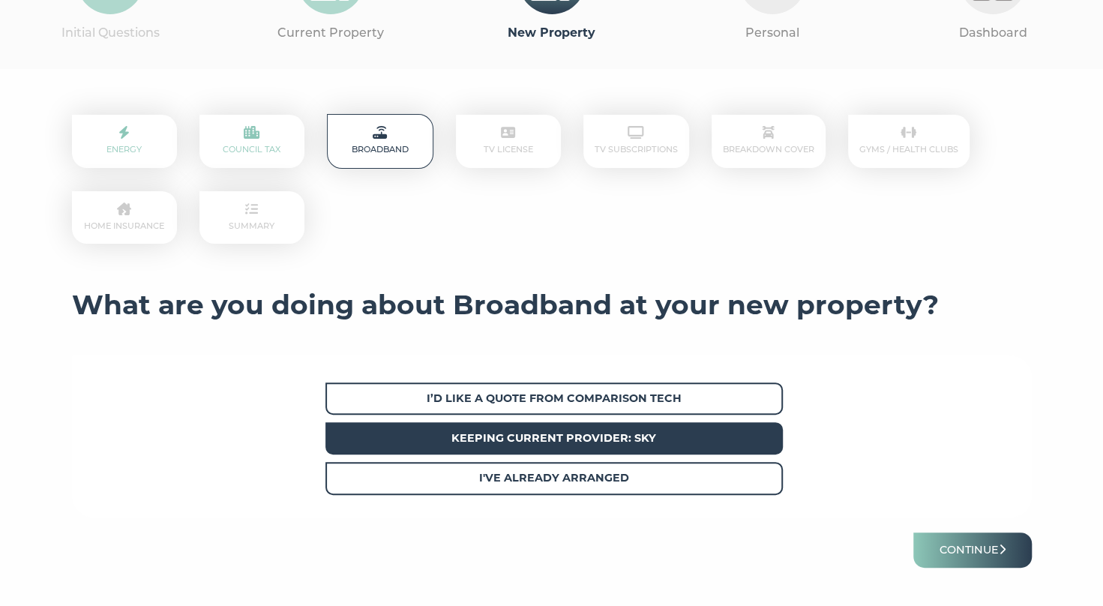
click at [640, 445] on span "Keeping current provider: Sky" at bounding box center [553, 438] width 457 height 32
click at [954, 546] on button "Continue" at bounding box center [972, 549] width 118 height 35
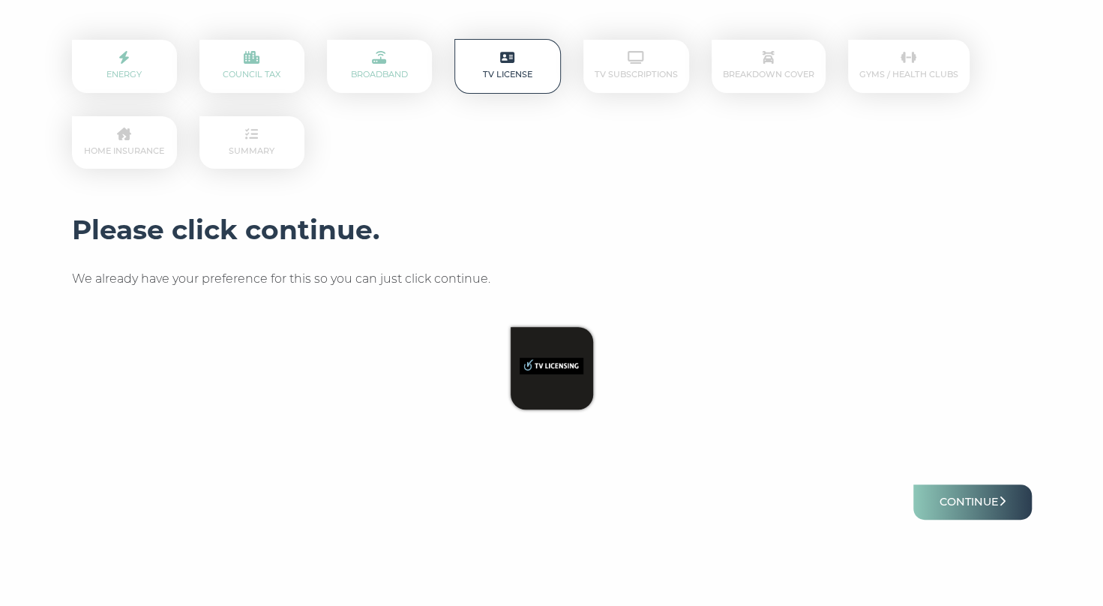
scroll to position [288, 0]
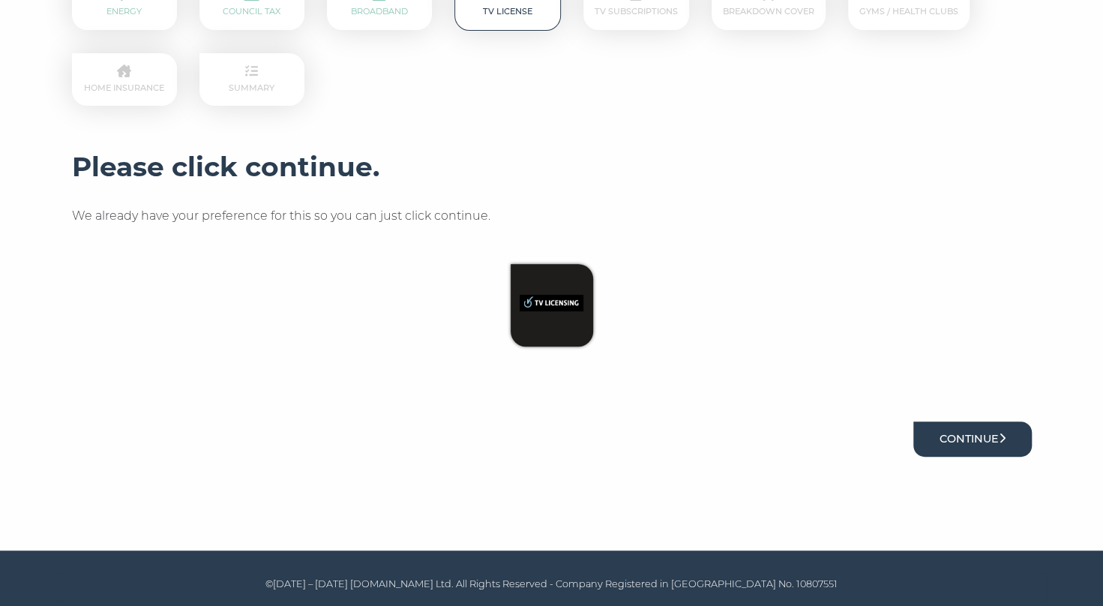
click at [949, 441] on button "Continue" at bounding box center [972, 438] width 118 height 35
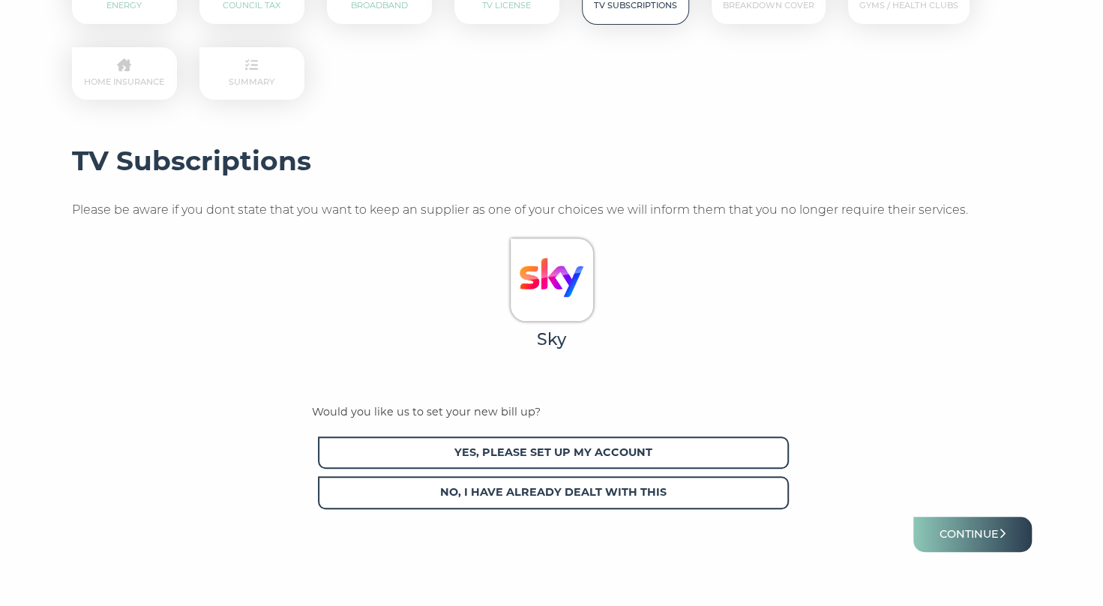
scroll to position [300, 0]
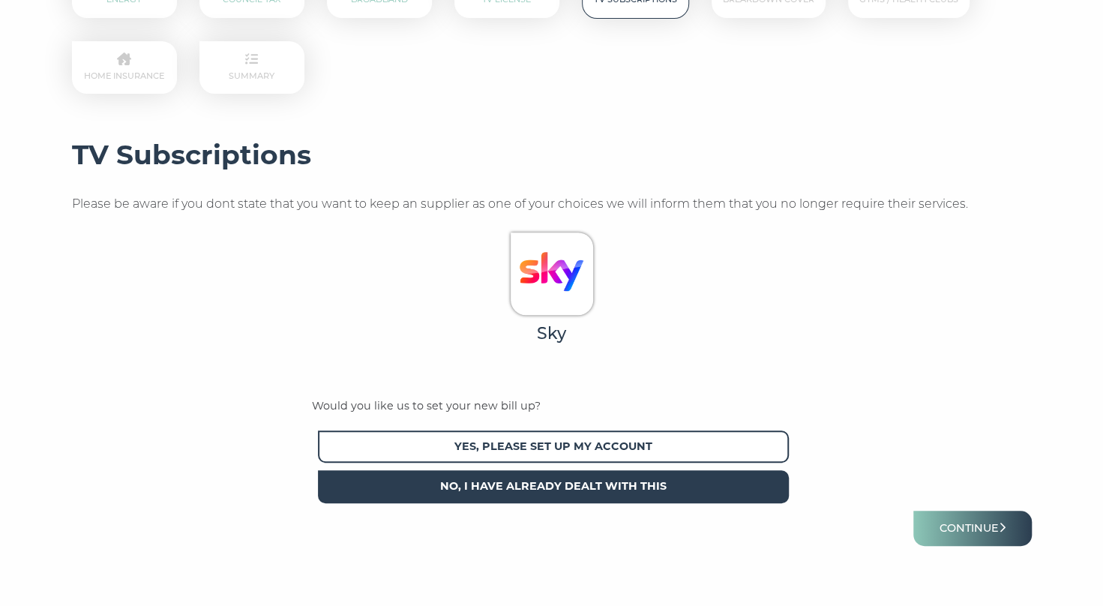
click at [661, 484] on span "No, I have already dealt with this" at bounding box center [553, 486] width 471 height 32
click at [960, 526] on button "Continue" at bounding box center [972, 527] width 118 height 35
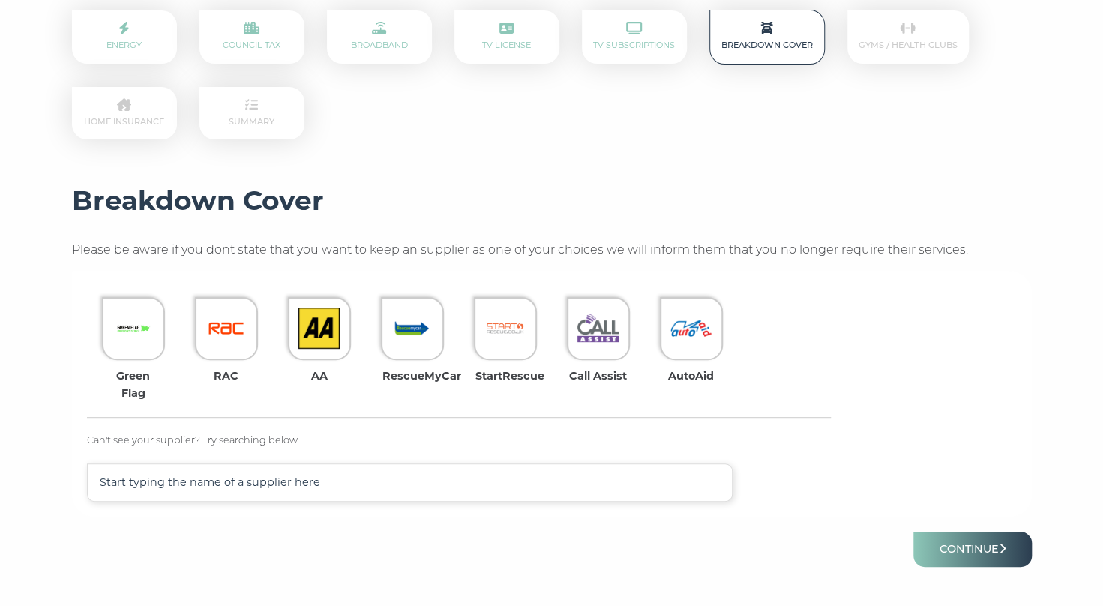
scroll to position [300, 0]
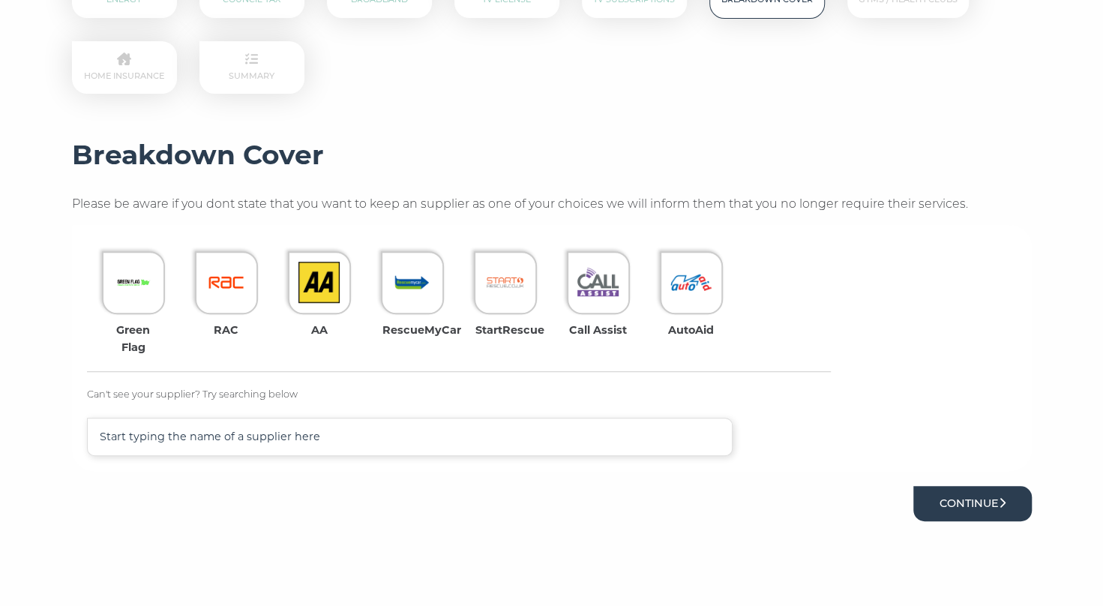
click at [947, 505] on button "Continue" at bounding box center [972, 503] width 118 height 35
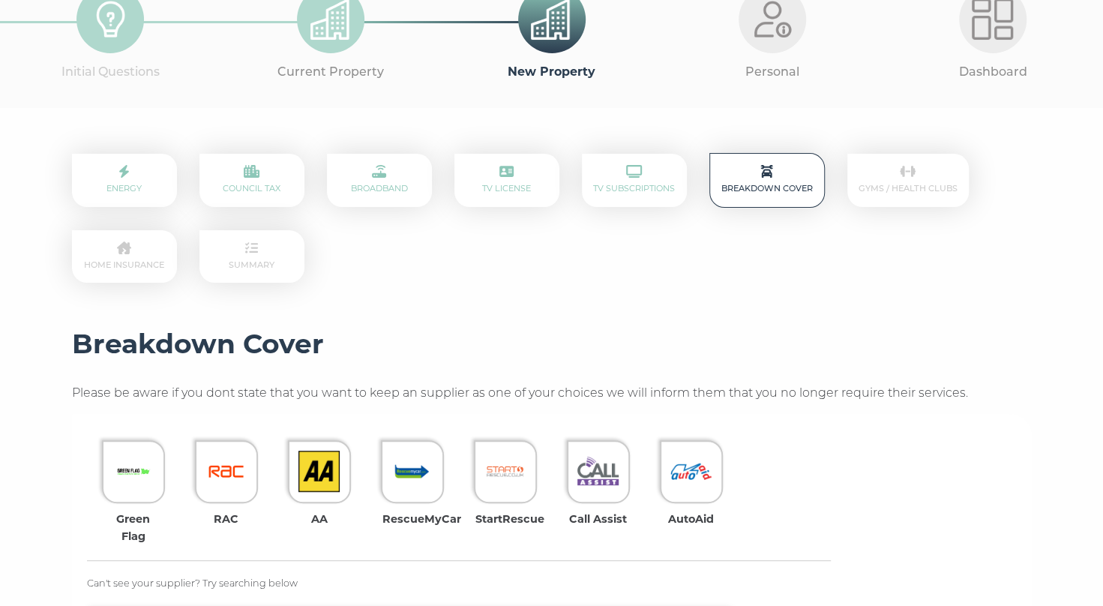
scroll to position [364, 0]
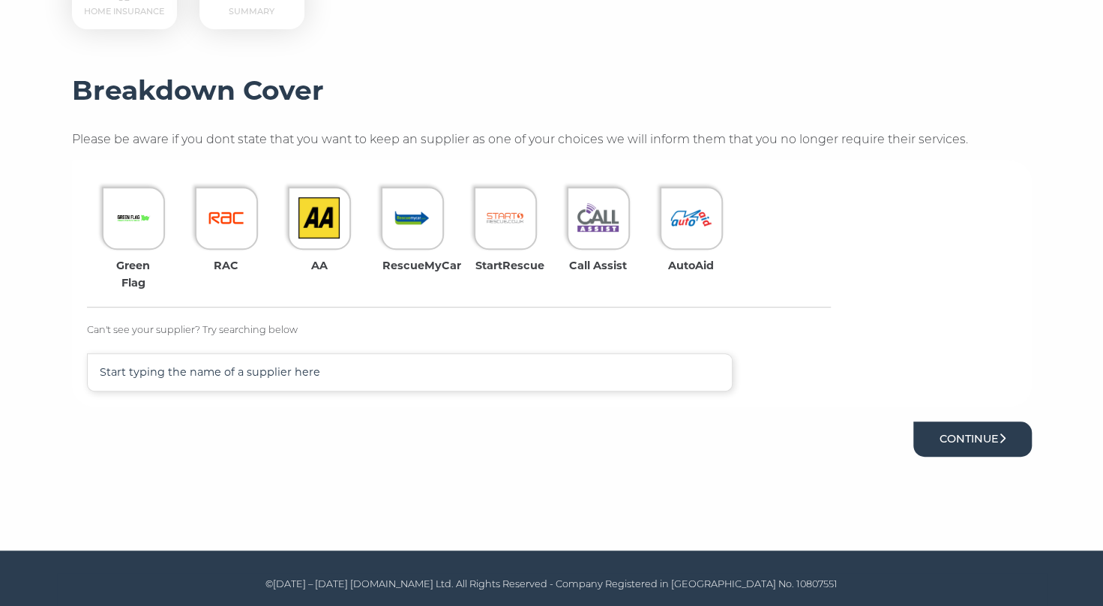
click at [948, 433] on button "Continue" at bounding box center [972, 438] width 118 height 35
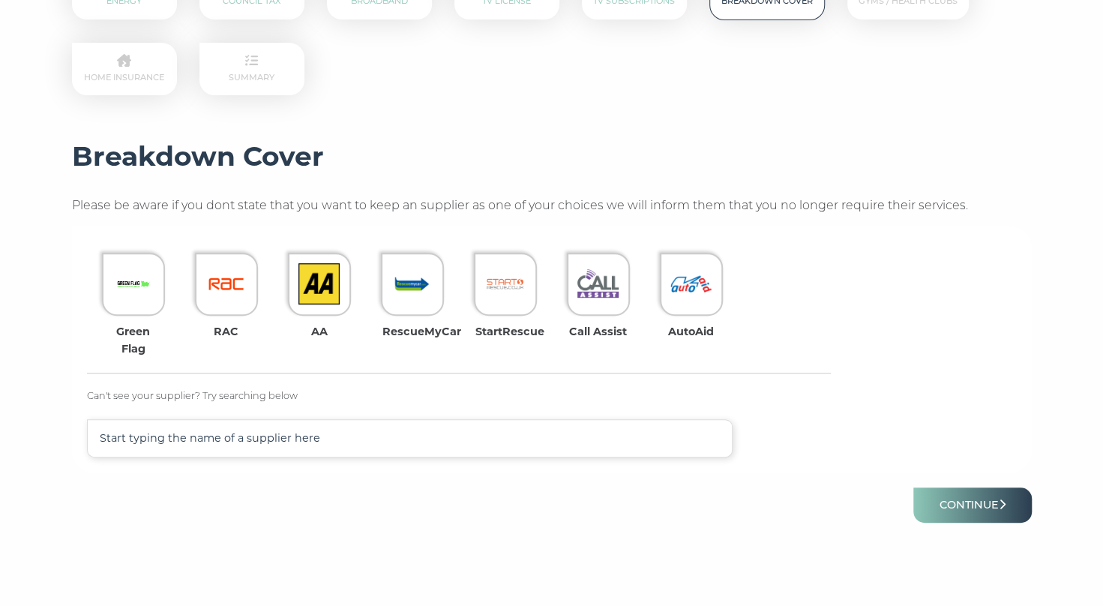
scroll to position [364, 0]
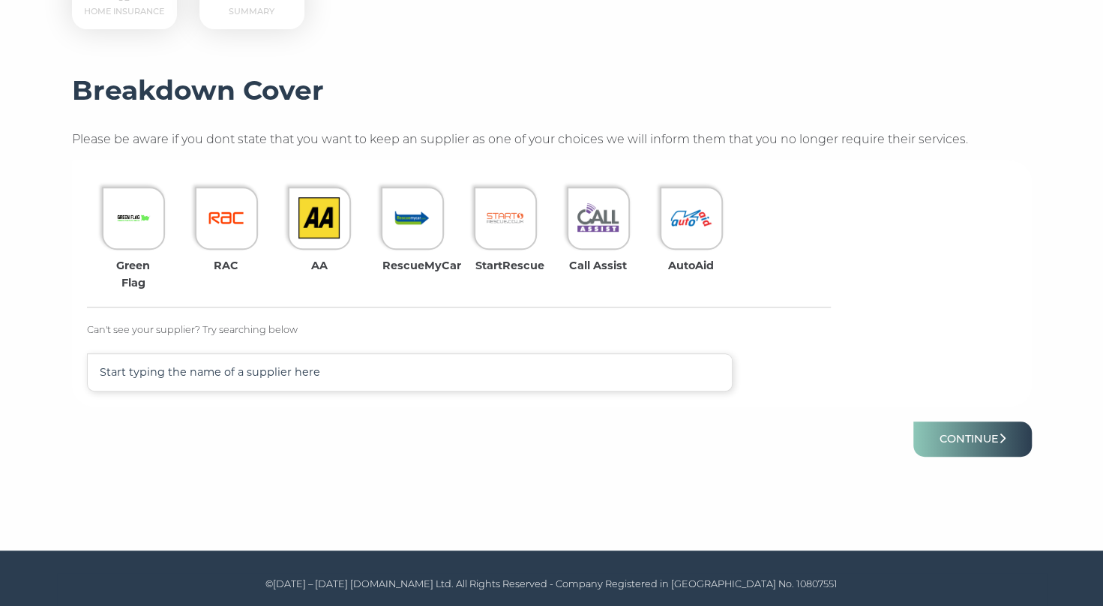
click at [237, 329] on p "Can't see your supplier? Try searching below" at bounding box center [459, 330] width 744 height 16
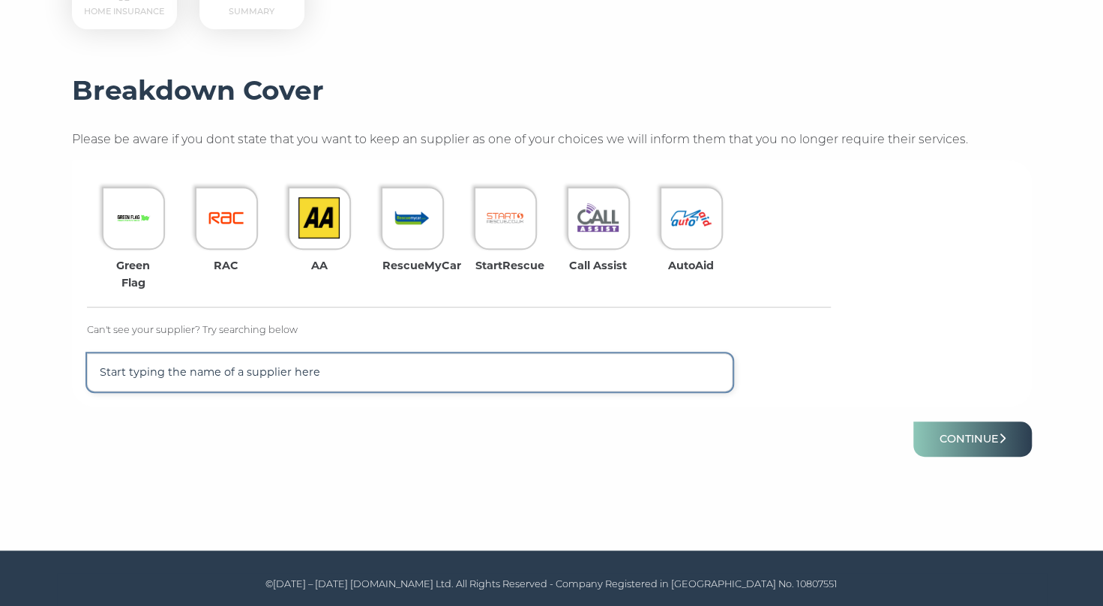
click at [169, 367] on input "text" at bounding box center [410, 372] width 646 height 38
click at [153, 375] on input "n/" at bounding box center [410, 372] width 646 height 38
type input "n/a"
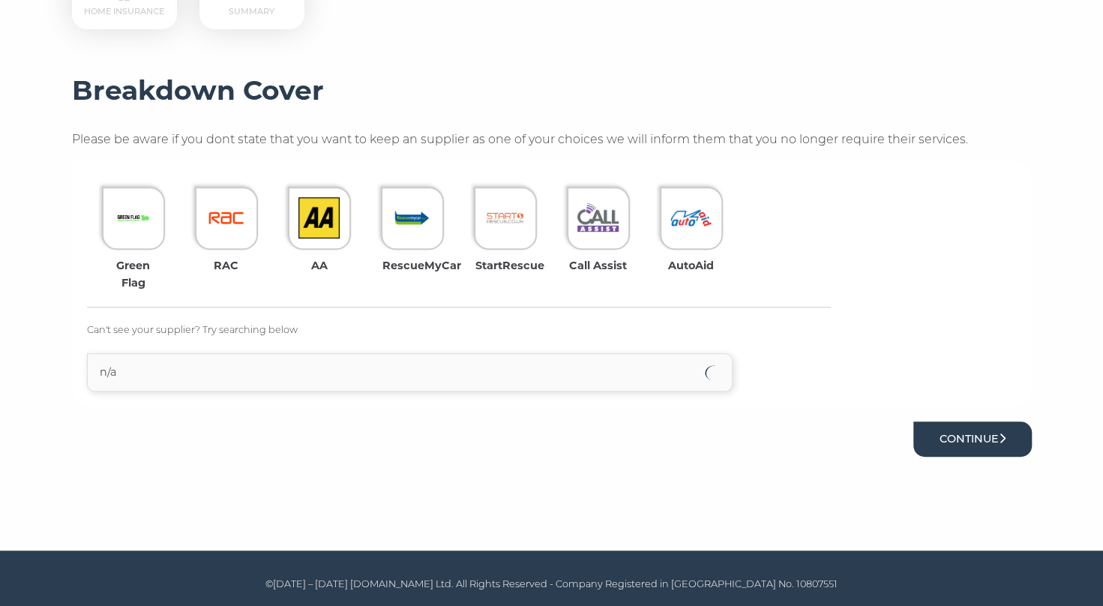
click at [962, 444] on button "Continue" at bounding box center [972, 438] width 118 height 35
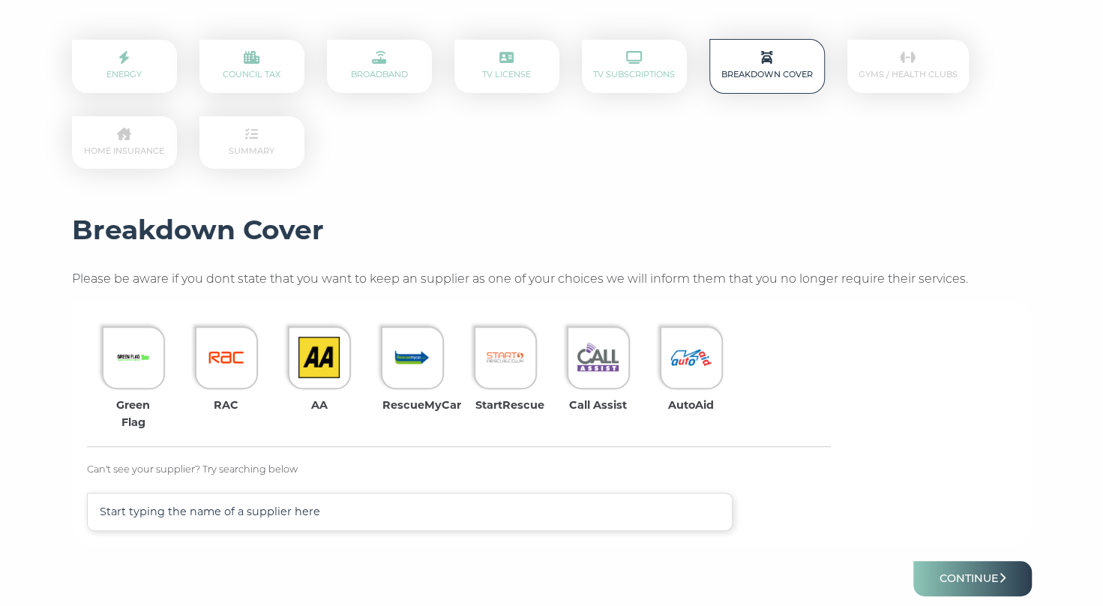
scroll to position [300, 0]
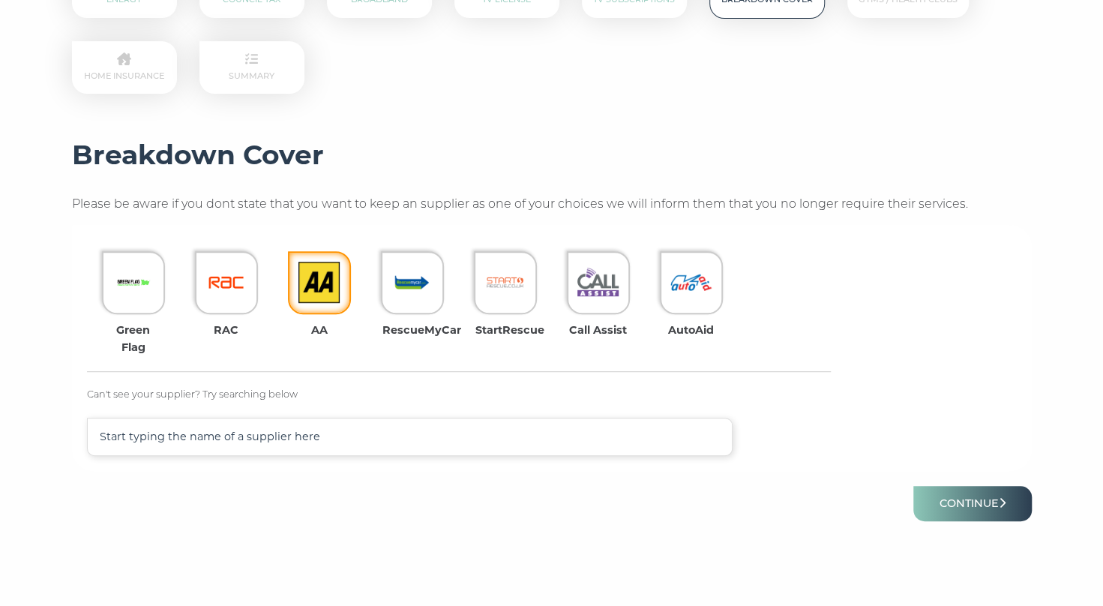
click at [318, 302] on div at bounding box center [319, 282] width 63 height 63
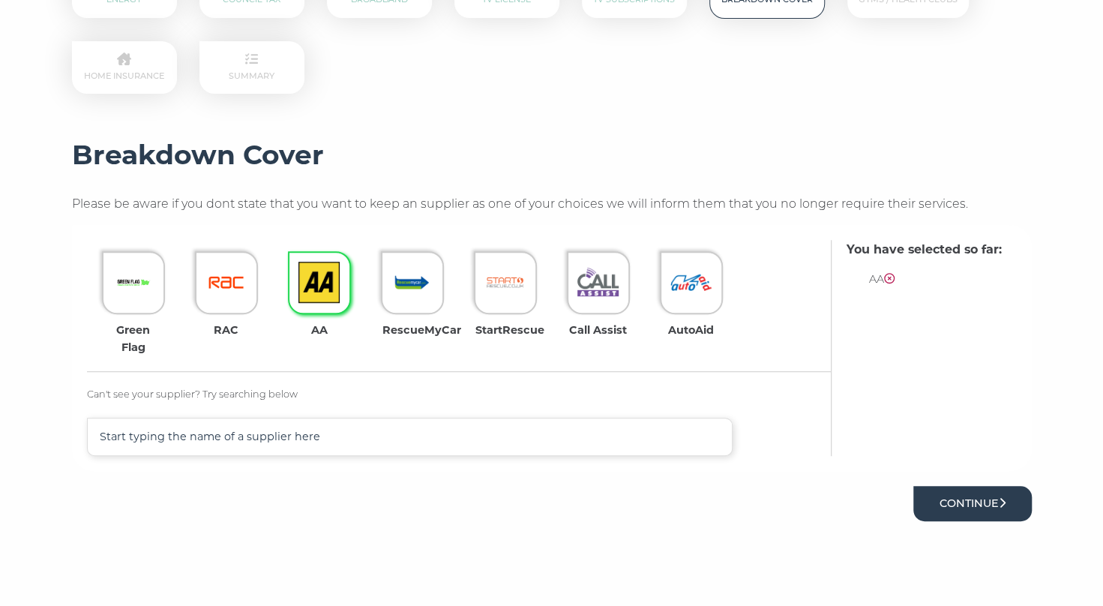
click at [960, 507] on button "Continue" at bounding box center [972, 503] width 118 height 35
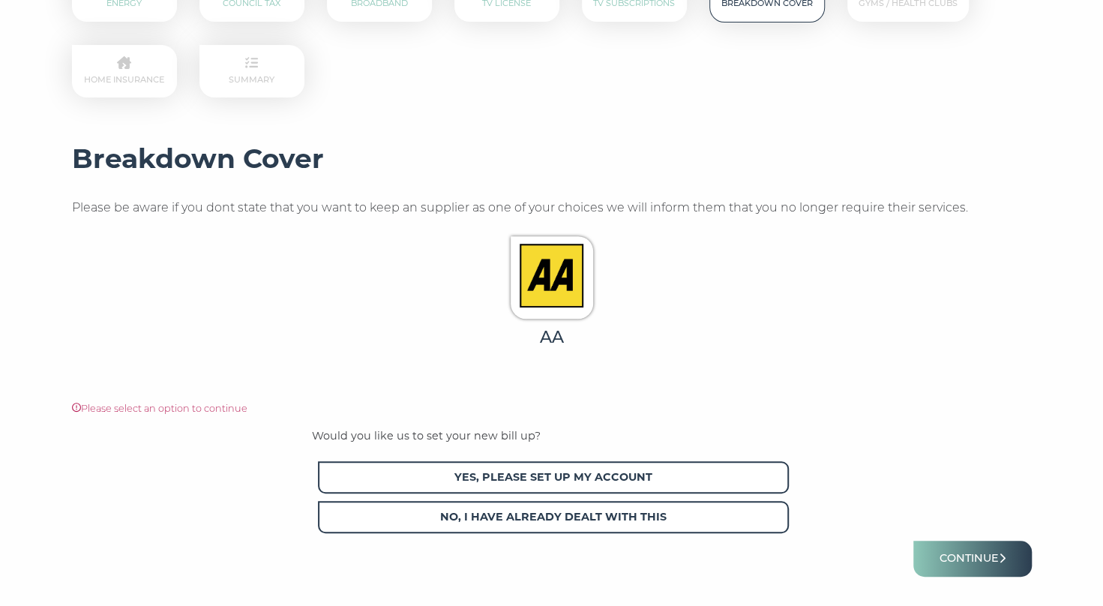
scroll to position [300, 0]
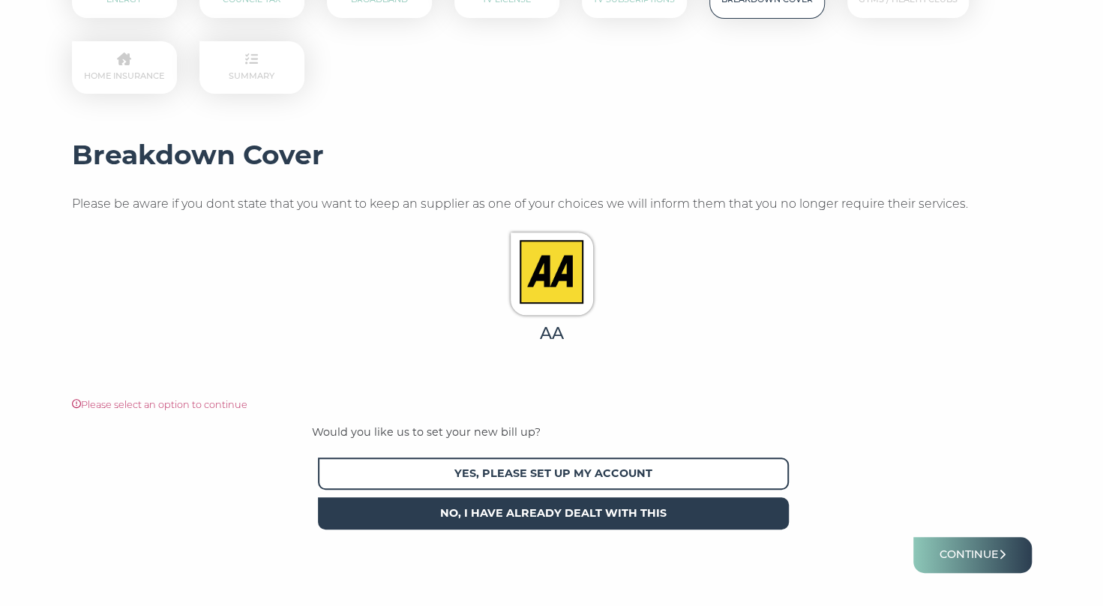
click at [660, 511] on span "No, I have already dealt with this" at bounding box center [553, 513] width 471 height 32
click at [971, 562] on button "Continue" at bounding box center [972, 554] width 118 height 35
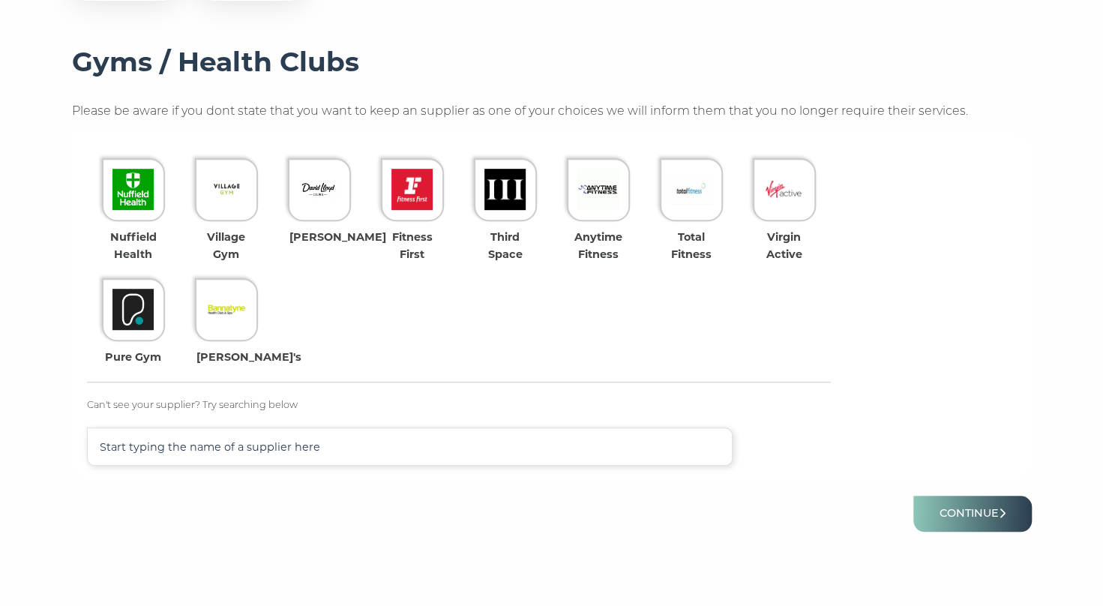
scroll to position [450, 0]
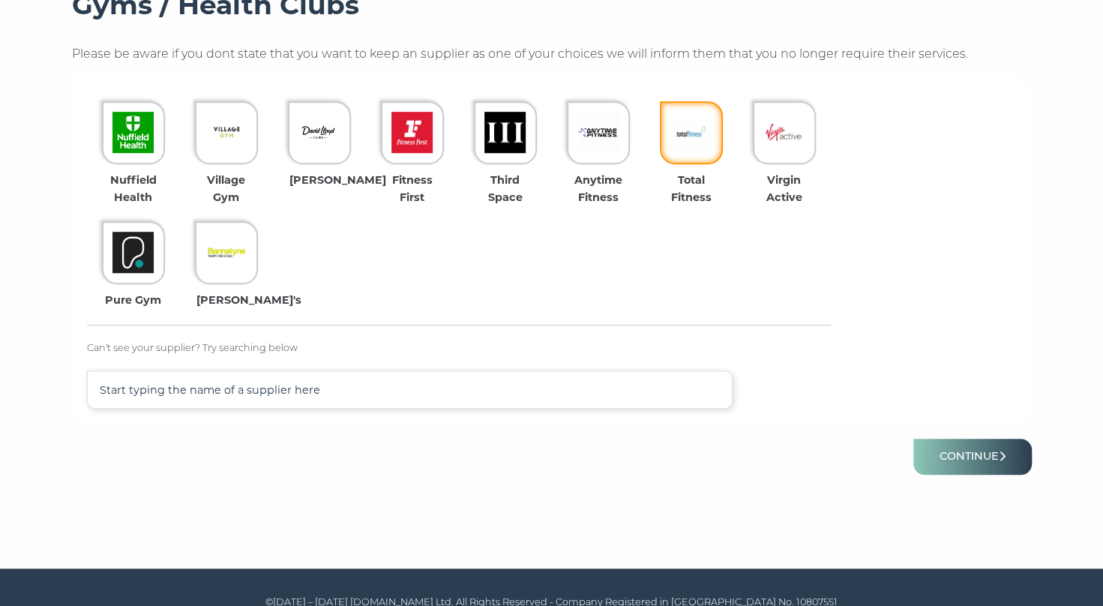
click at [687, 148] on img at bounding box center [690, 132] width 41 height 41
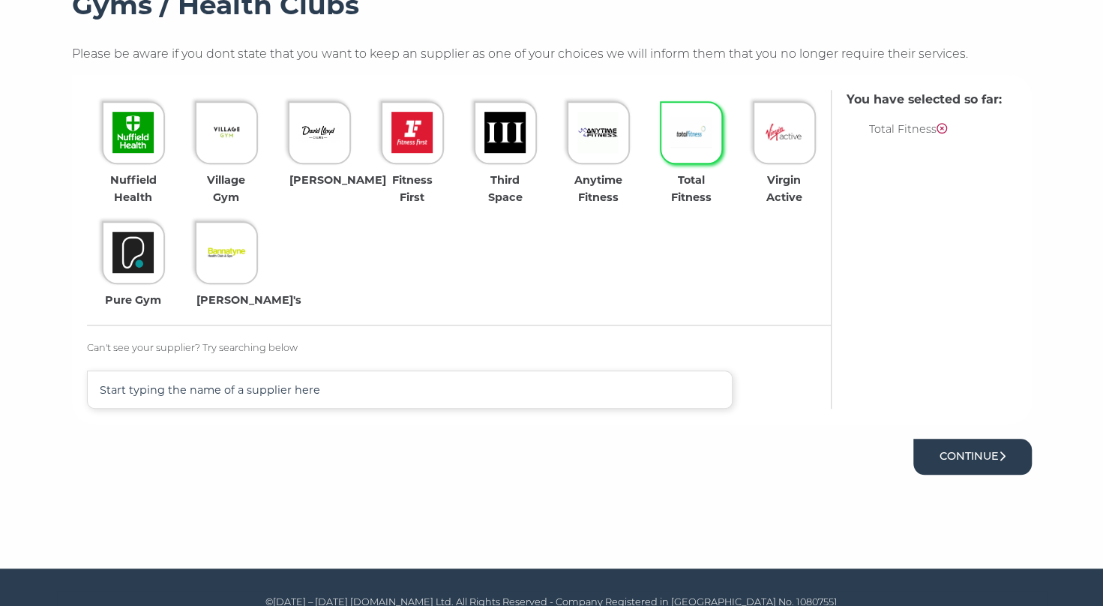
click at [971, 459] on button "Continue" at bounding box center [972, 456] width 118 height 35
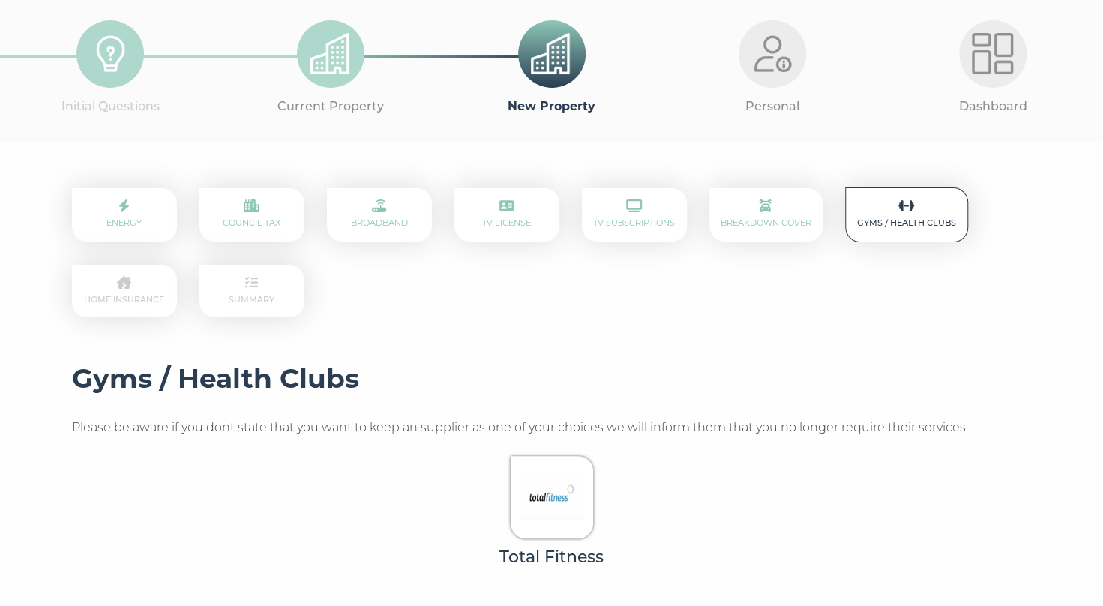
scroll to position [375, 0]
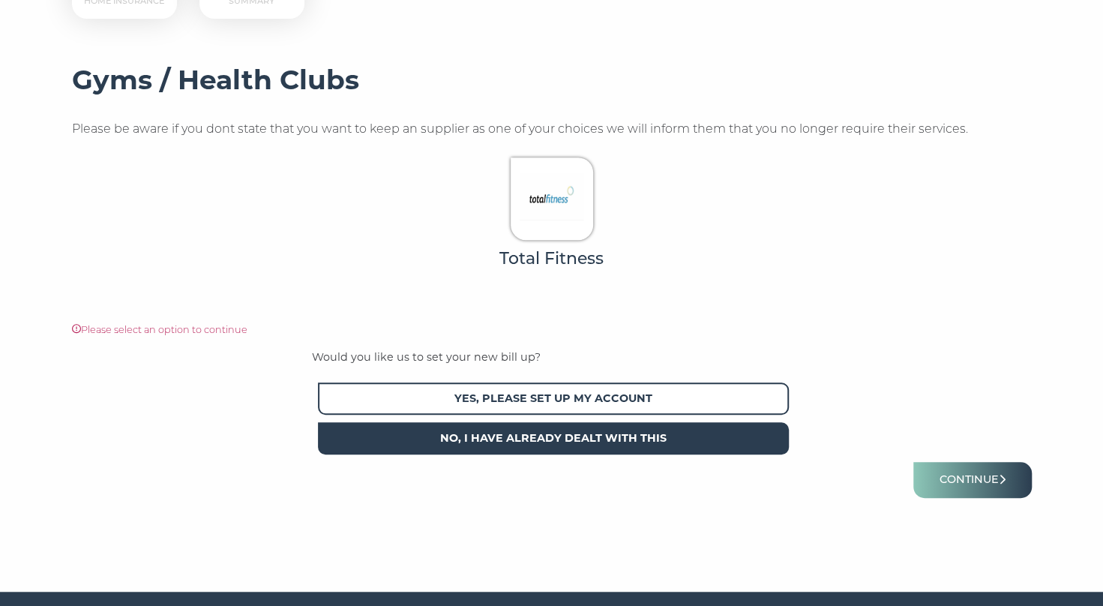
click at [591, 442] on span "No, I have already dealt with this" at bounding box center [553, 438] width 471 height 32
click at [977, 481] on button "Continue" at bounding box center [972, 479] width 118 height 35
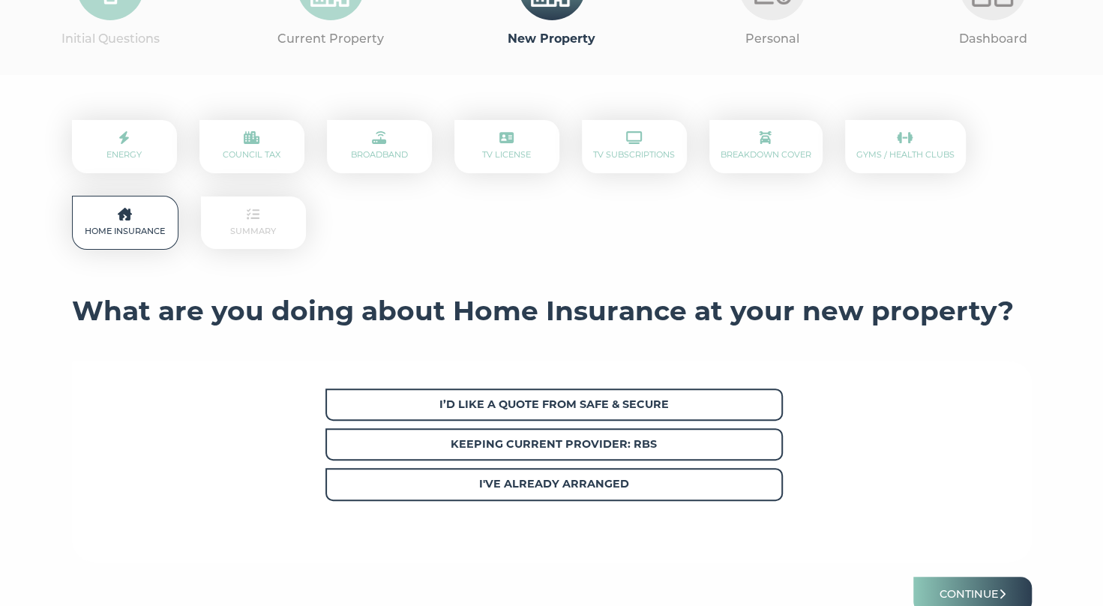
scroll to position [150, 0]
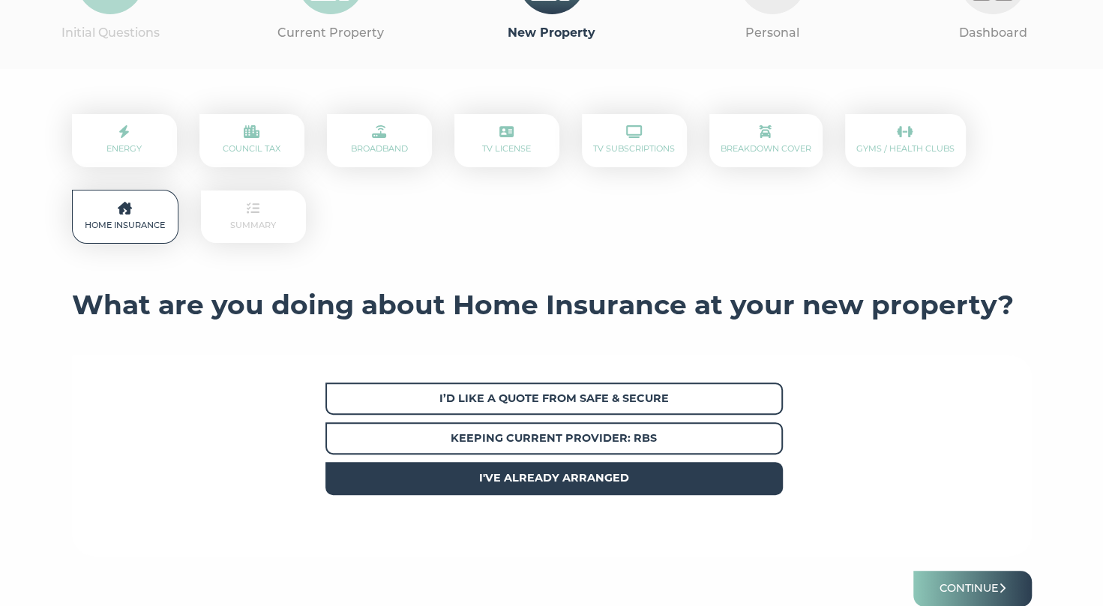
click at [615, 486] on span "I've already arranged" at bounding box center [553, 478] width 457 height 32
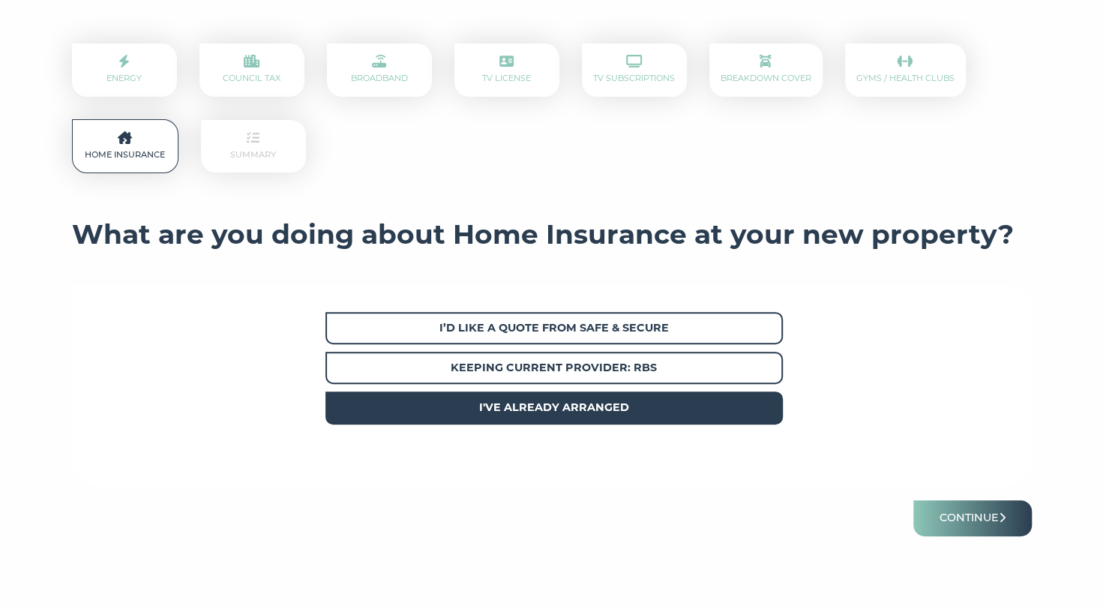
scroll to position [300, 0]
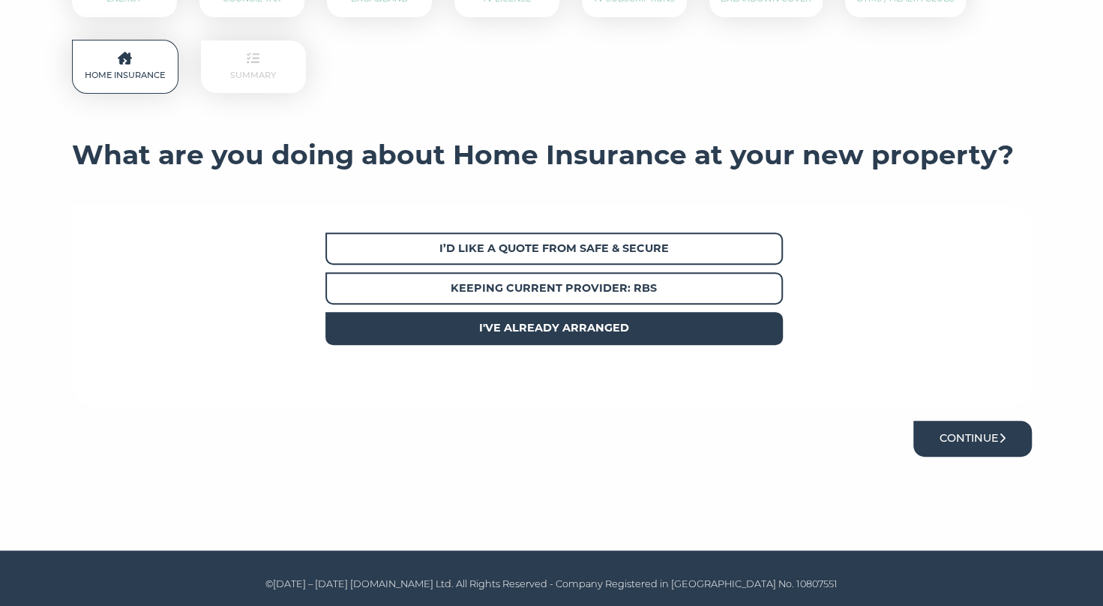
click at [960, 444] on button "Continue" at bounding box center [972, 438] width 118 height 35
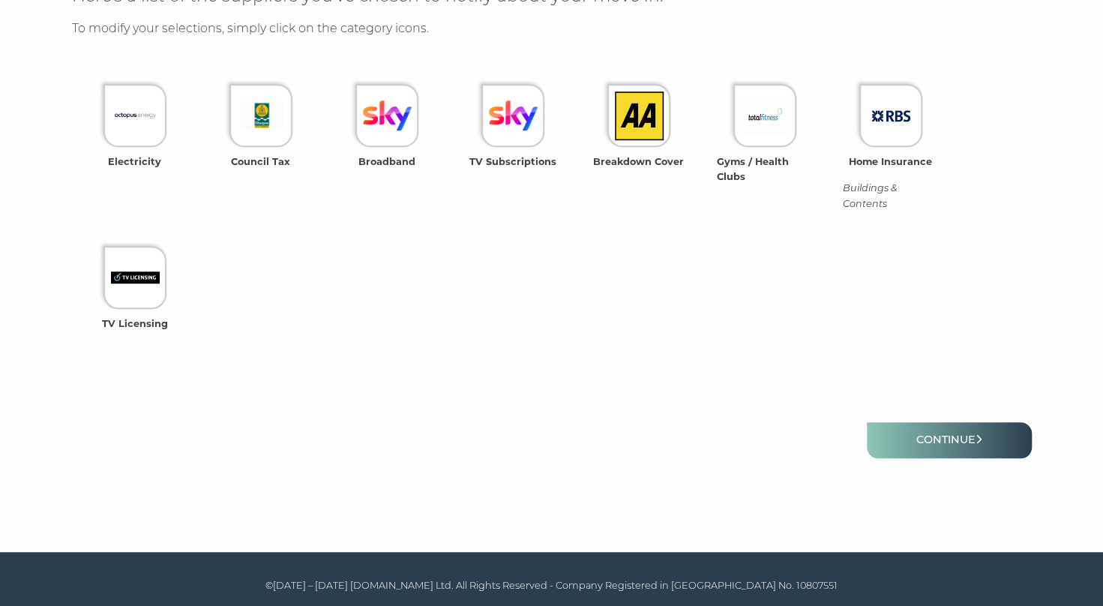
scroll to position [511, 0]
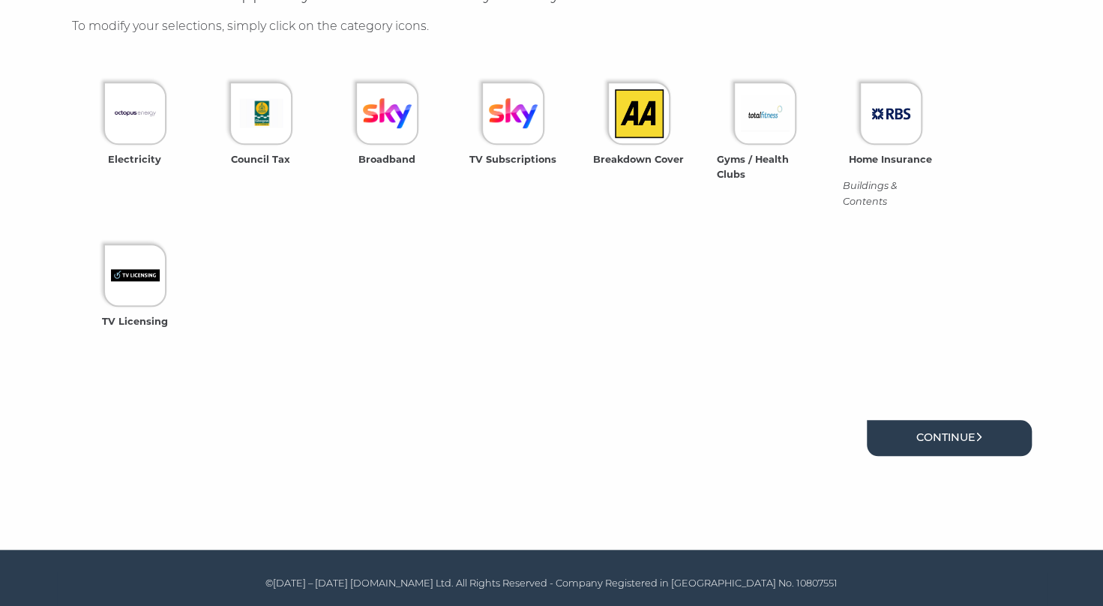
click at [937, 445] on link "Continue" at bounding box center [949, 437] width 165 height 35
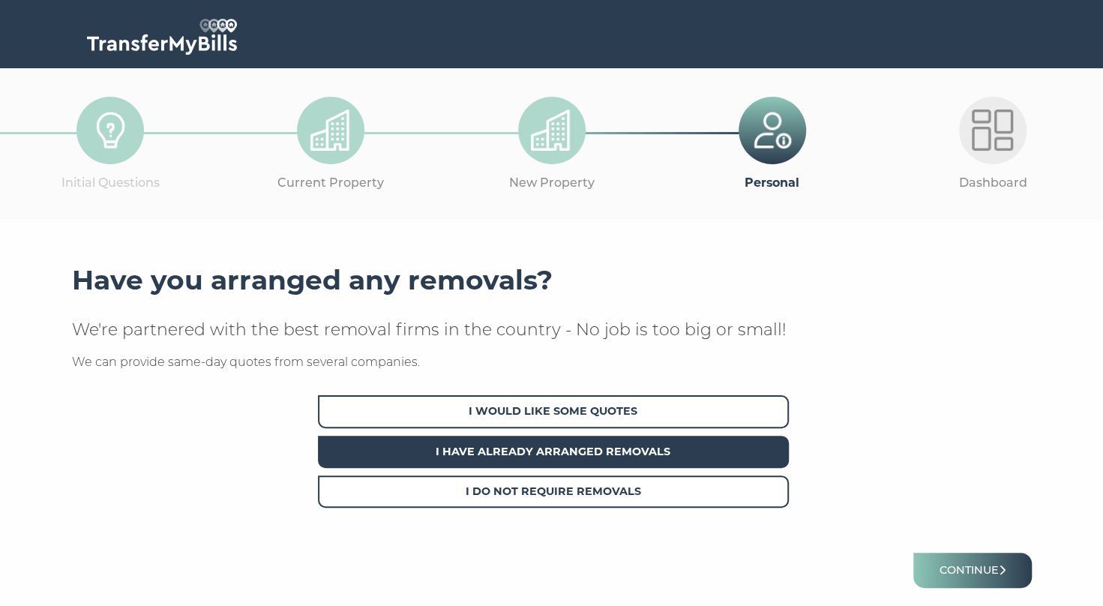
click at [624, 452] on span "I Have Already Arranged Removals" at bounding box center [553, 452] width 471 height 32
click at [966, 569] on button "Continue" at bounding box center [972, 569] width 118 height 35
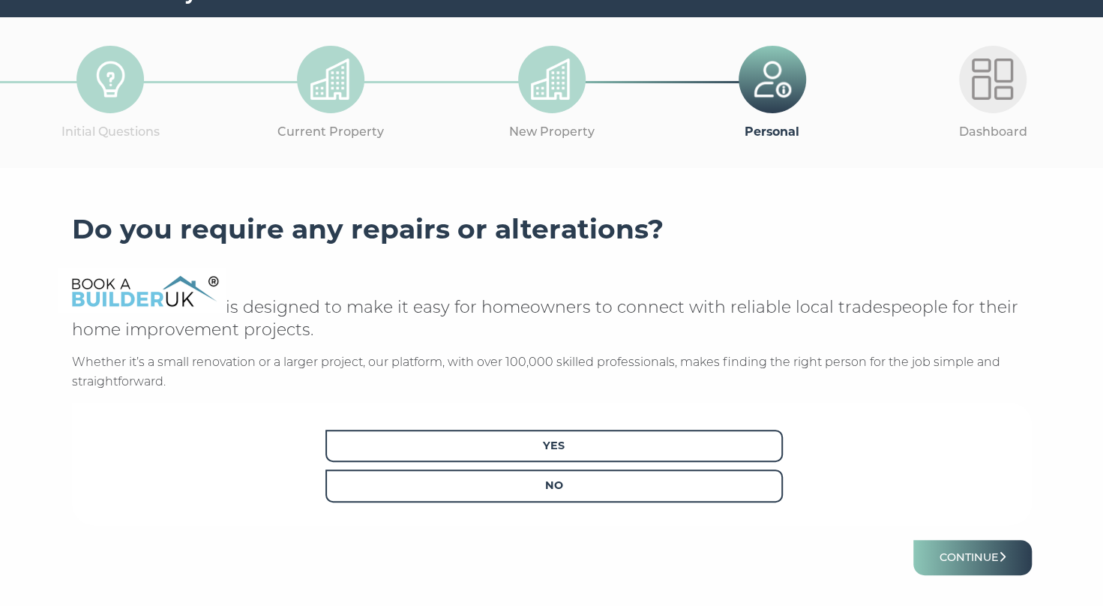
scroll to position [150, 0]
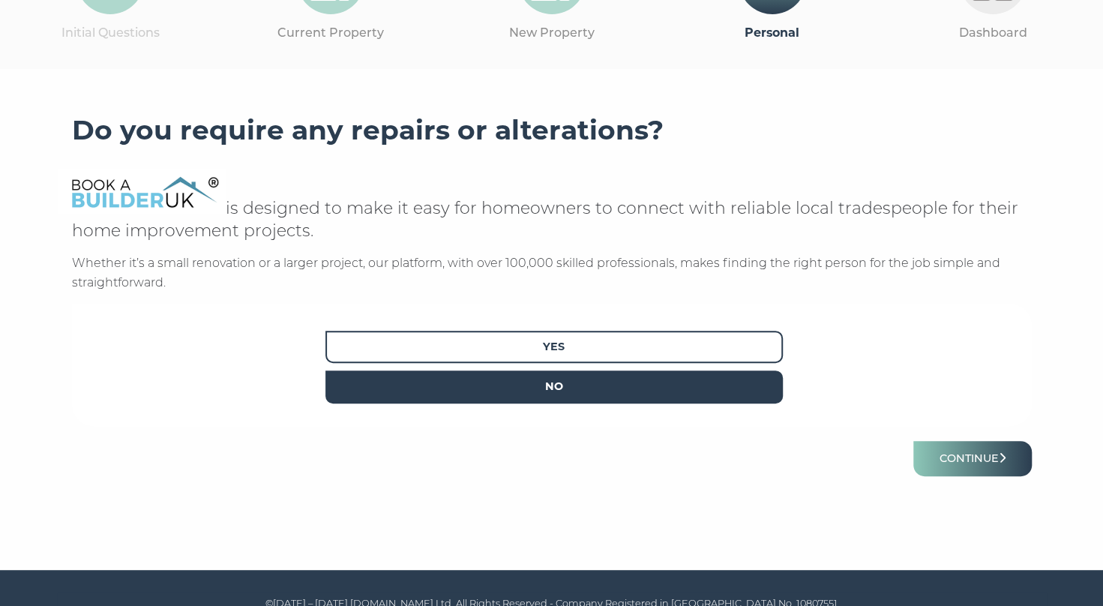
click at [572, 390] on span "No" at bounding box center [553, 386] width 457 height 32
click at [977, 468] on button "Continue" at bounding box center [972, 458] width 118 height 35
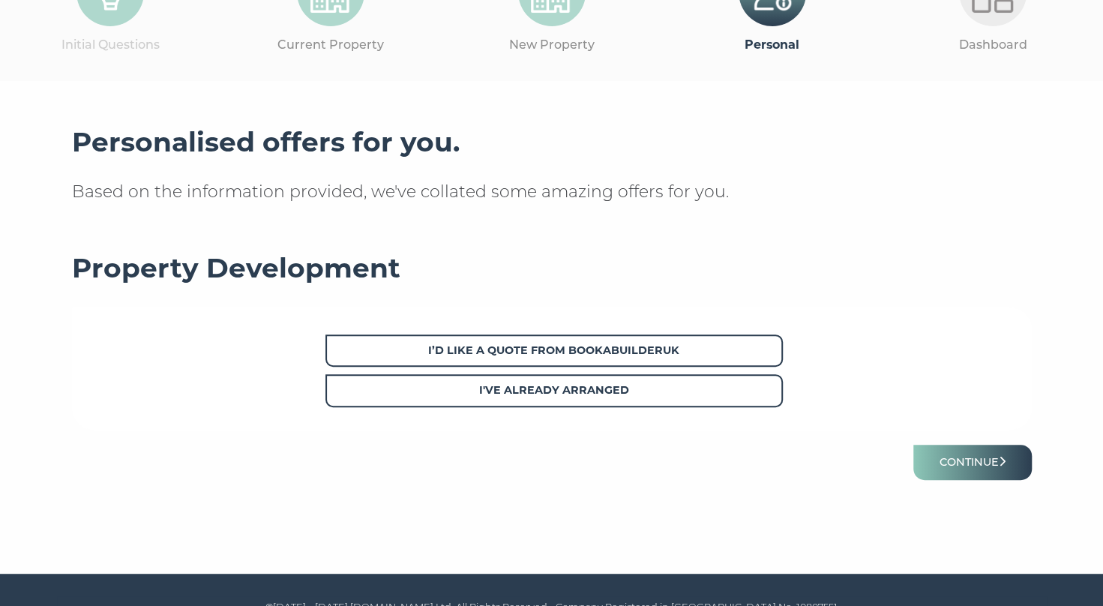
scroll to position [150, 0]
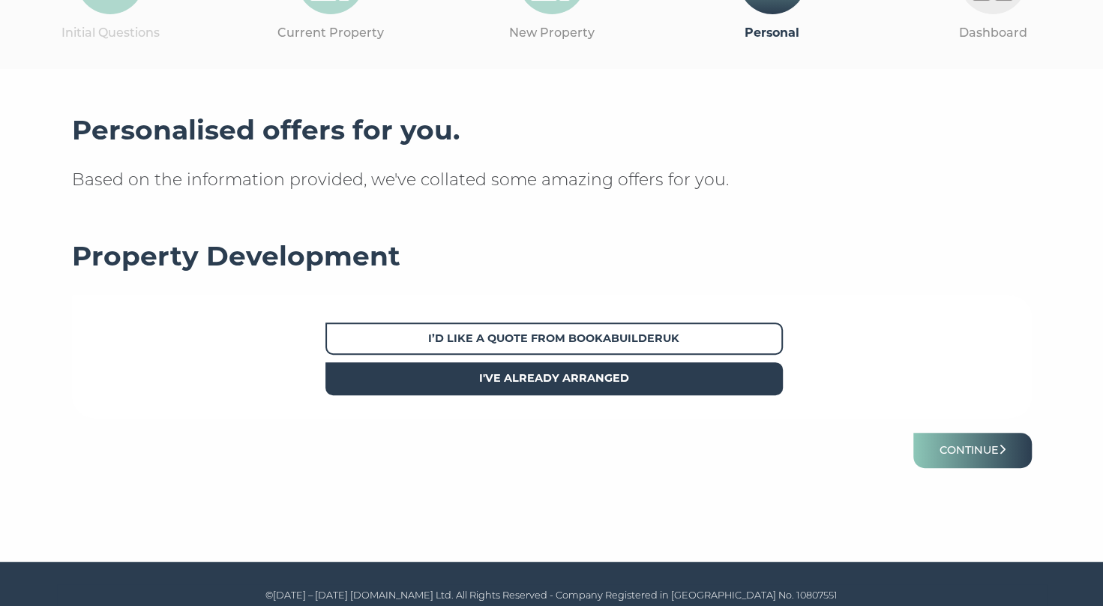
click at [581, 382] on strong "I've already arranged" at bounding box center [554, 377] width 150 height 13
click at [961, 454] on button "Continue" at bounding box center [972, 450] width 118 height 35
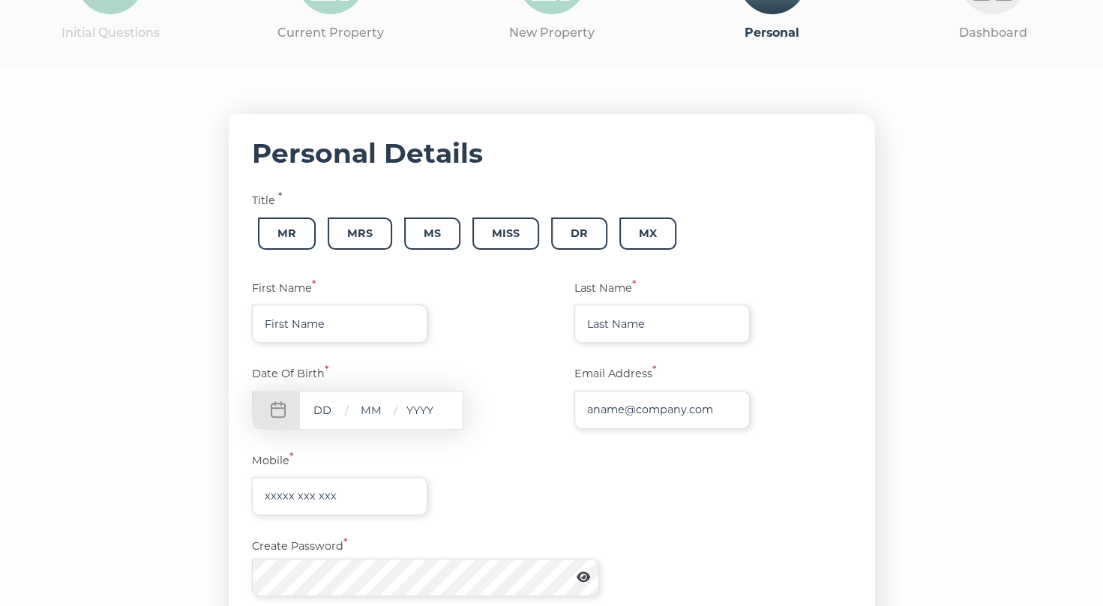
scroll to position [225, 0]
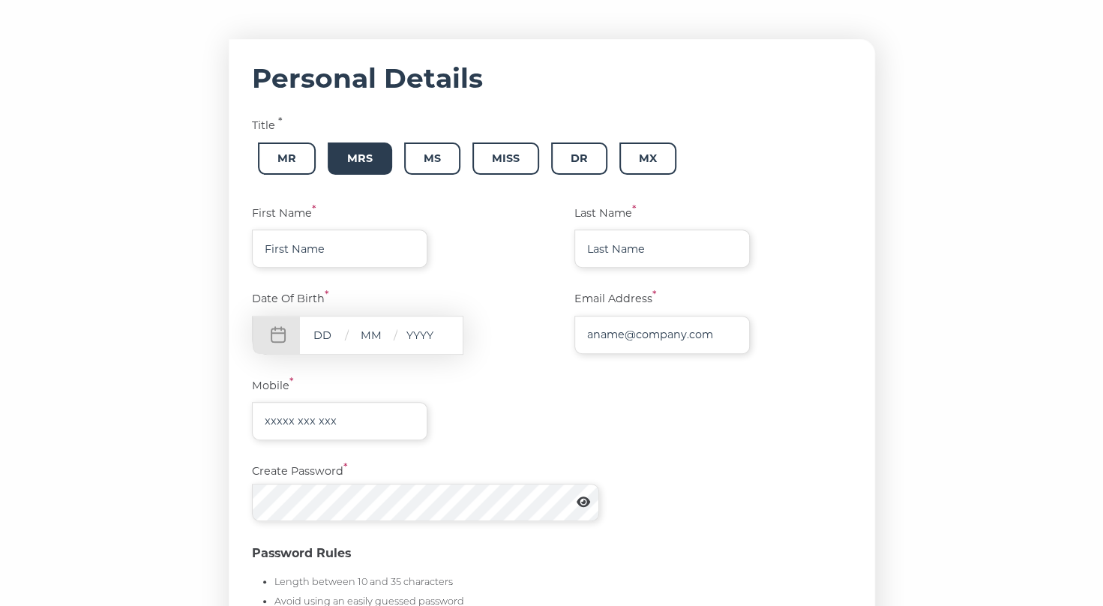
click at [367, 163] on span "Mrs" at bounding box center [360, 158] width 64 height 32
click at [320, 253] on input "text" at bounding box center [339, 248] width 175 height 38
click at [624, 250] on input "text" at bounding box center [661, 248] width 175 height 38
drag, startPoint x: 322, startPoint y: 249, endPoint x: 308, endPoint y: 256, distance: 16.1
click at [322, 250] on input "[PERSON_NAME]" at bounding box center [339, 248] width 175 height 38
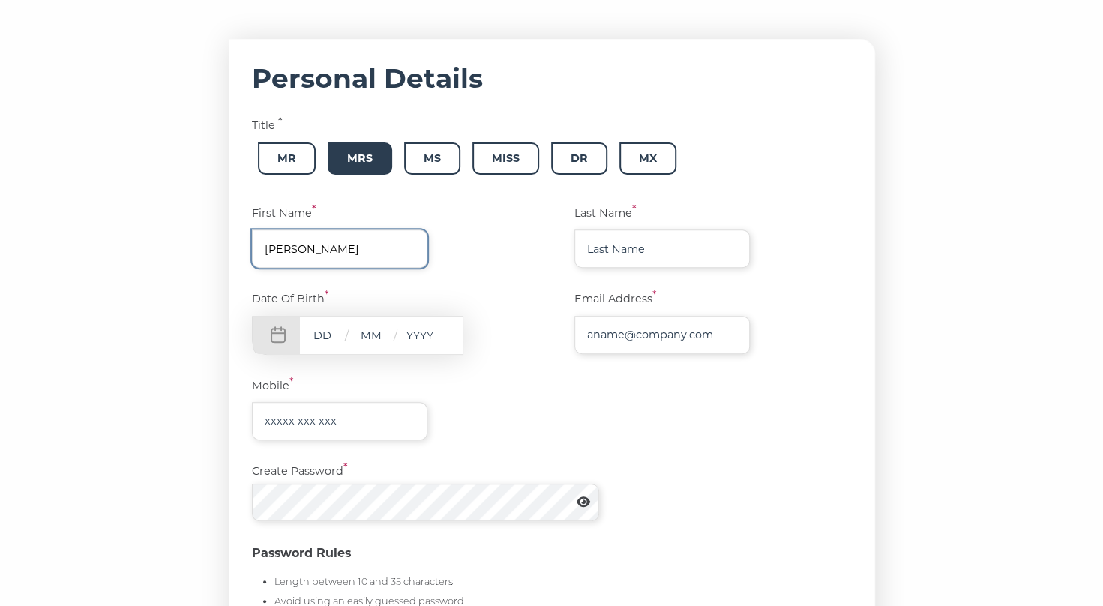
click at [319, 247] on input "[PERSON_NAME]" at bounding box center [339, 248] width 175 height 38
click at [319, 247] on input "Catrina" at bounding box center [339, 248] width 175 height 38
type input "Catriona"
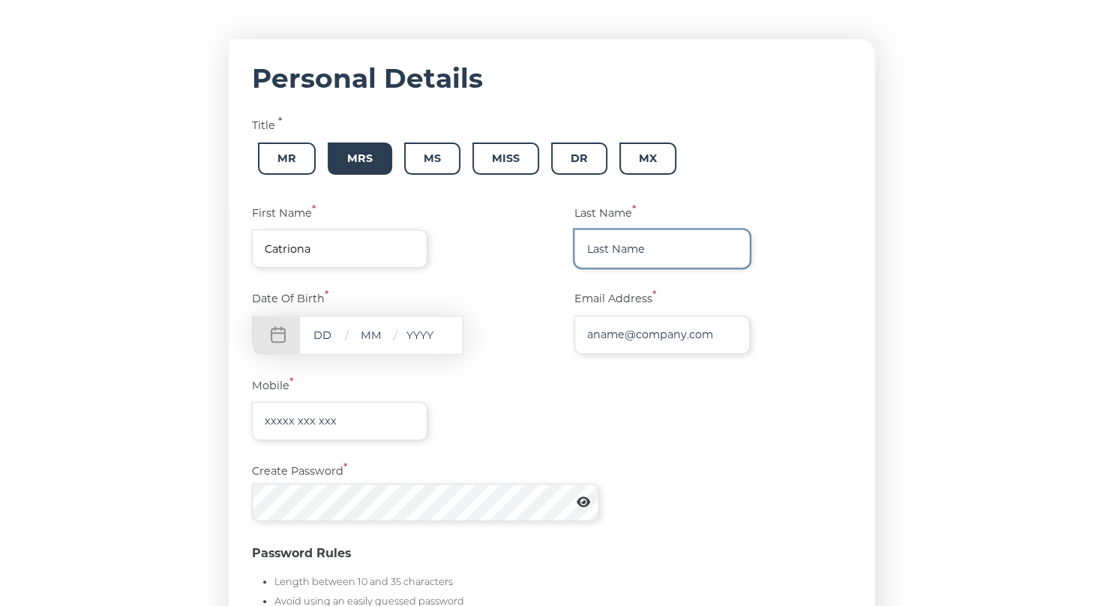
click at [626, 253] on input "text" at bounding box center [661, 248] width 175 height 38
type input "McAllister"
click at [648, 402] on div "Mobile *" at bounding box center [552, 408] width 600 height 63
click at [324, 334] on input "text" at bounding box center [322, 334] width 45 height 19
type input "08"
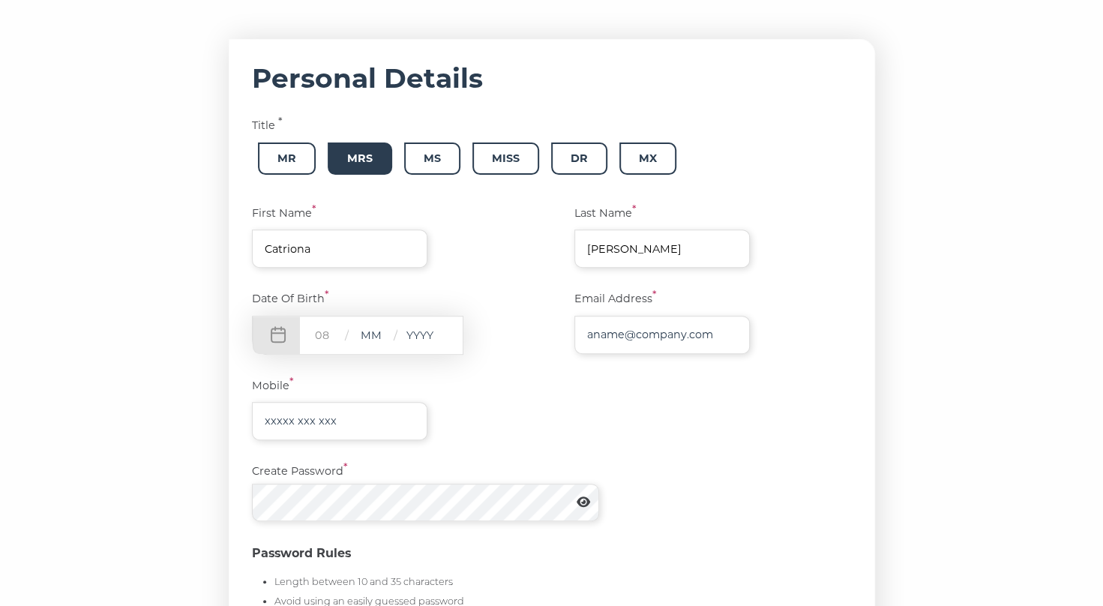
click at [381, 331] on input "text" at bounding box center [371, 334] width 45 height 19
type input "02"
click at [421, 339] on input "text" at bounding box center [419, 334] width 45 height 19
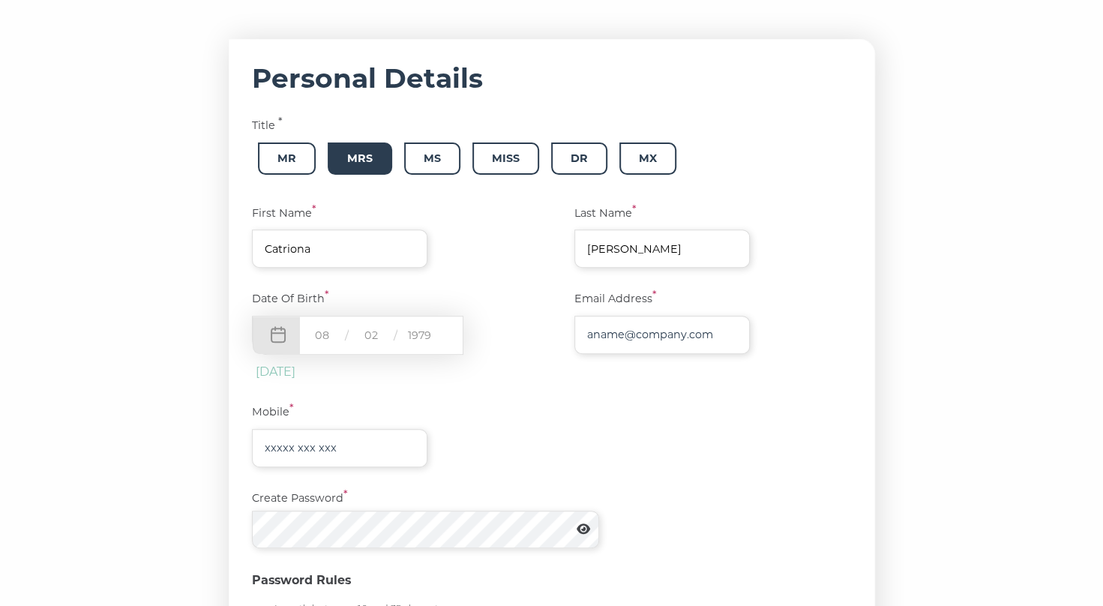
type input "1979"
drag, startPoint x: 726, startPoint y: 337, endPoint x: 615, endPoint y: 337, distance: 110.9
click at [615, 337] on input "text" at bounding box center [661, 335] width 175 height 38
drag, startPoint x: 726, startPoint y: 332, endPoint x: 595, endPoint y: 329, distance: 131.2
click at [595, 329] on input "text" at bounding box center [661, 335] width 175 height 38
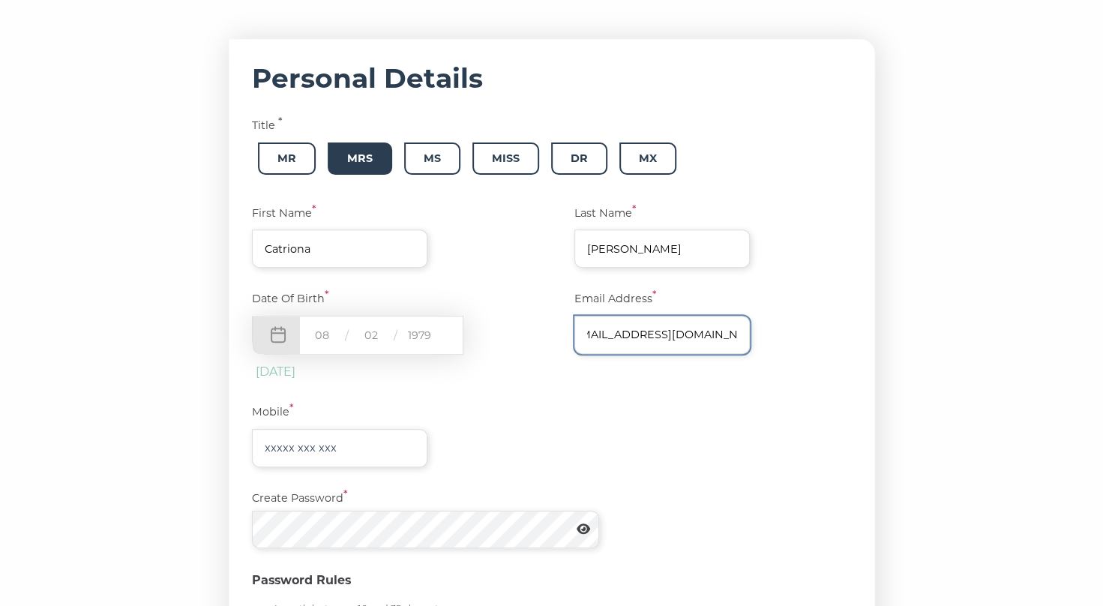
scroll to position [0, 24]
click at [648, 334] on input "[EMAIL_ADDRESS][DOMAIN_NAME]" at bounding box center [661, 335] width 175 height 38
type input "[EMAIL_ADDRESS][DOMAIN_NAME]"
drag, startPoint x: 355, startPoint y: 445, endPoint x: 271, endPoint y: 441, distance: 84.1
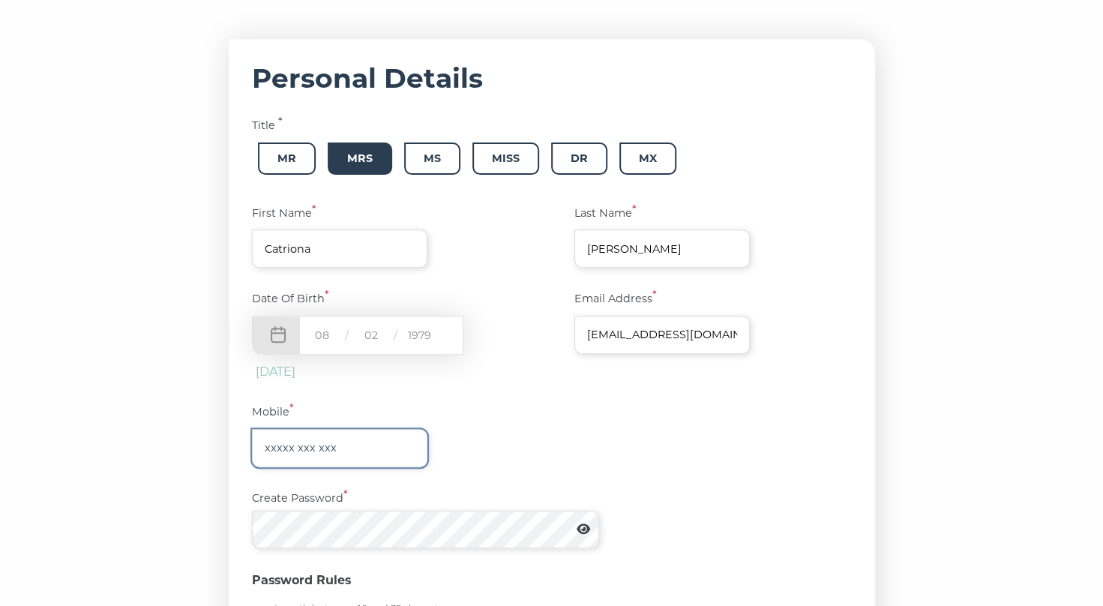
click at [271, 441] on input "text" at bounding box center [339, 448] width 175 height 38
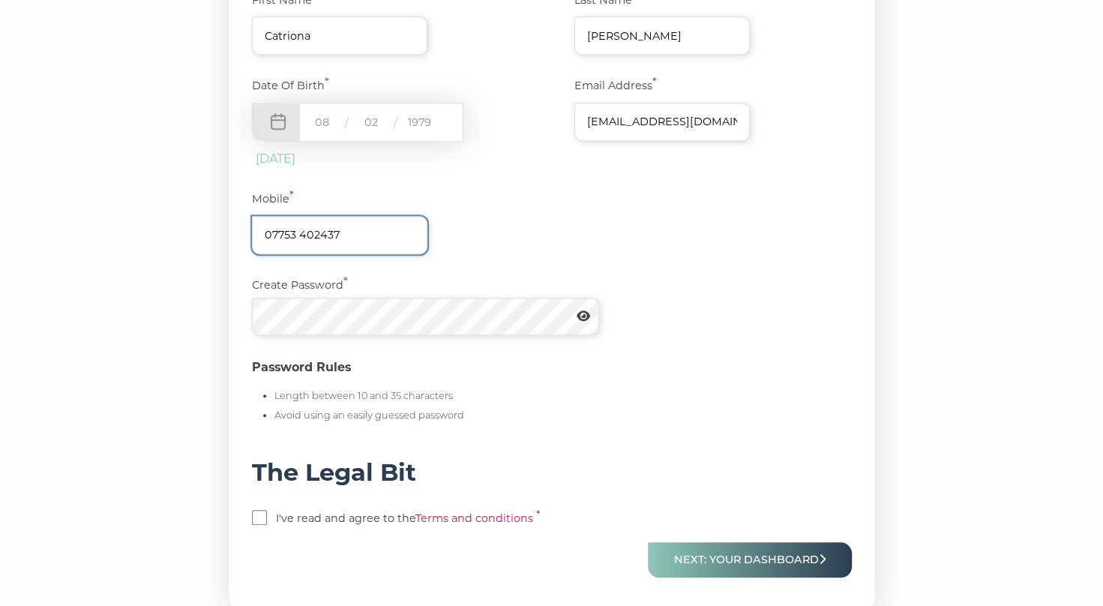
scroll to position [450, 0]
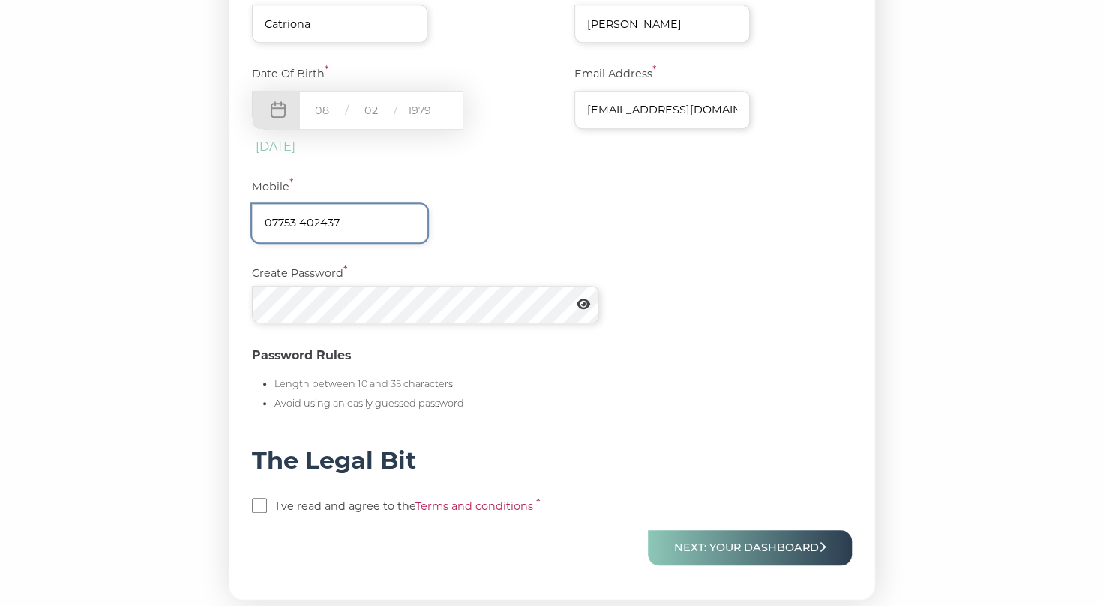
type input "07753 402437"
click at [590, 307] on icon at bounding box center [582, 304] width 13 height 12
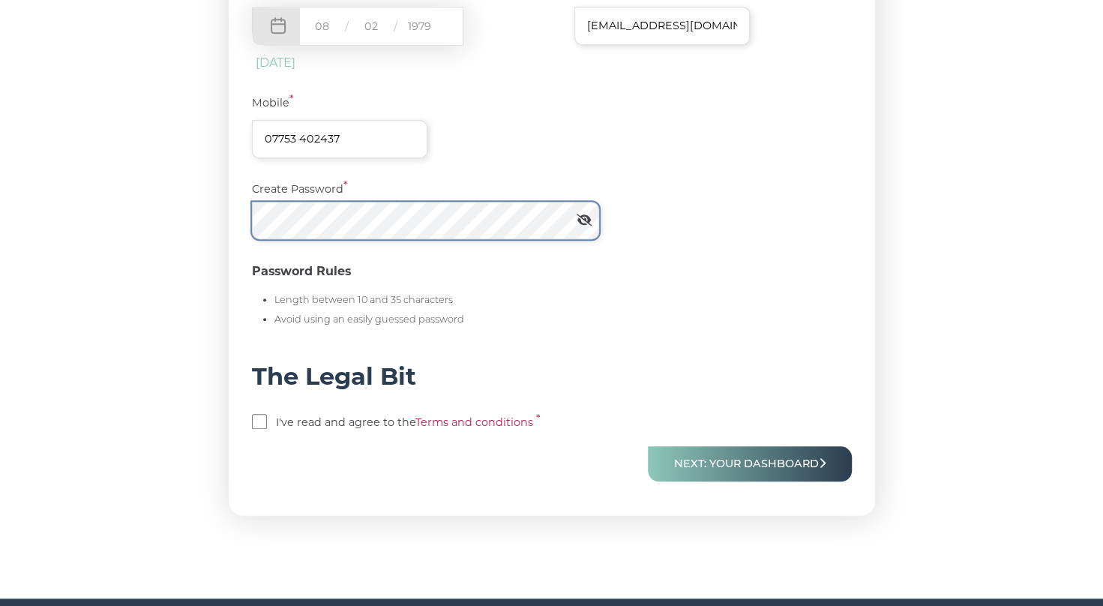
scroll to position [581, 0]
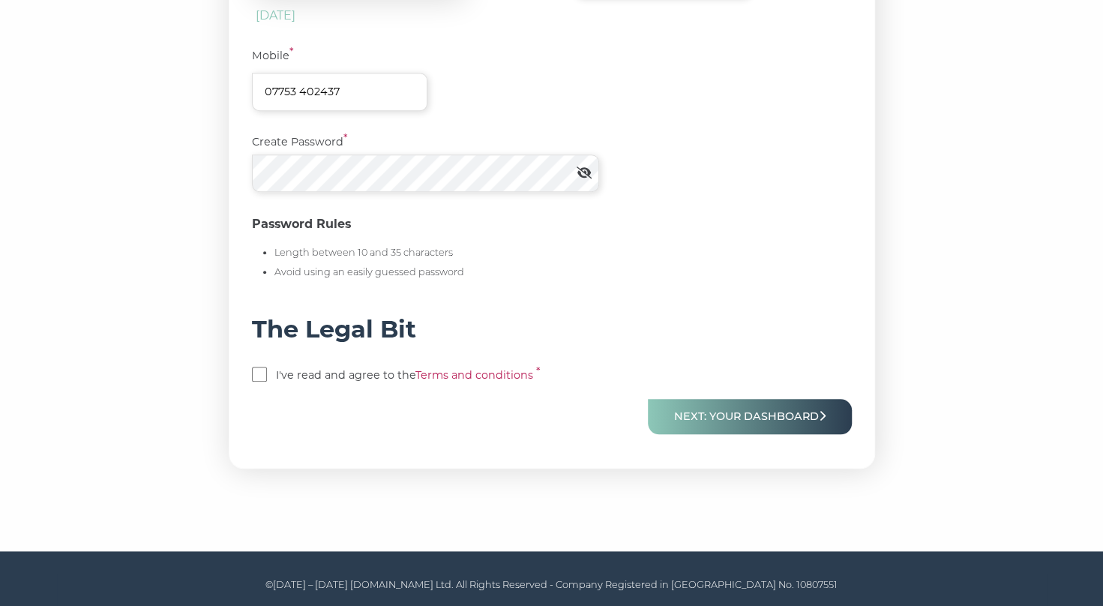
click at [263, 372] on input "checkbox" at bounding box center [259, 374] width 15 height 15
checkbox input "true"
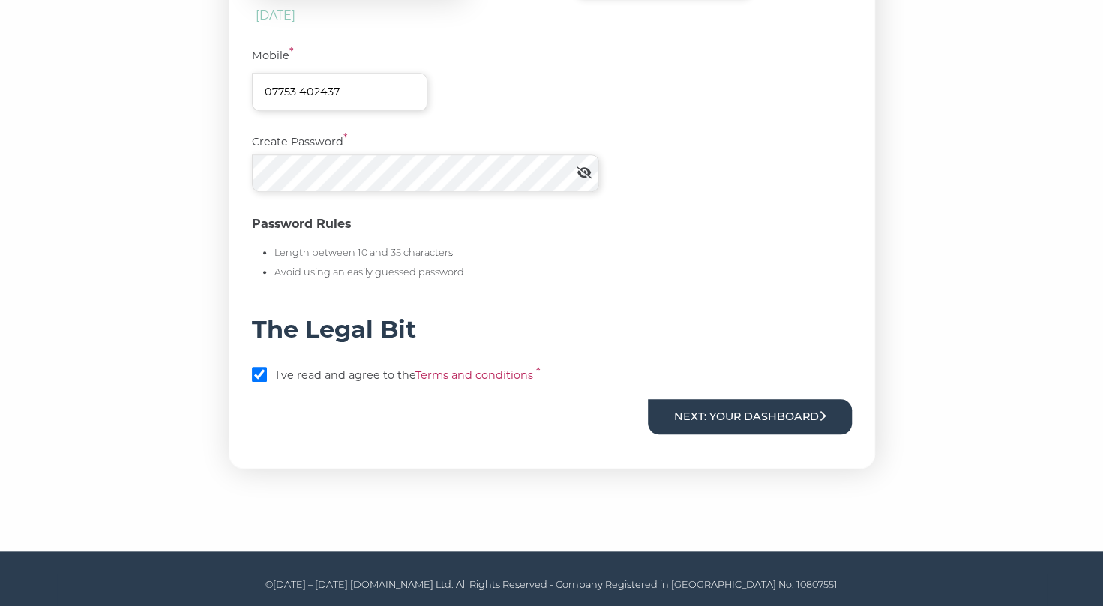
click at [726, 422] on button "Next: Your Dashboard" at bounding box center [750, 416] width 204 height 35
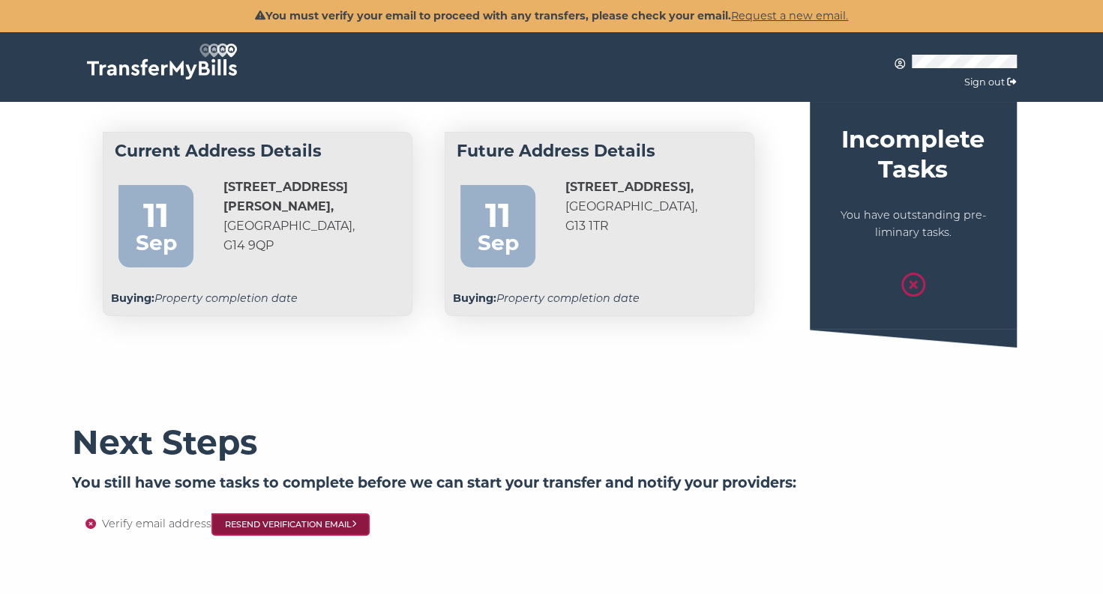
click at [303, 525] on link "Resend Verification Email" at bounding box center [290, 524] width 159 height 22
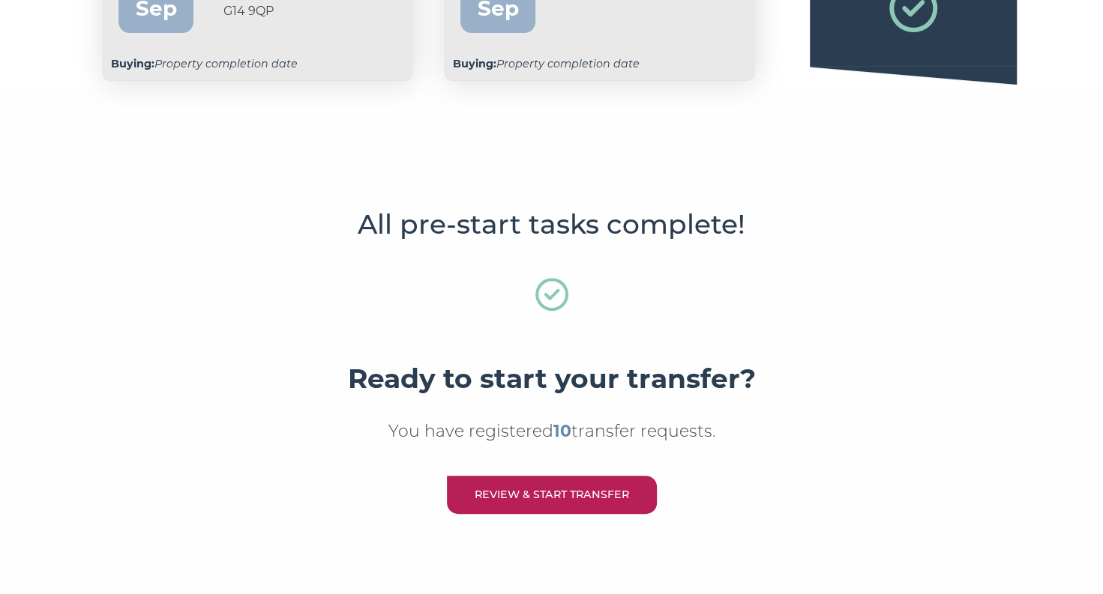
scroll to position [225, 0]
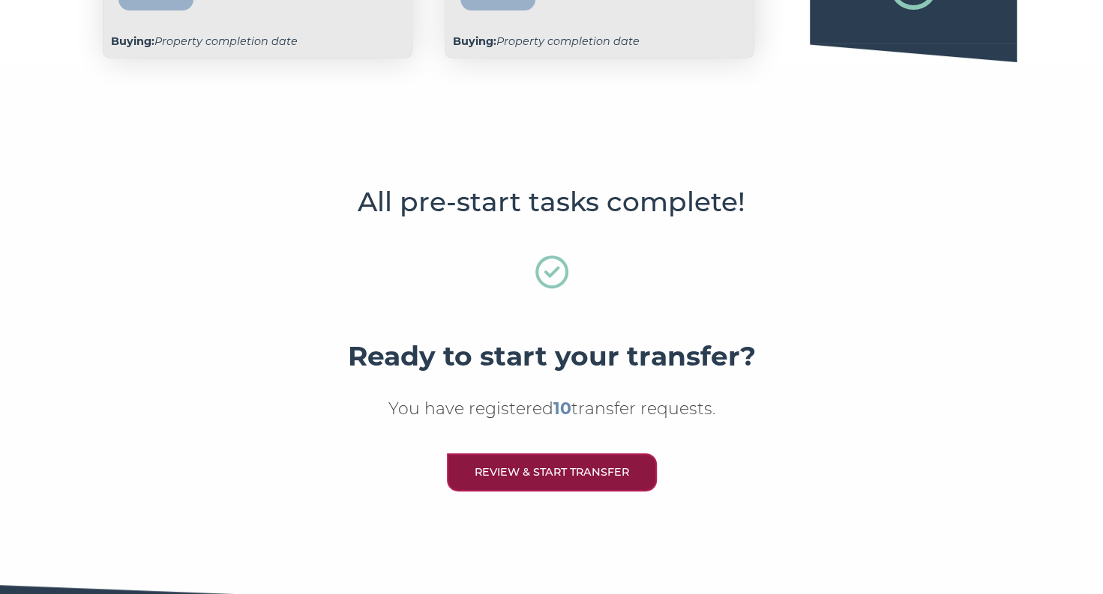
click at [558, 472] on link "Review & Start Transfer" at bounding box center [552, 473] width 210 height 38
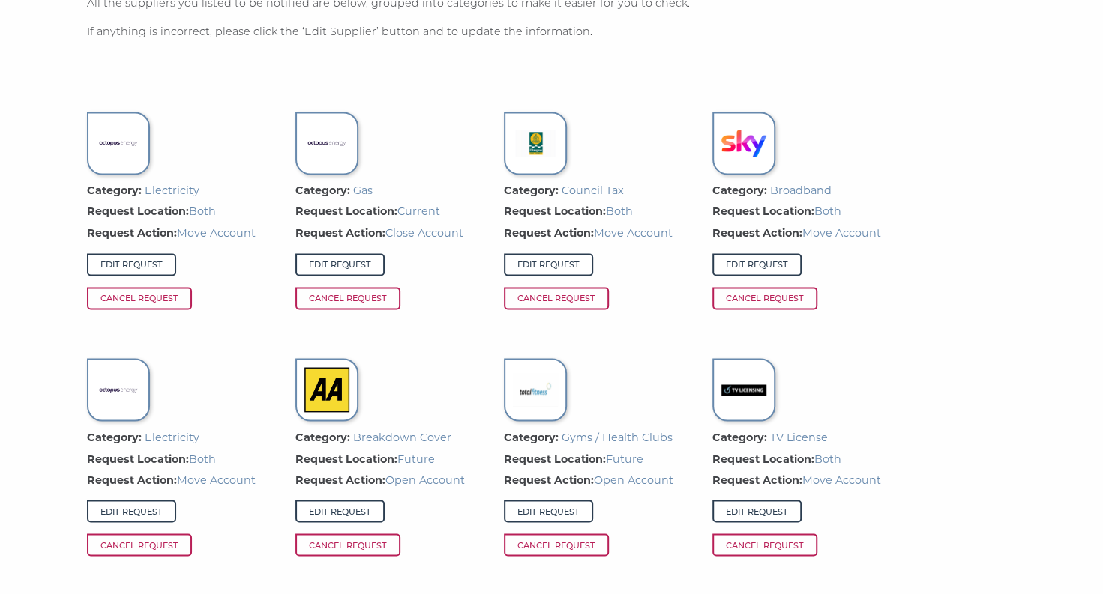
scroll to position [1274, 0]
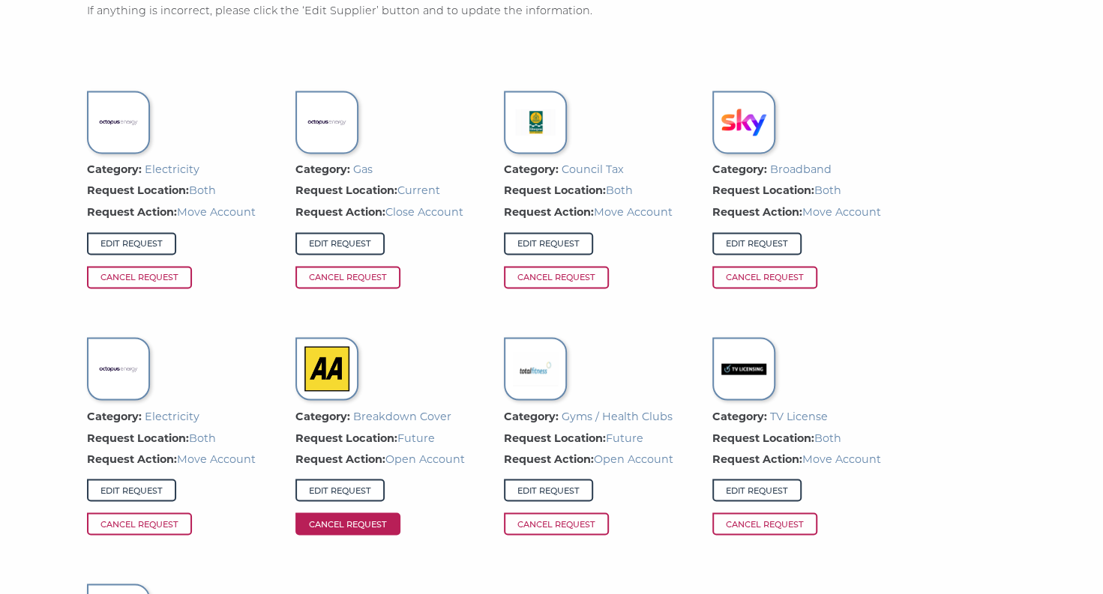
click at [363, 523] on span "Cancel Request" at bounding box center [347, 524] width 105 height 22
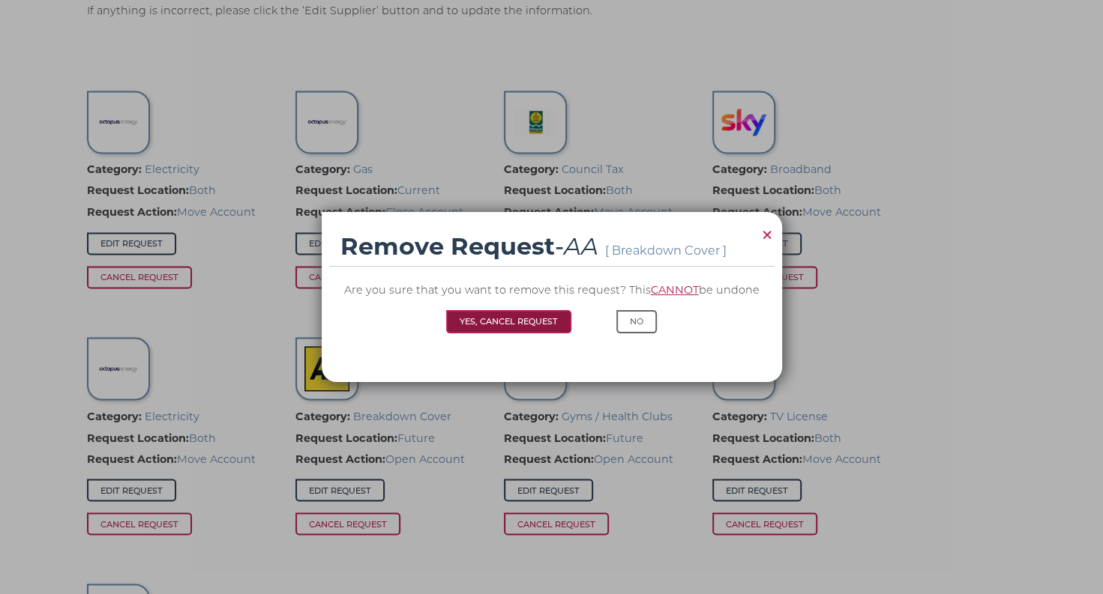
click at [524, 327] on button "Yes, Cancel Request" at bounding box center [508, 321] width 125 height 22
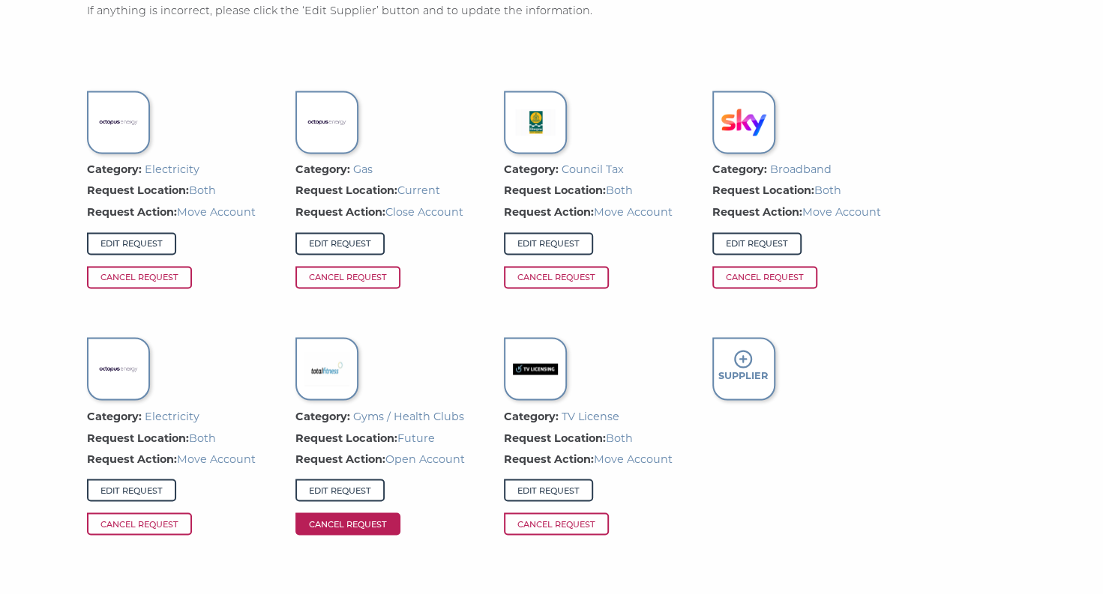
click at [353, 525] on span "Cancel Request" at bounding box center [347, 524] width 105 height 22
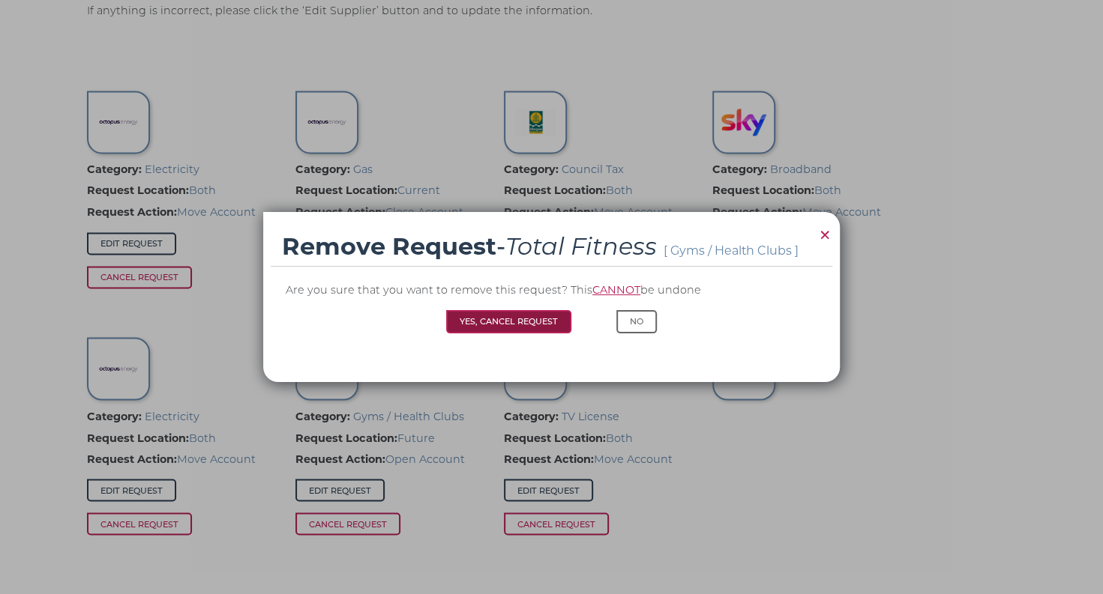
click at [495, 319] on button "Yes, Cancel Request" at bounding box center [508, 321] width 125 height 22
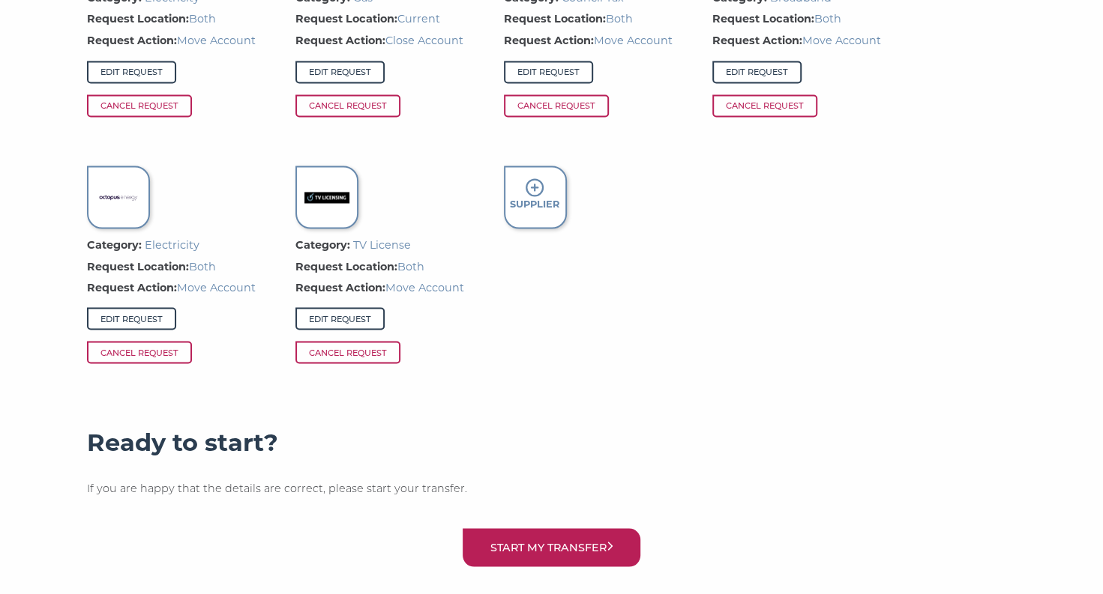
scroll to position [1470, 0]
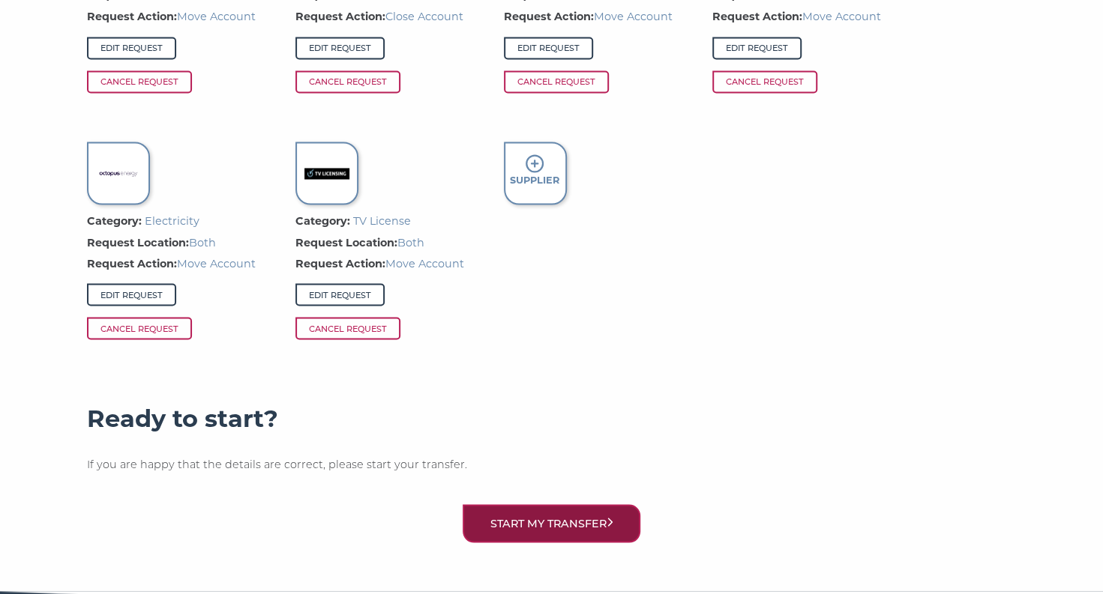
click at [547, 525] on button "Start my transfer" at bounding box center [552, 523] width 178 height 38
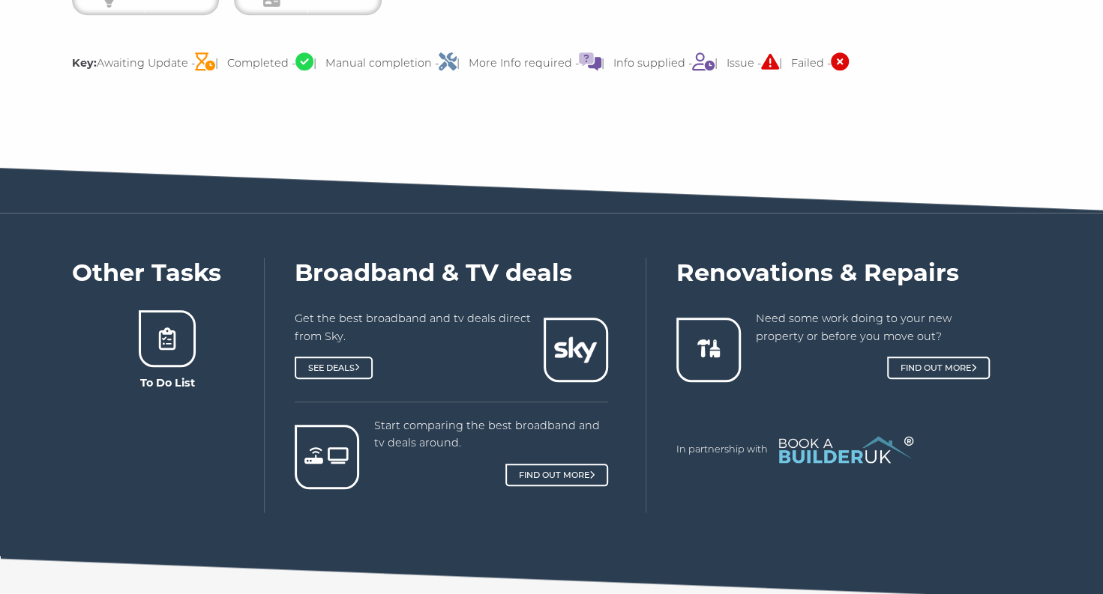
scroll to position [750, 0]
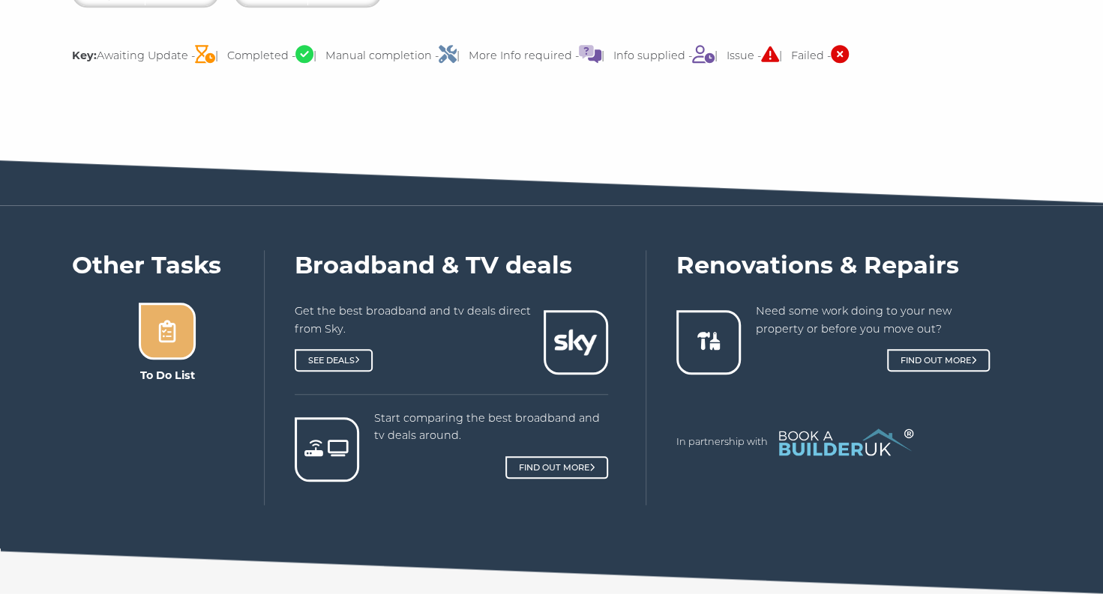
click at [173, 334] on icon at bounding box center [167, 331] width 22 height 22
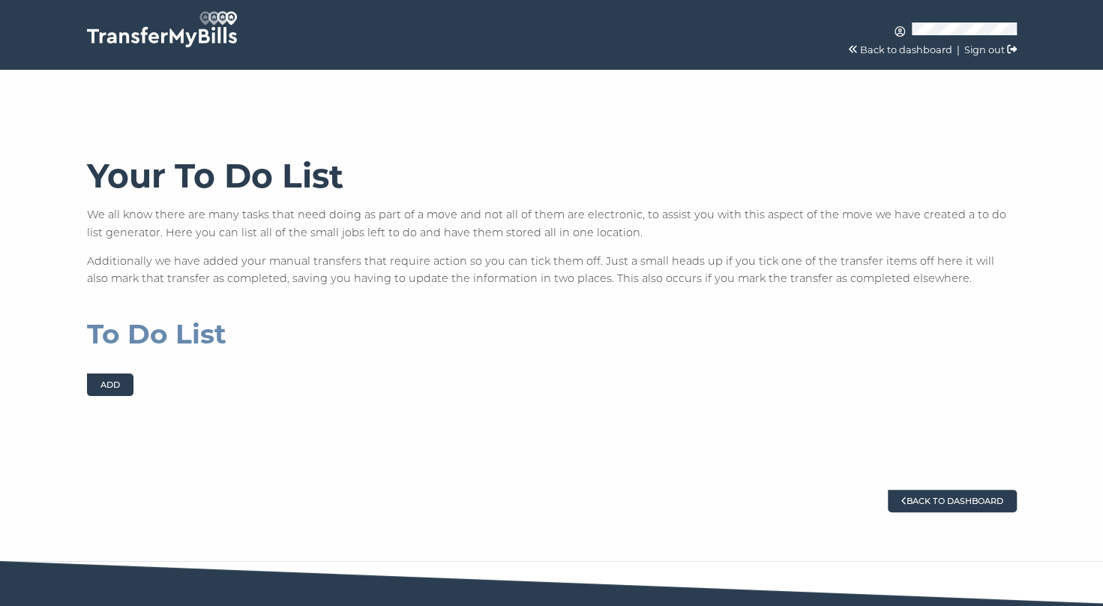
click at [948, 504] on link "Back to dashboard" at bounding box center [952, 500] width 129 height 22
